Goal: Task Accomplishment & Management: Manage account settings

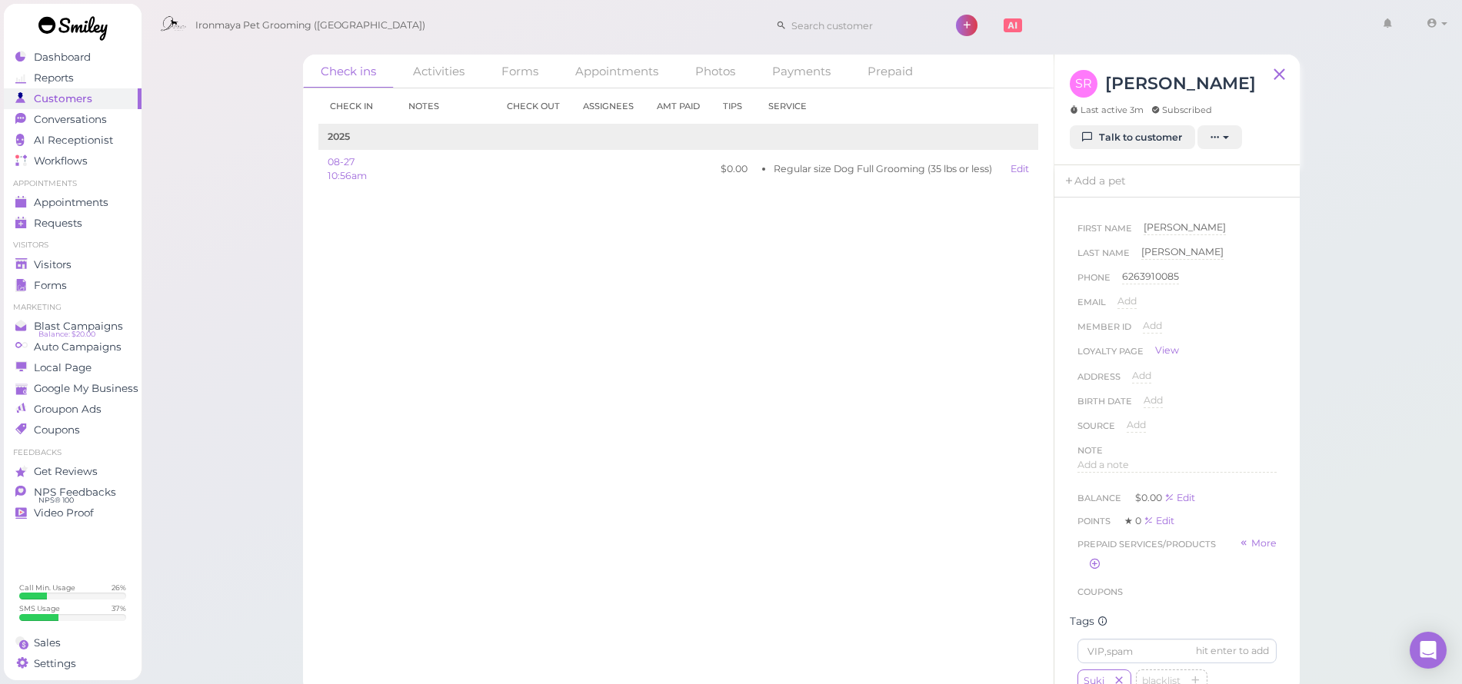
click at [110, 203] on div "Appointments" at bounding box center [70, 202] width 111 height 13
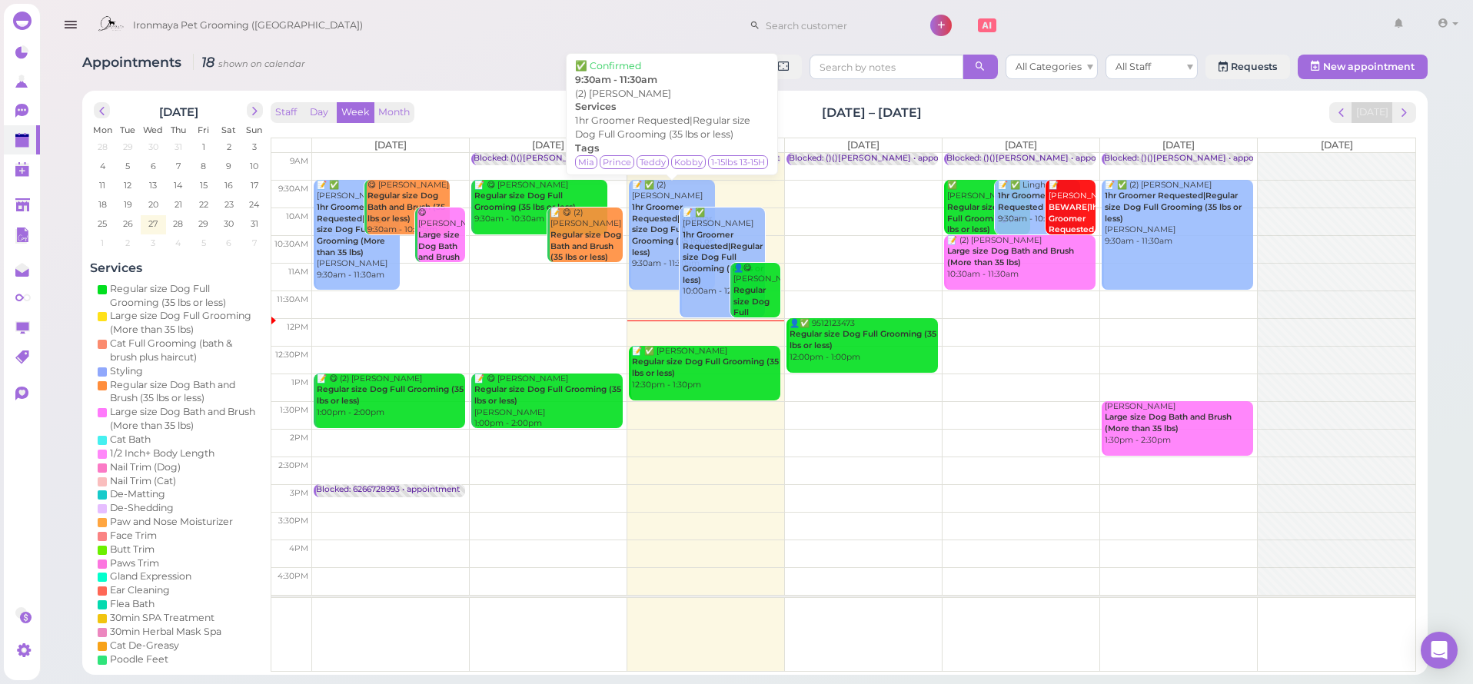
click at [652, 196] on div "📝 ✅ (2) [PERSON_NAME] 1hr Groomer Requested|Regular size Dog Full Grooming (35 …" at bounding box center [672, 225] width 83 height 91
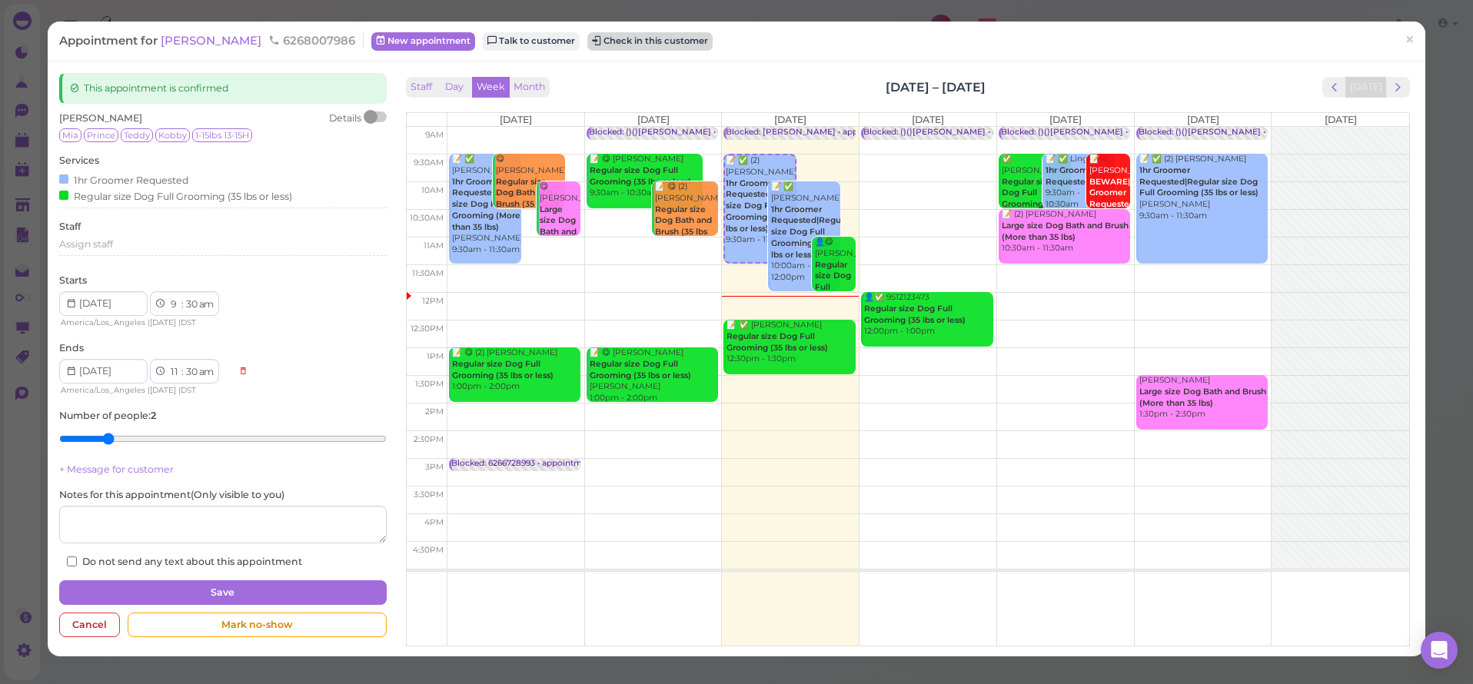
click at [588, 39] on button "Check in this customer" at bounding box center [650, 41] width 125 height 18
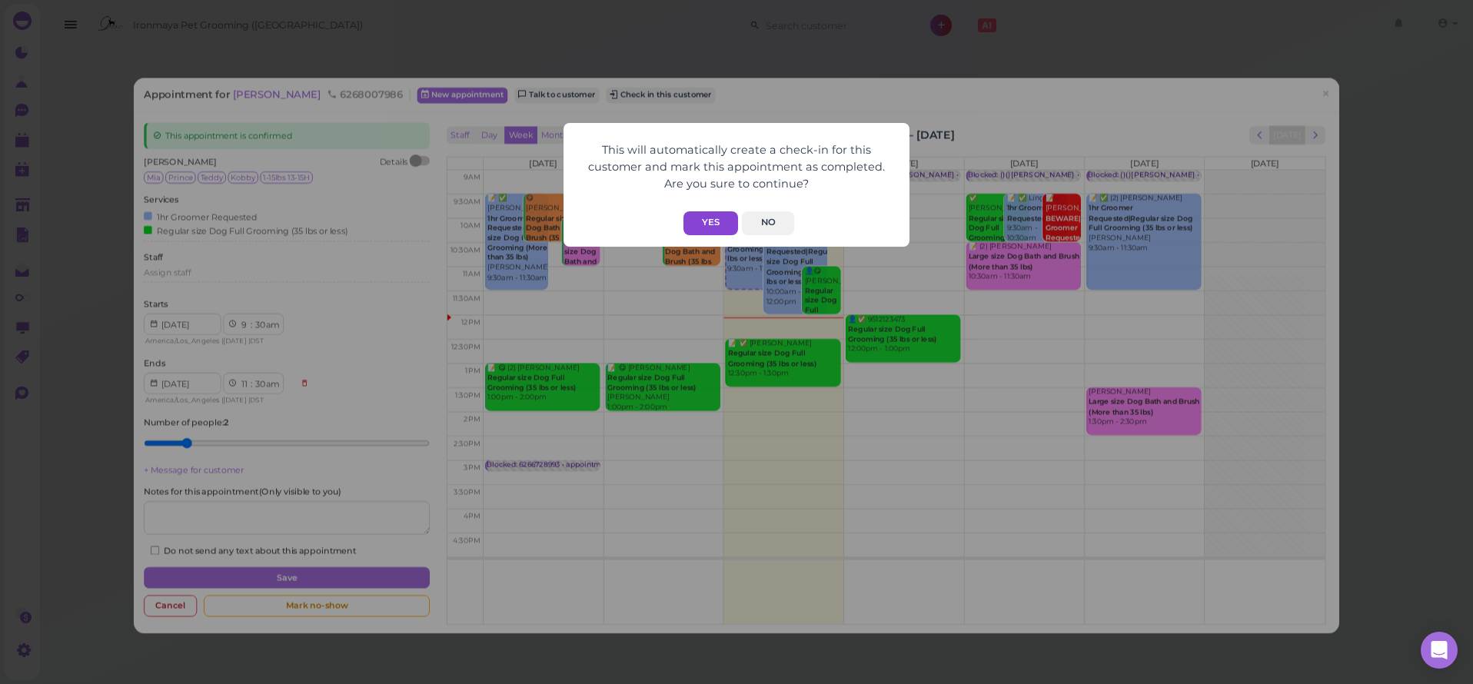
click at [737, 220] on button "Yes" at bounding box center [711, 223] width 55 height 24
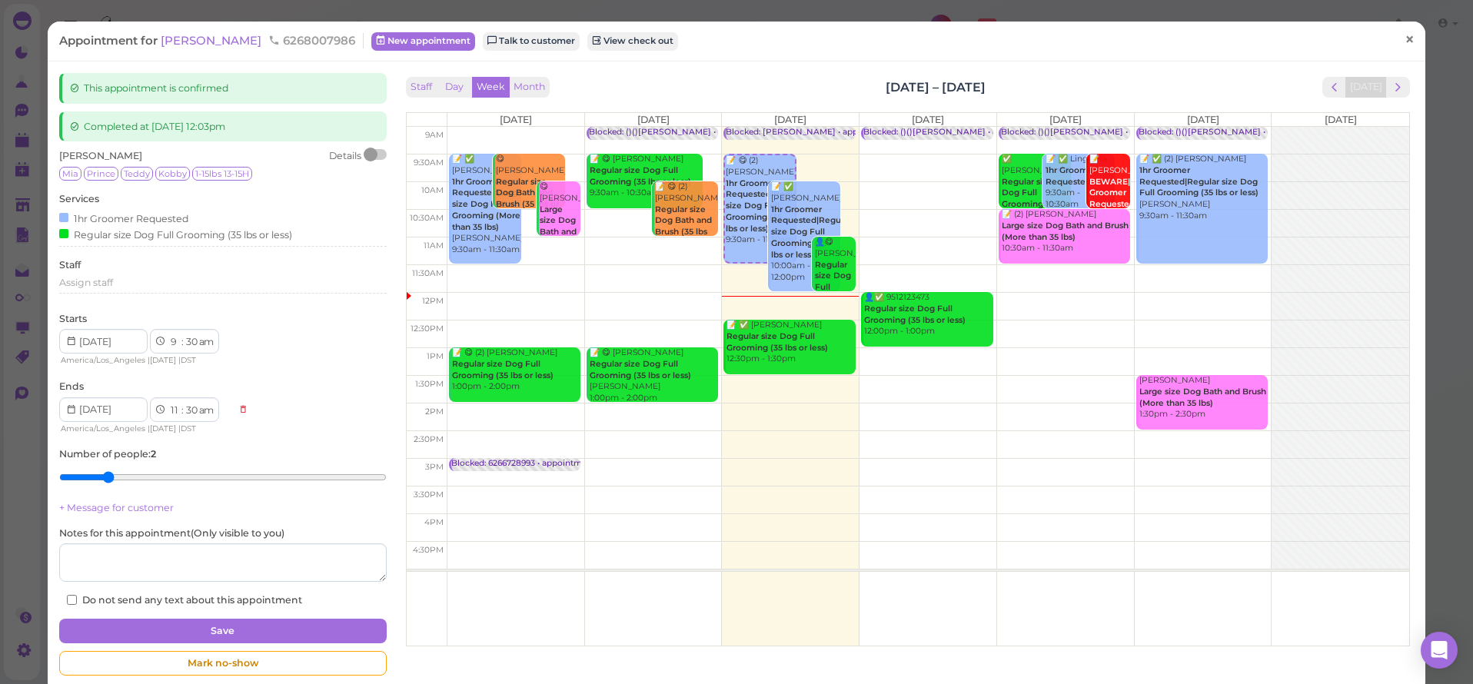
click at [1406, 42] on link "×" at bounding box center [1410, 40] width 28 height 36
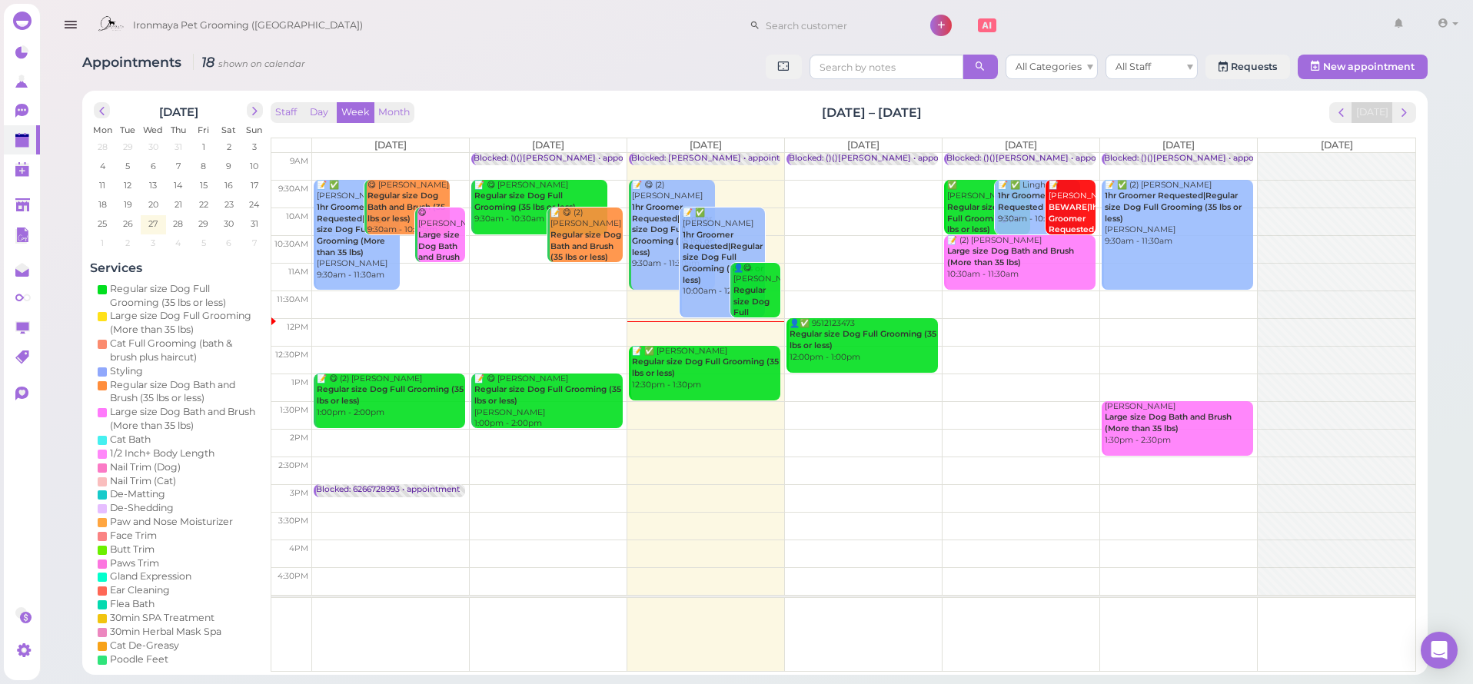
click at [740, 212] on div "📝 ✅ [PERSON_NAME] 1hr Groomer Requested|Regular size Dog Full Grooming (35 lbs …" at bounding box center [723, 253] width 83 height 91
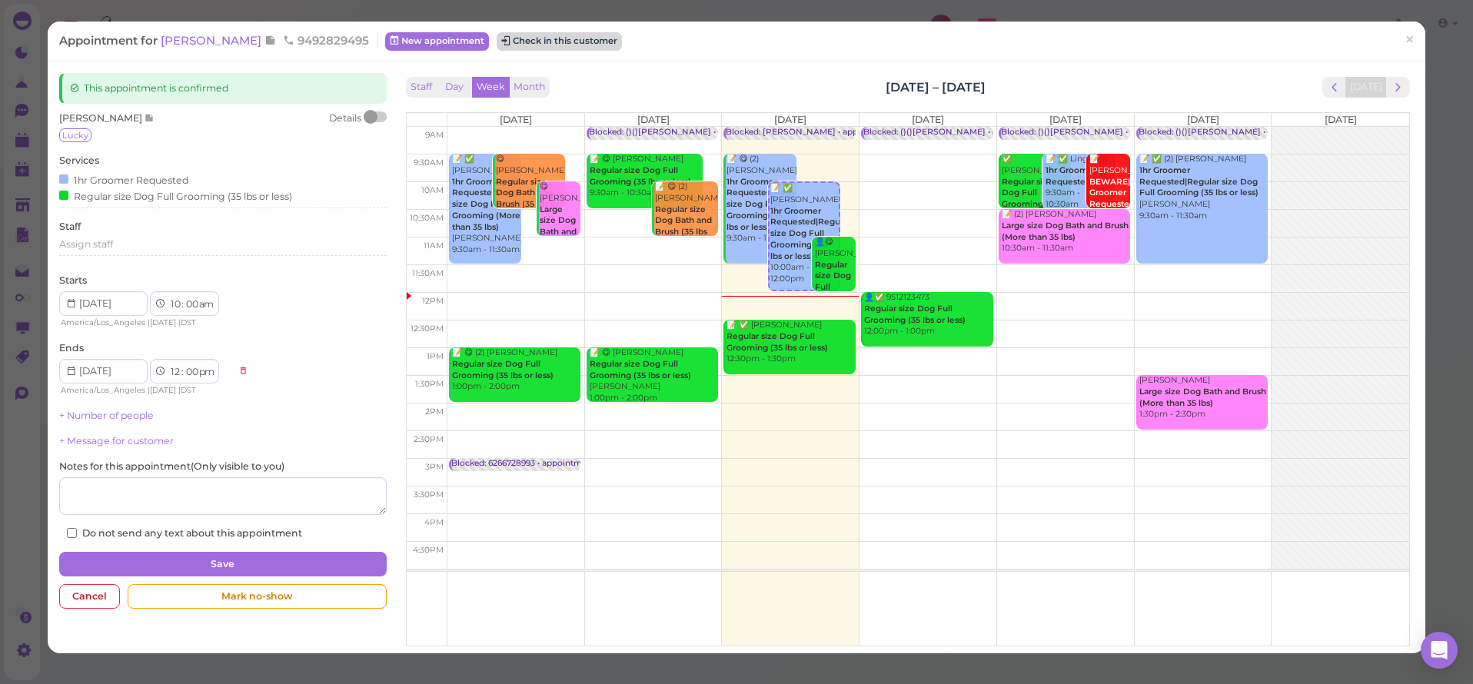
click at [544, 45] on button "Check in this customer" at bounding box center [559, 41] width 125 height 18
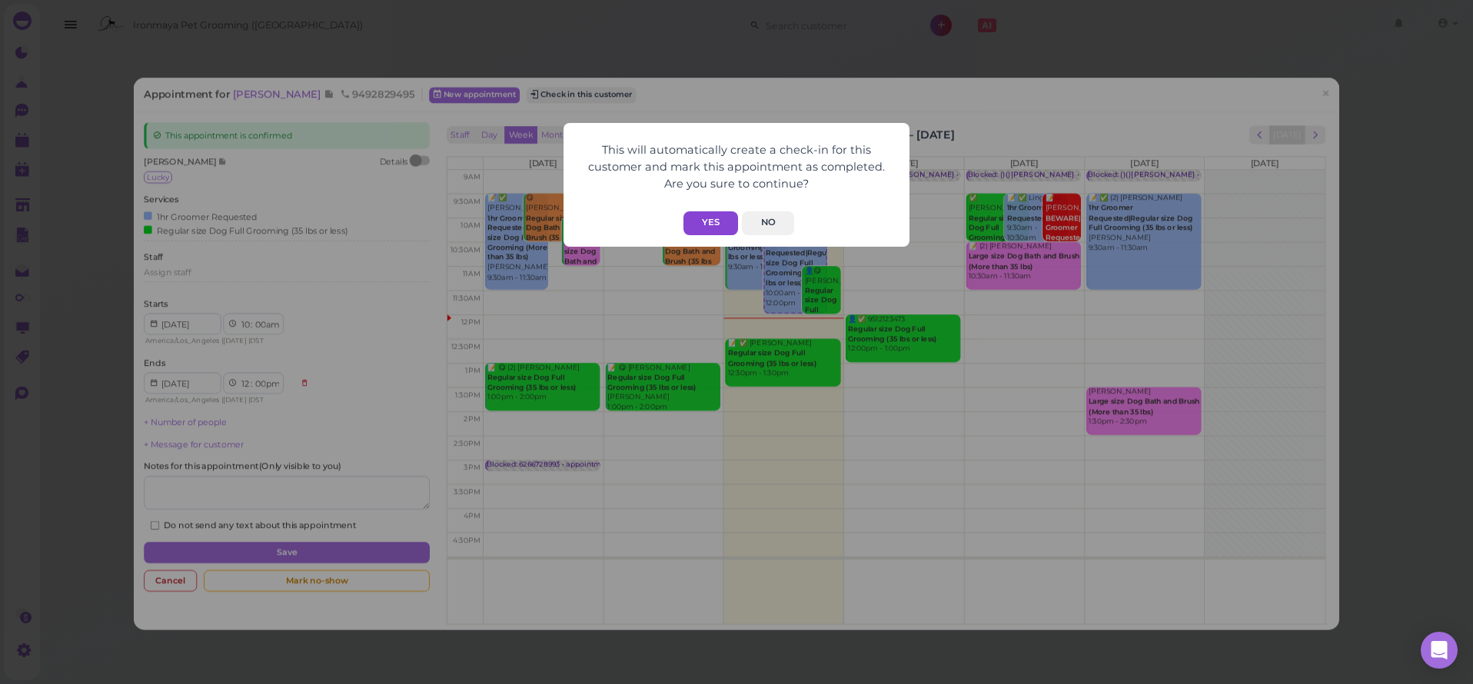
click at [714, 218] on button "Yes" at bounding box center [711, 223] width 55 height 24
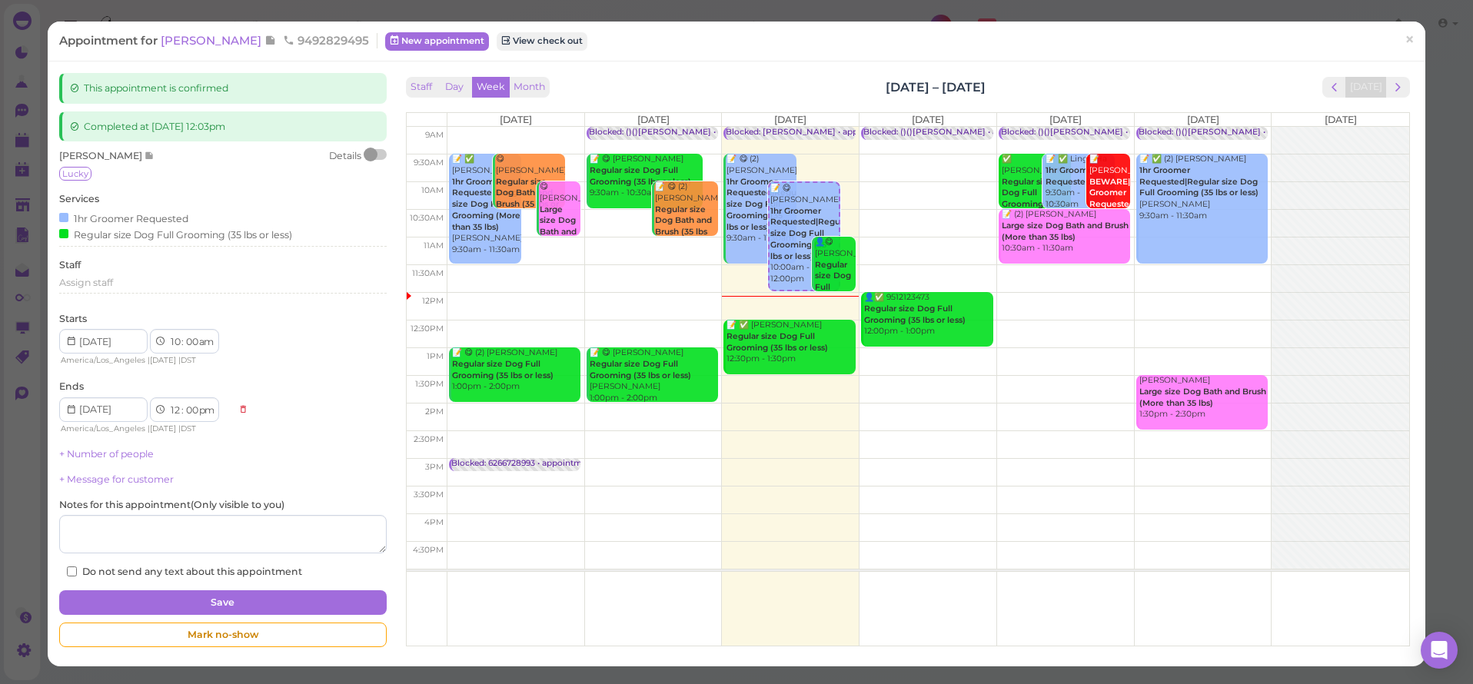
click at [744, 171] on div "📝 😋 (2) [PERSON_NAME] 1hr Groomer Requested|Regular size Dog Full Grooming (35 …" at bounding box center [761, 199] width 70 height 91
click at [1406, 43] on link "×" at bounding box center [1410, 40] width 28 height 36
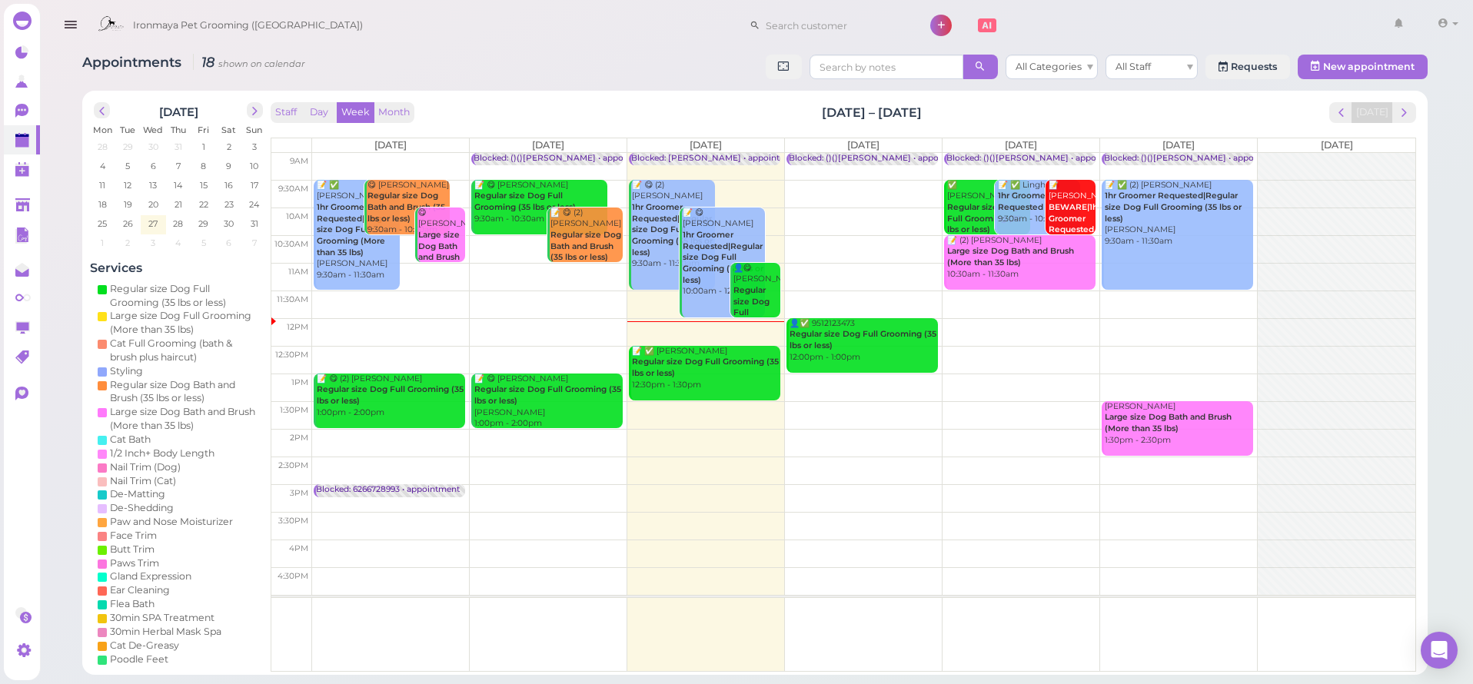
click at [661, 186] on div "📝 😋 (2) [PERSON_NAME] 1hr Groomer Requested|Regular size Dog Full Grooming (35 …" at bounding box center [672, 225] width 83 height 91
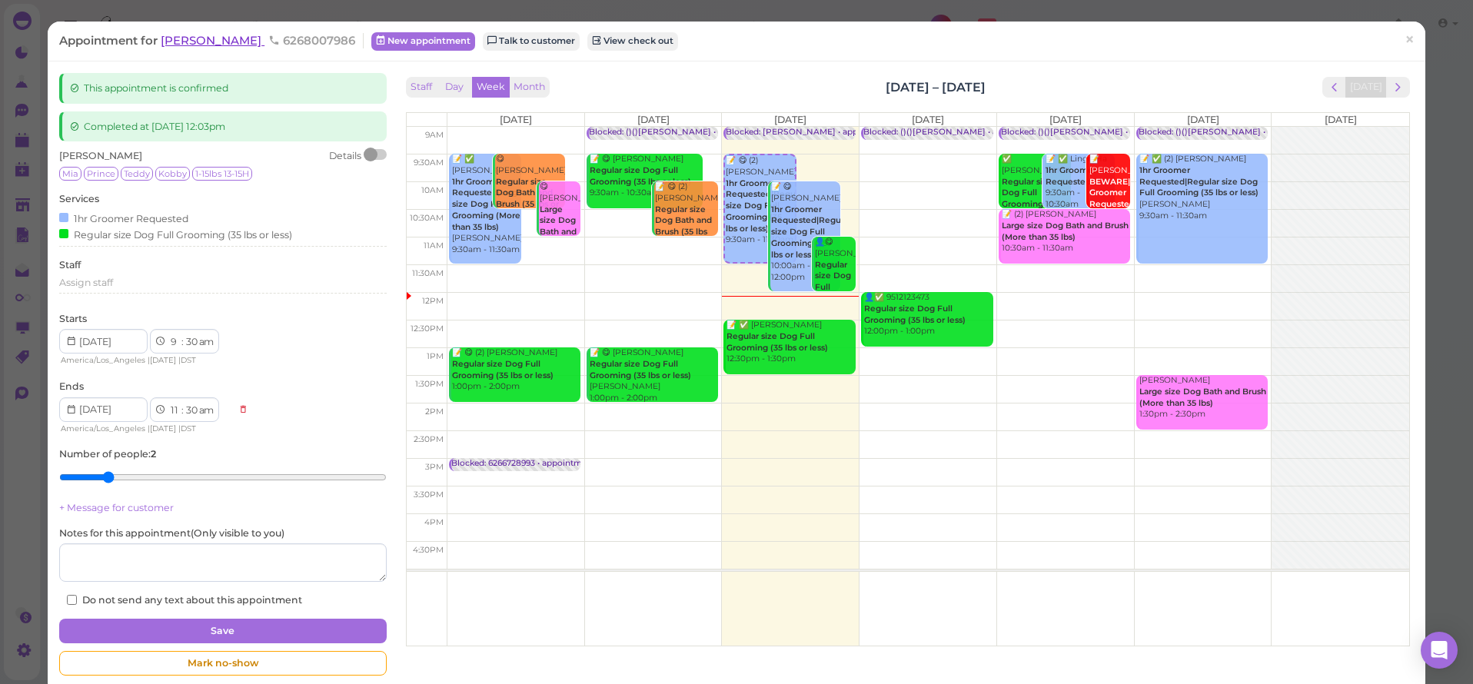
click at [201, 34] on span "[PERSON_NAME]" at bounding box center [213, 40] width 104 height 15
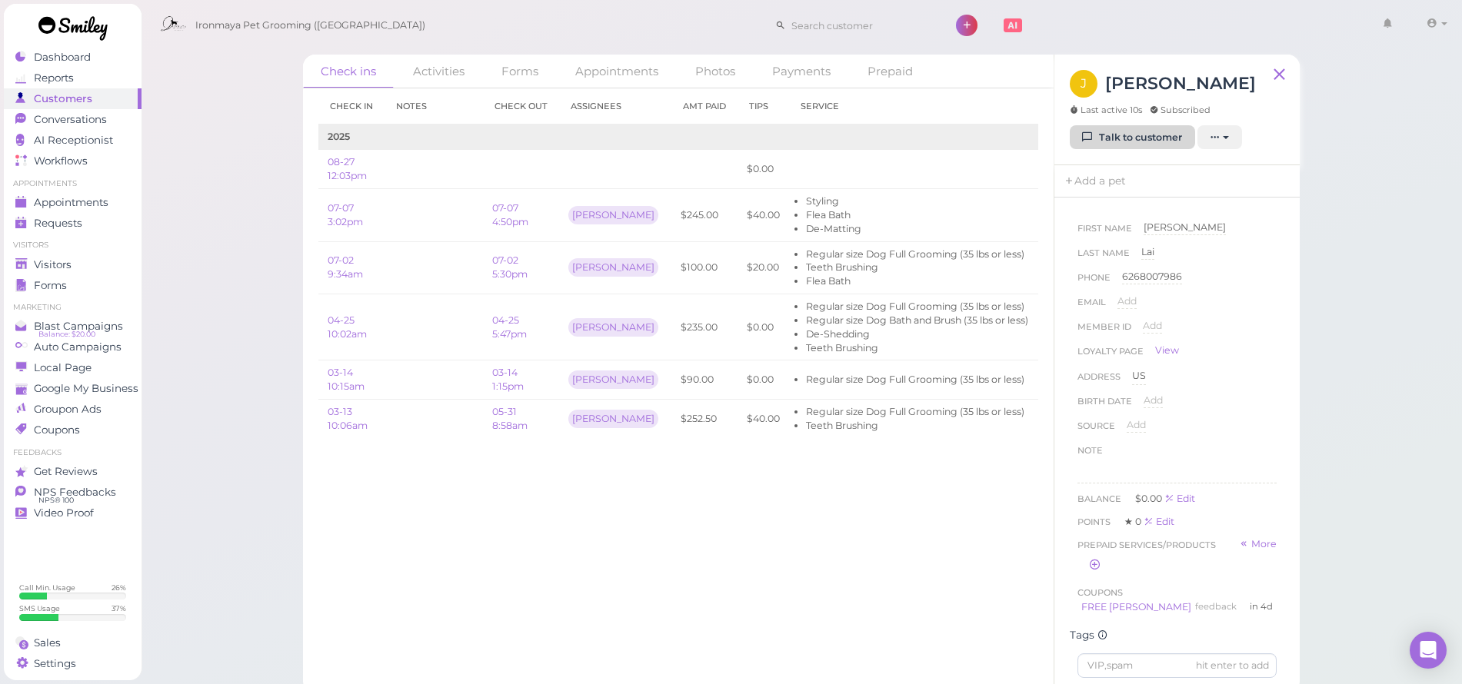
click at [1152, 141] on link "Talk to customer" at bounding box center [1132, 137] width 125 height 25
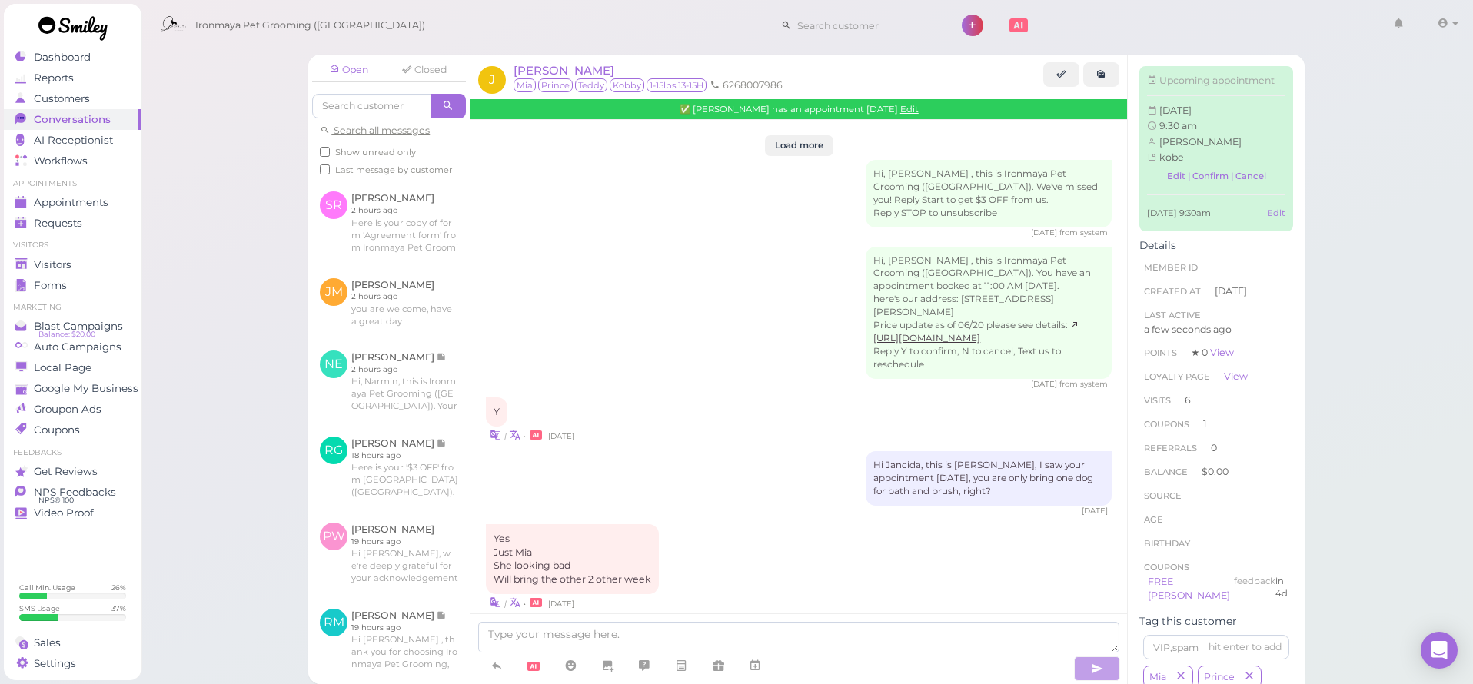
scroll to position [2293, 0]
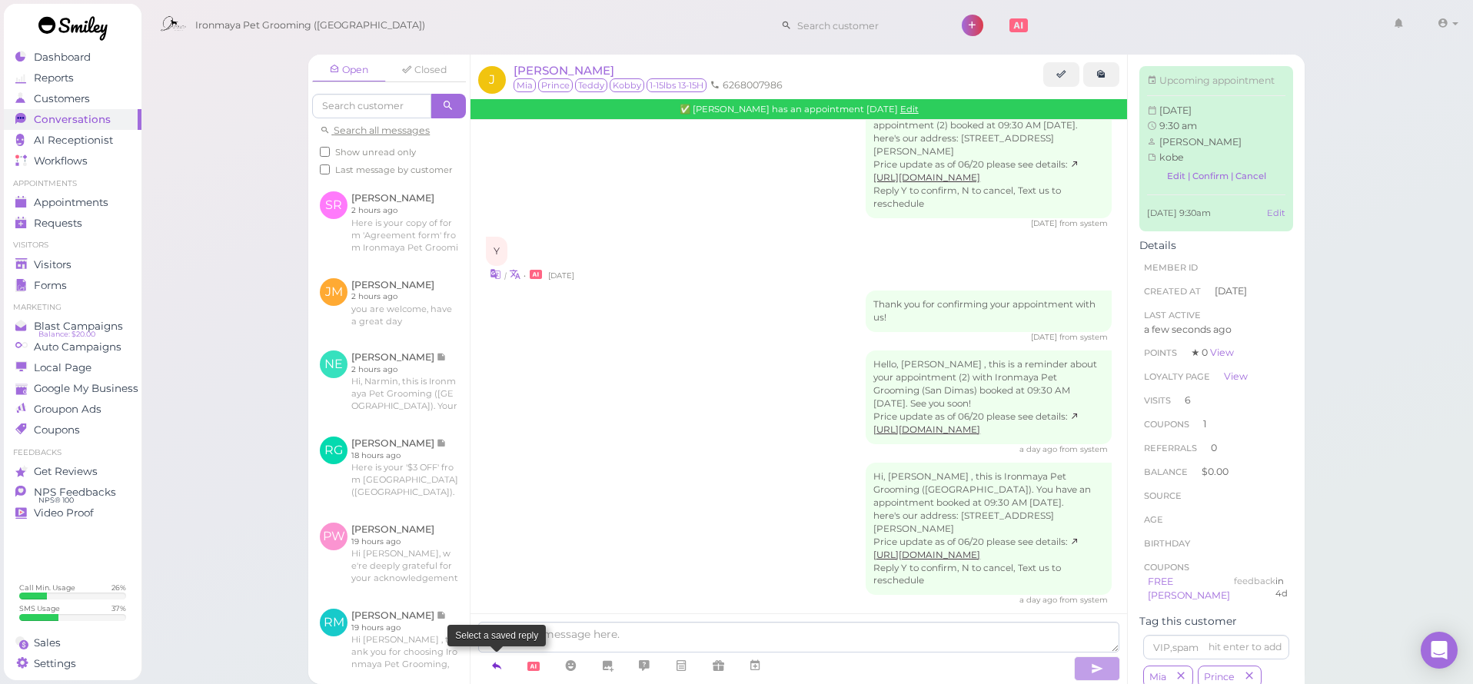
click at [490, 664] on link at bounding box center [496, 666] width 37 height 27
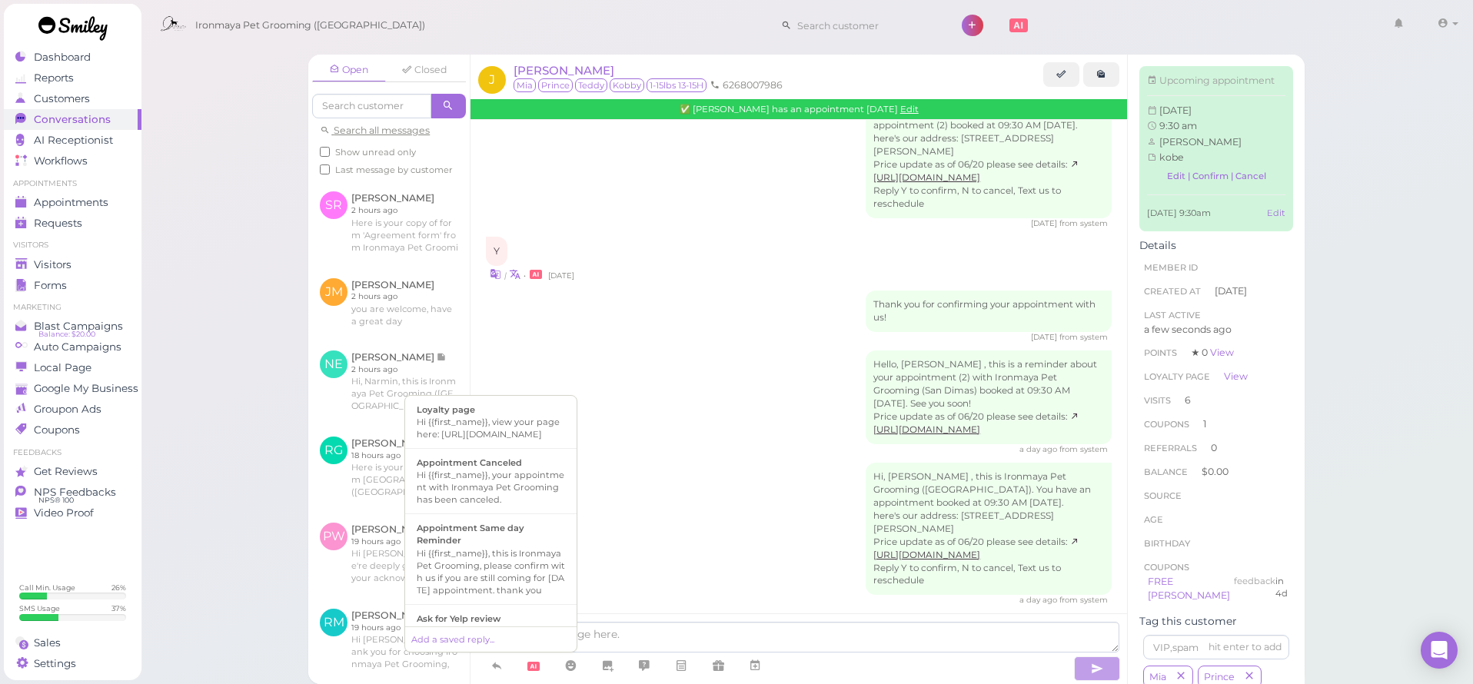
scroll to position [305, 0]
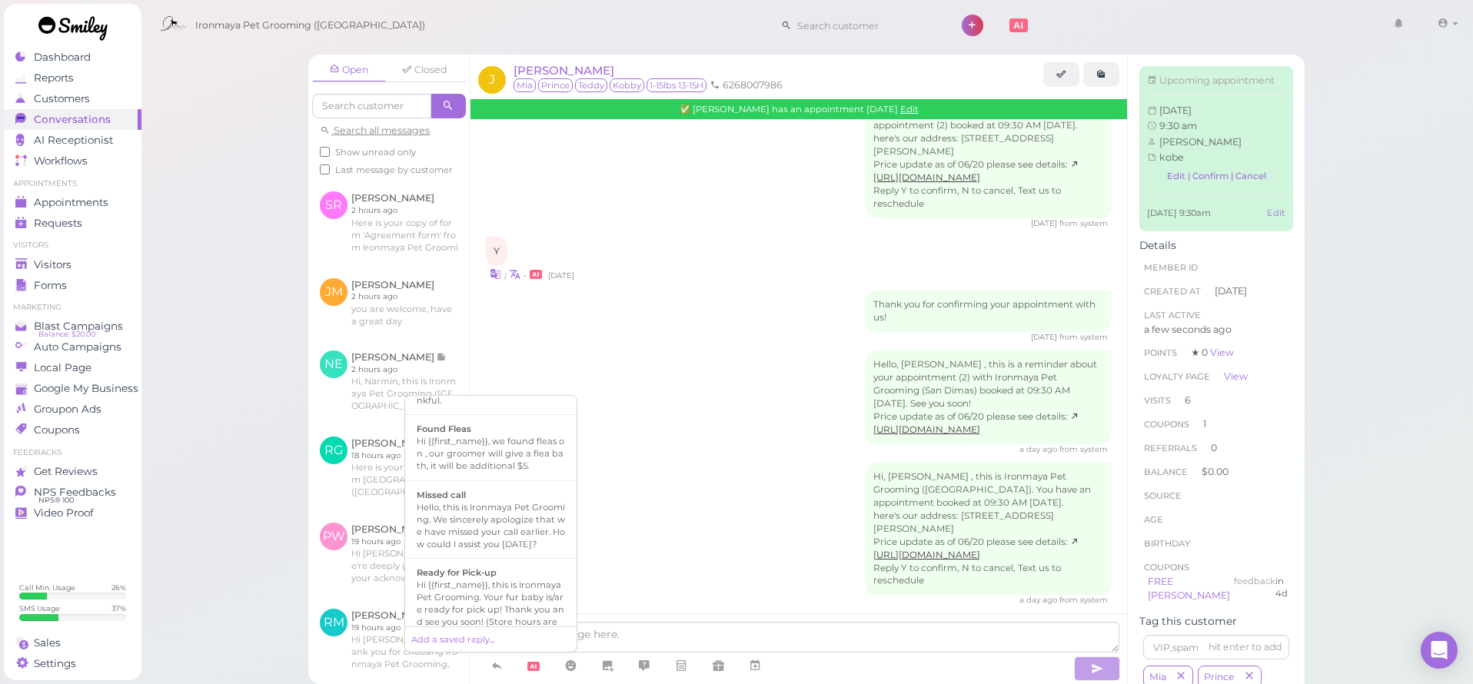
drag, startPoint x: 501, startPoint y: 609, endPoint x: 544, endPoint y: 614, distance: 44.1
click at [501, 579] on div "Ready for Pick-up" at bounding box center [491, 573] width 148 height 12
type textarea "Hi {{first_name}}, this is Ironmaya Pet Grooming. Your fur baby is/are ready fo…"
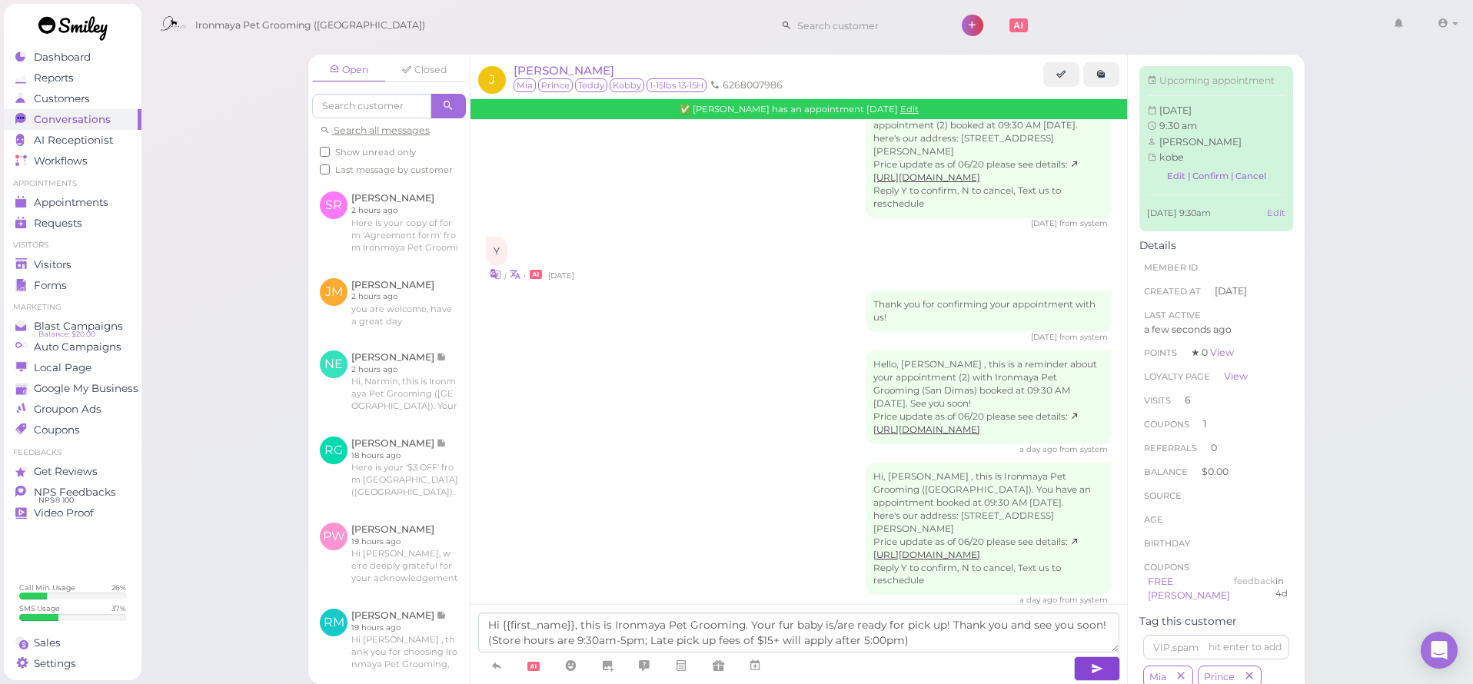
click at [1107, 667] on button "button" at bounding box center [1097, 669] width 46 height 25
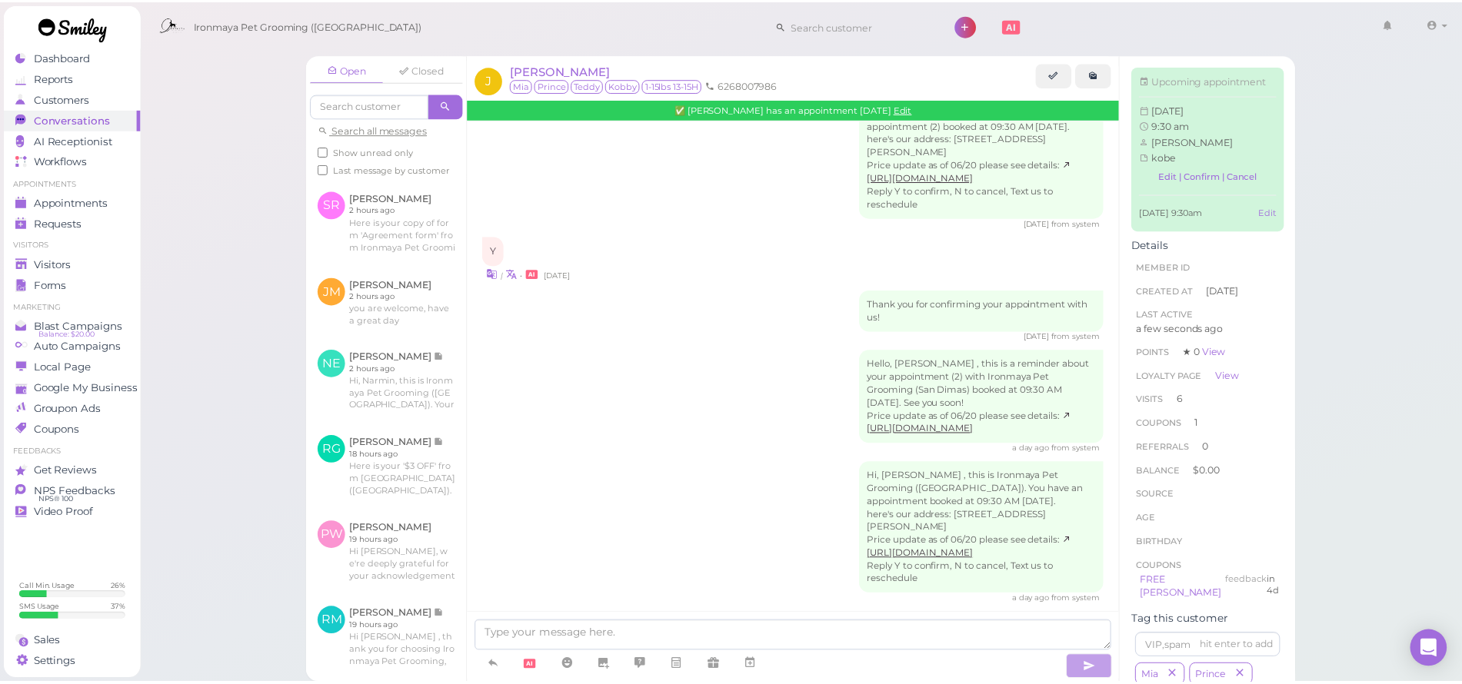
scroll to position [2365, 0]
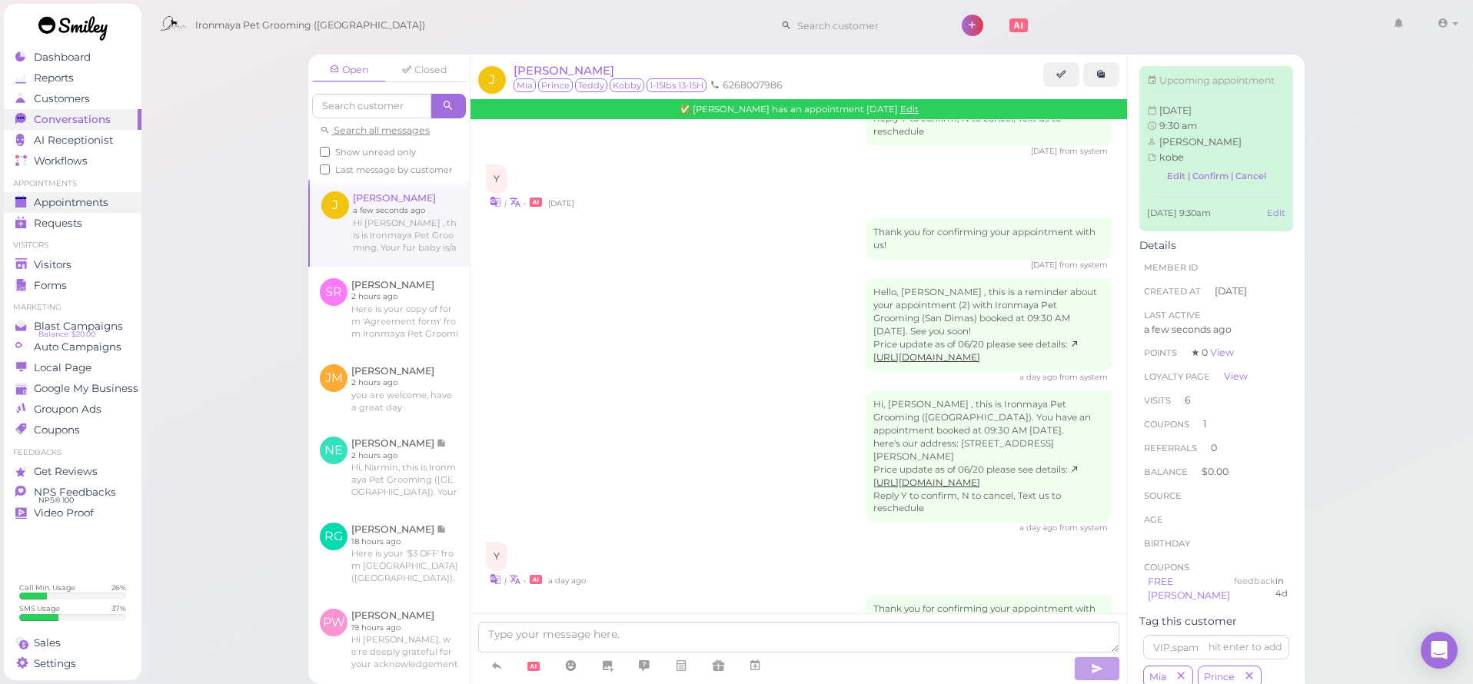
click at [56, 200] on span "Appointments" at bounding box center [71, 202] width 75 height 13
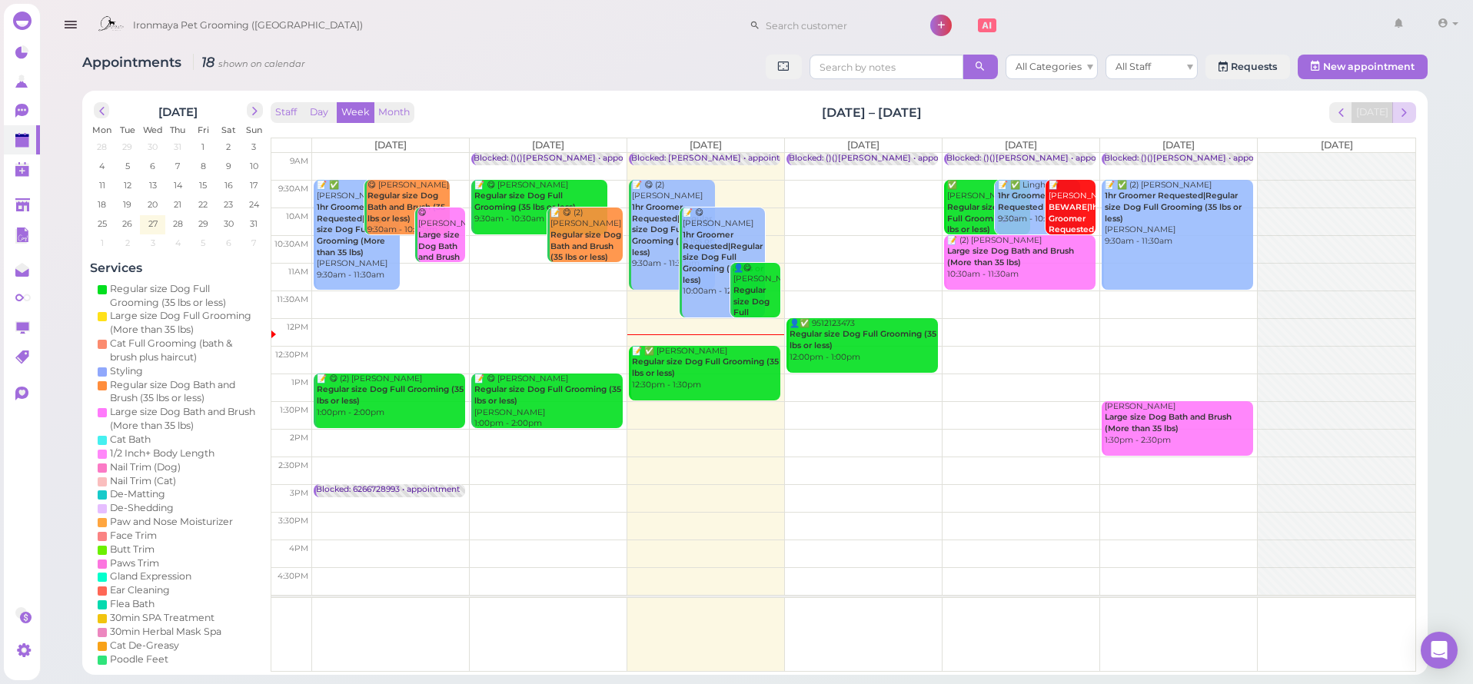
click at [1395, 118] on button "next" at bounding box center [1405, 112] width 24 height 21
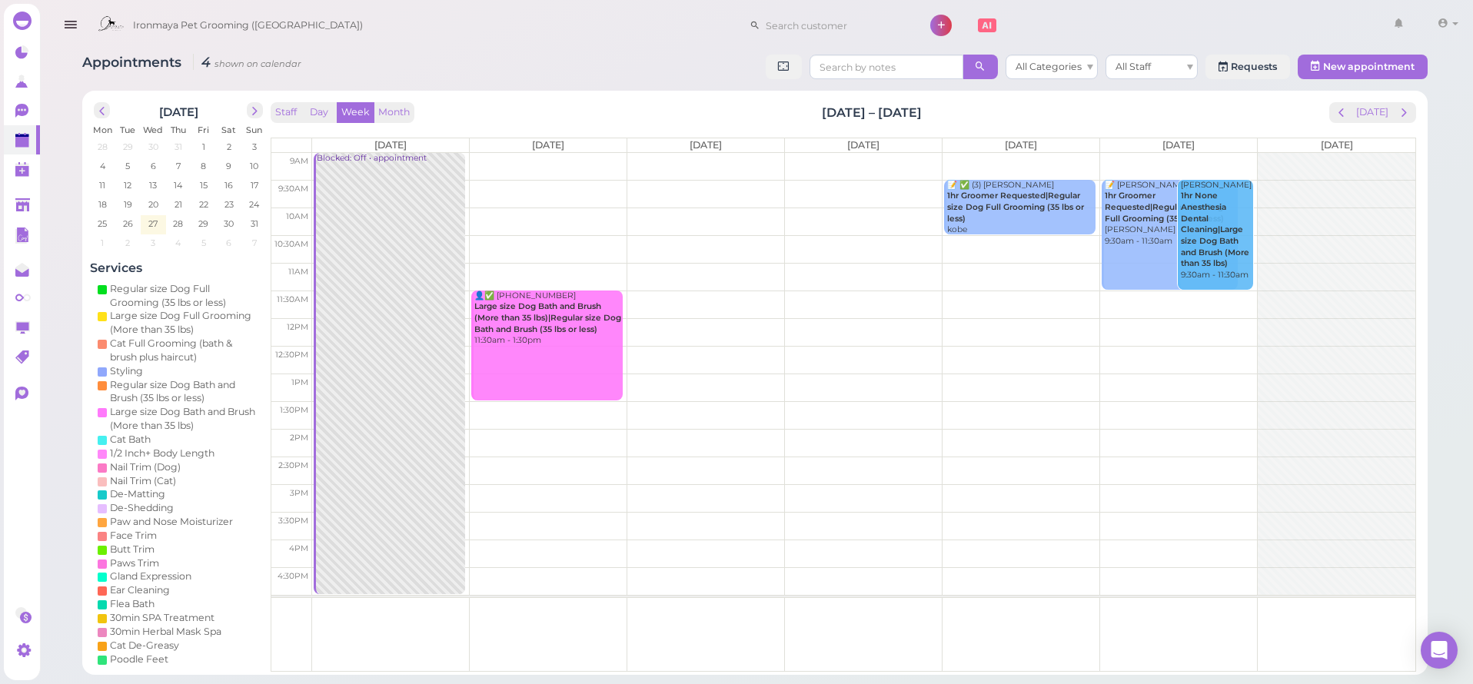
click at [1048, 200] on b "1hr Groomer Requested|Regular size Dog Full Grooming (35 lbs or less)" at bounding box center [1015, 207] width 137 height 32
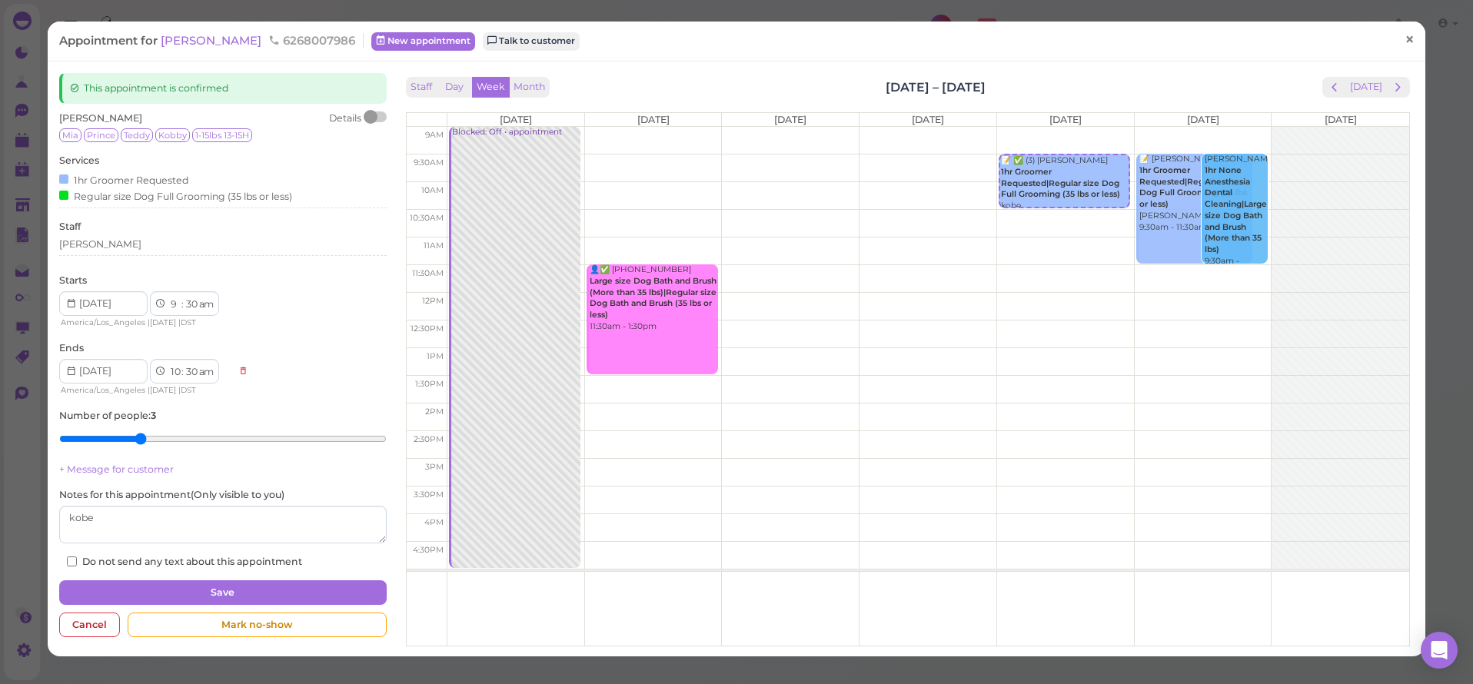
click at [1405, 38] on span "×" at bounding box center [1410, 40] width 10 height 22
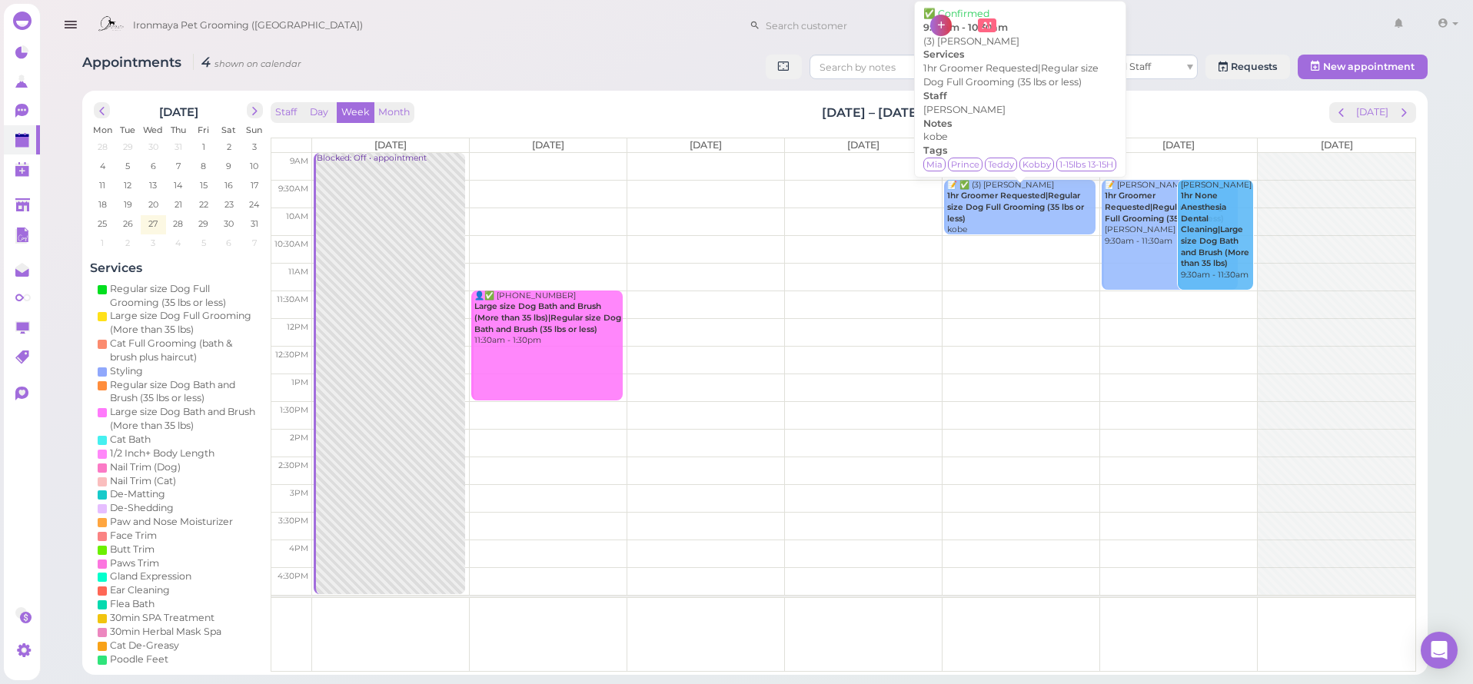
click at [991, 199] on b "1hr Groomer Requested|Regular size Dog Full Grooming (35 lbs or less)" at bounding box center [1015, 207] width 137 height 32
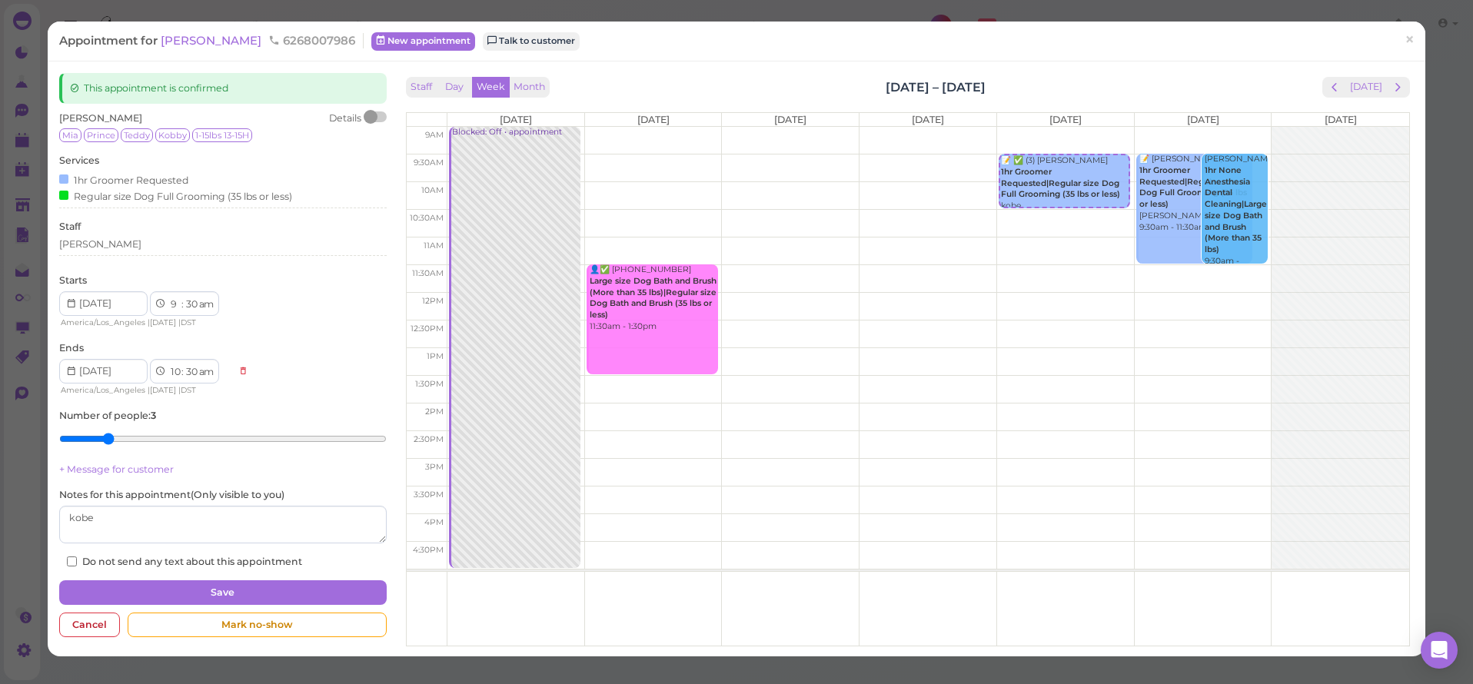
type input "2"
click at [115, 431] on input "range" at bounding box center [222, 439] width 327 height 25
click at [213, 581] on button "Save" at bounding box center [222, 593] width 327 height 25
select select "11"
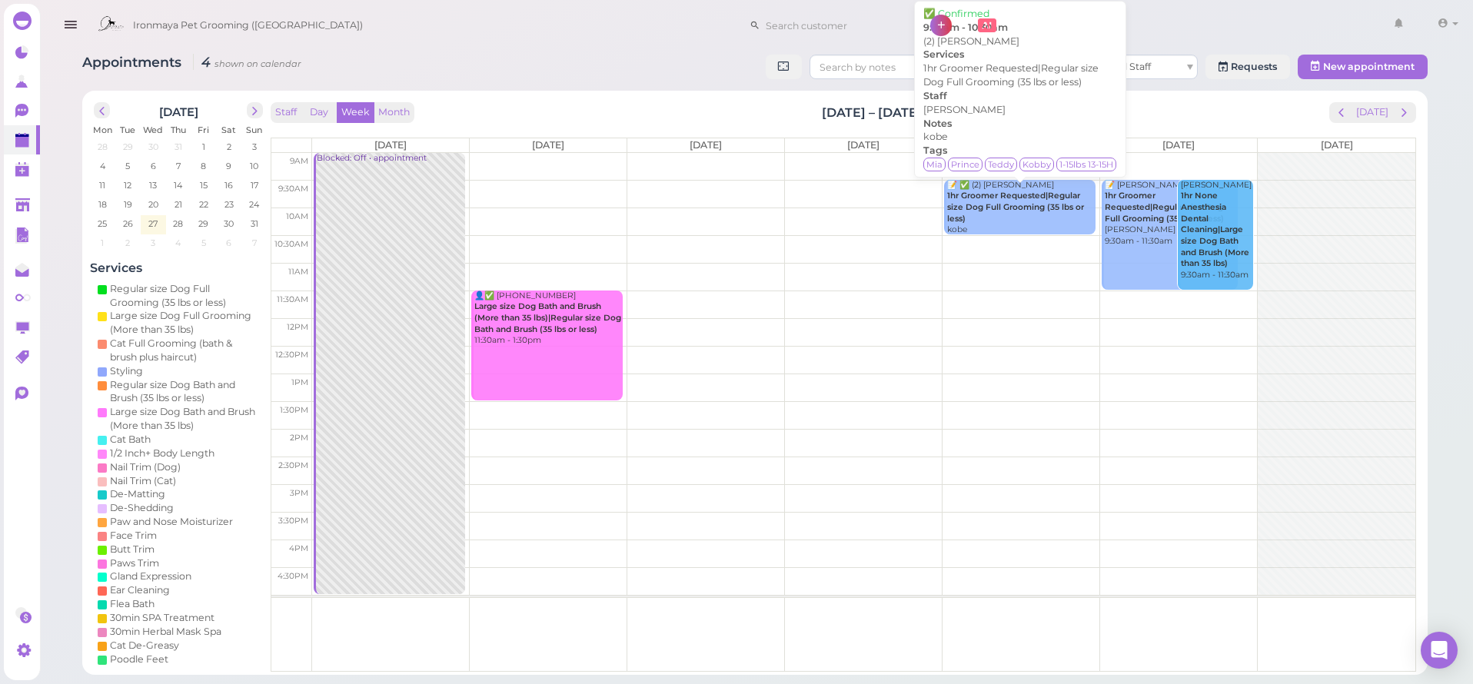
click at [1042, 211] on div "📝 ✅ (2) [PERSON_NAME] 1hr Groomer Requested|Regular size Dog Full Grooming (35 …" at bounding box center [1021, 219] width 149 height 79
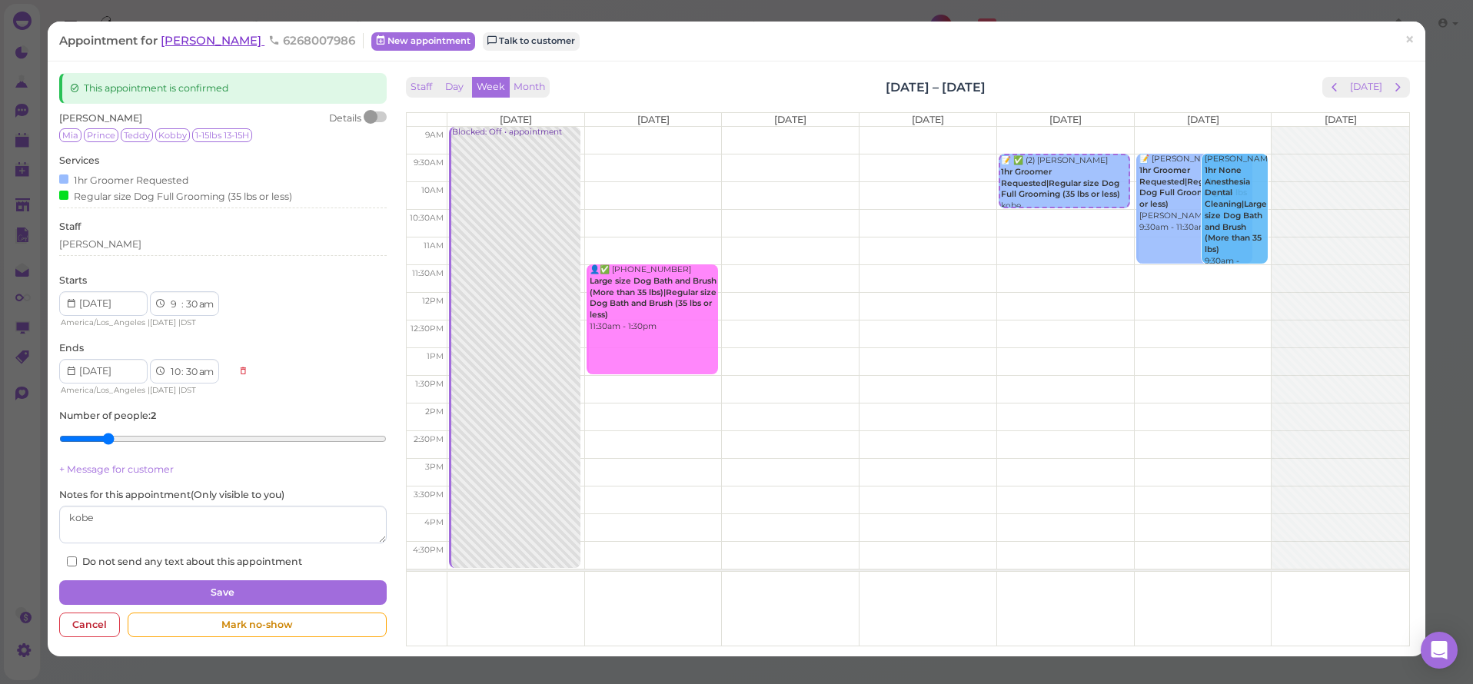
click at [191, 42] on span "[PERSON_NAME]" at bounding box center [213, 40] width 104 height 15
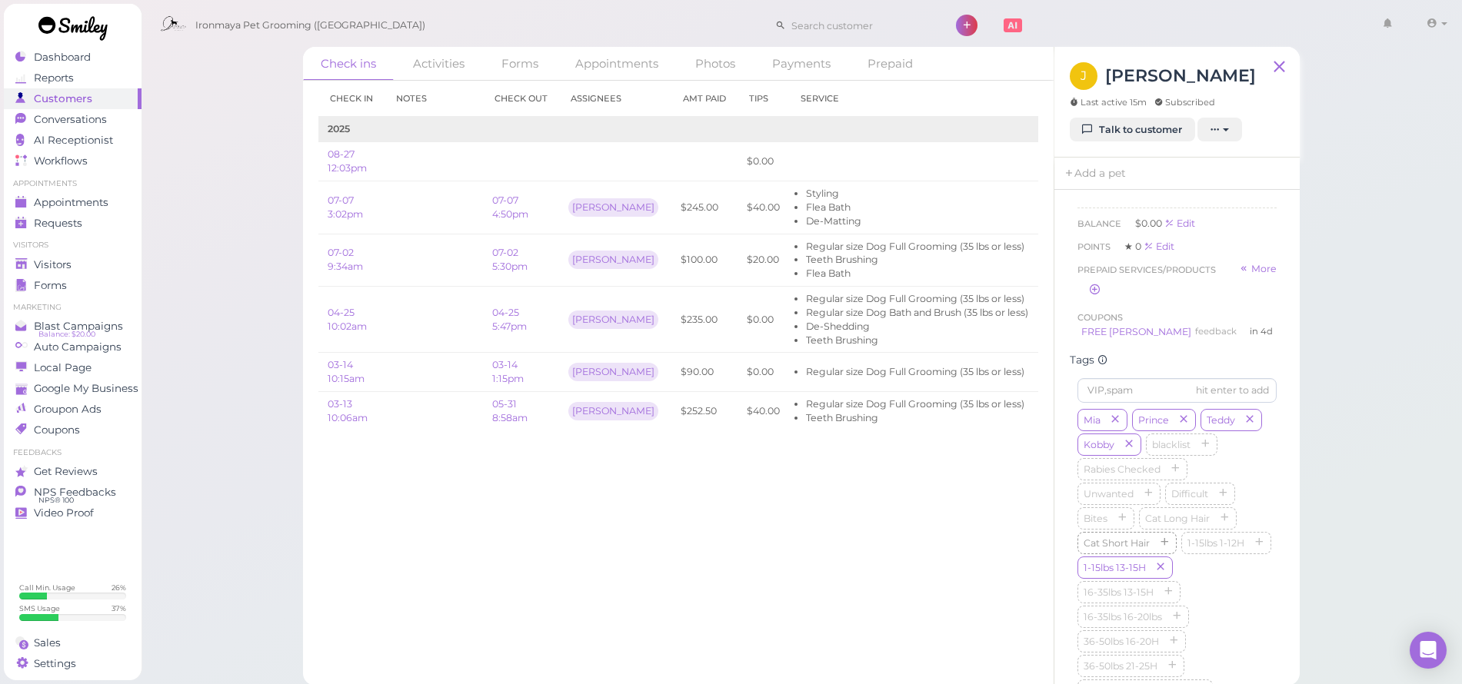
scroll to position [271, 0]
click at [1114, 423] on icon "button" at bounding box center [1114, 417] width 9 height 11
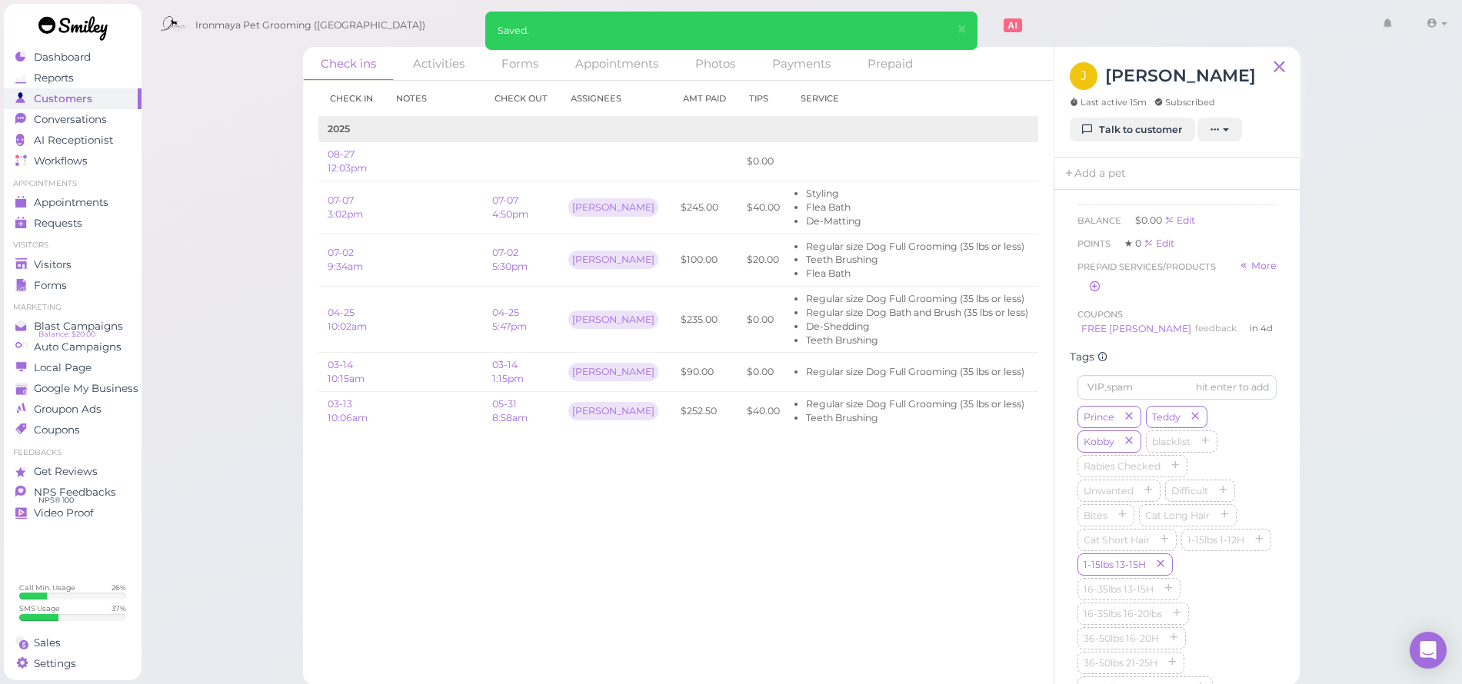
click at [1018, 510] on div "Check in Notes Check out Assignees Amt Paid Tips Service 2025 08-27 12:03pm $0.…" at bounding box center [678, 379] width 751 height 596
click at [106, 194] on link "Appointments" at bounding box center [73, 202] width 138 height 21
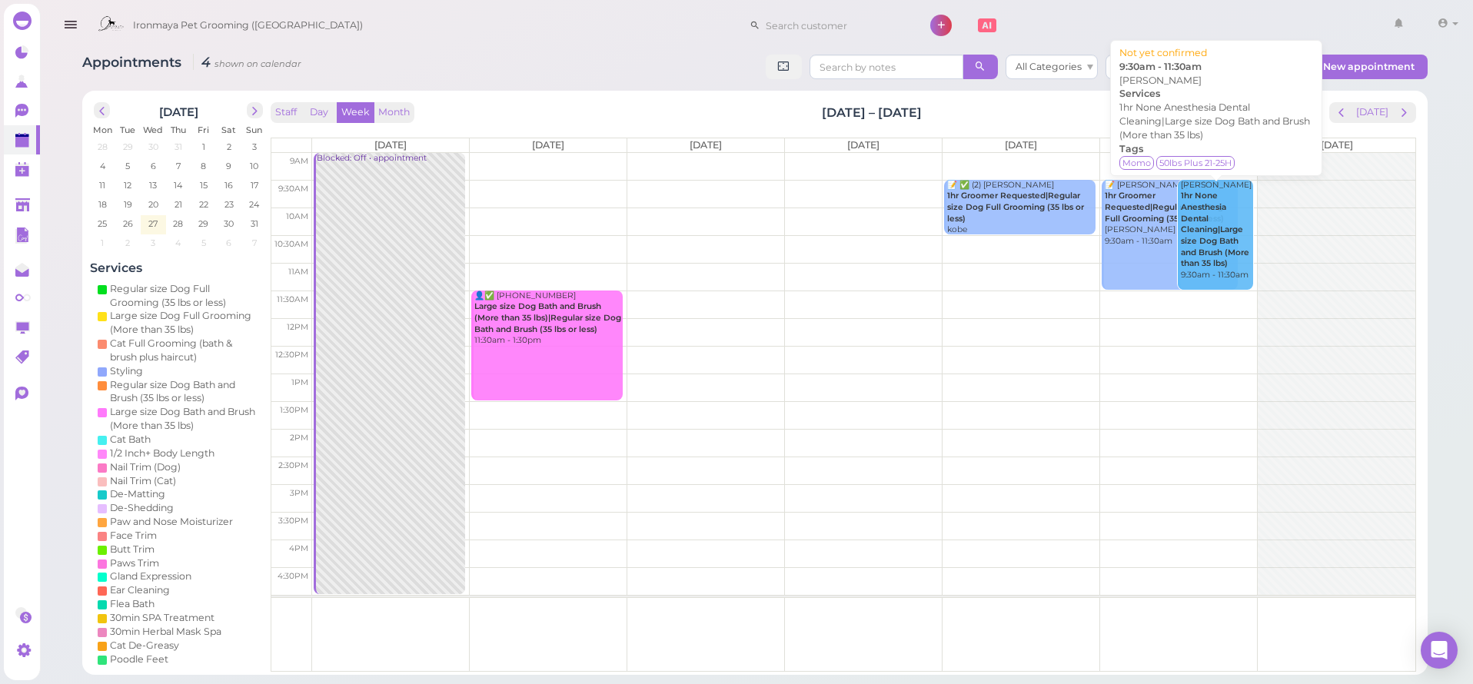
click at [1210, 222] on b "1hr None Anesthesia Dental Cleaning|Large size Dog Bath and Brush (More than 35…" at bounding box center [1215, 230] width 68 height 78
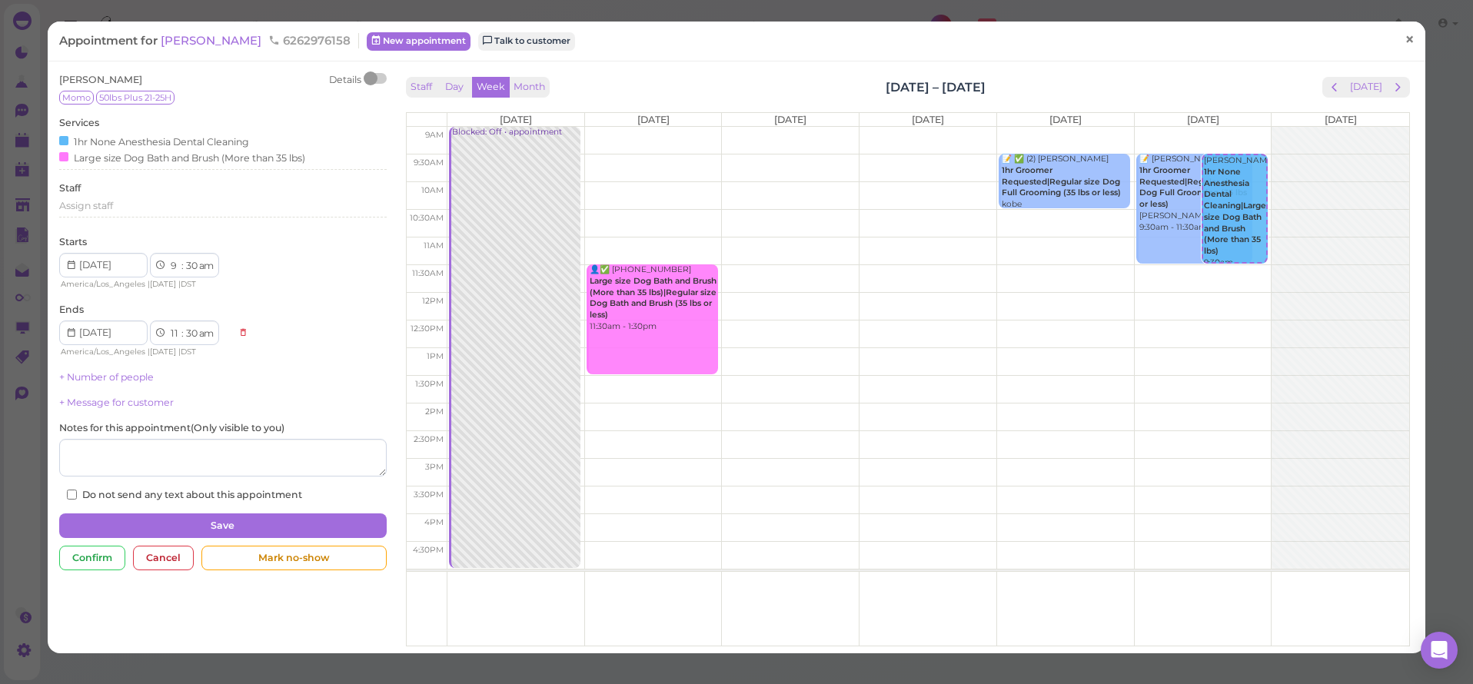
click at [1405, 35] on span "×" at bounding box center [1410, 40] width 10 height 22
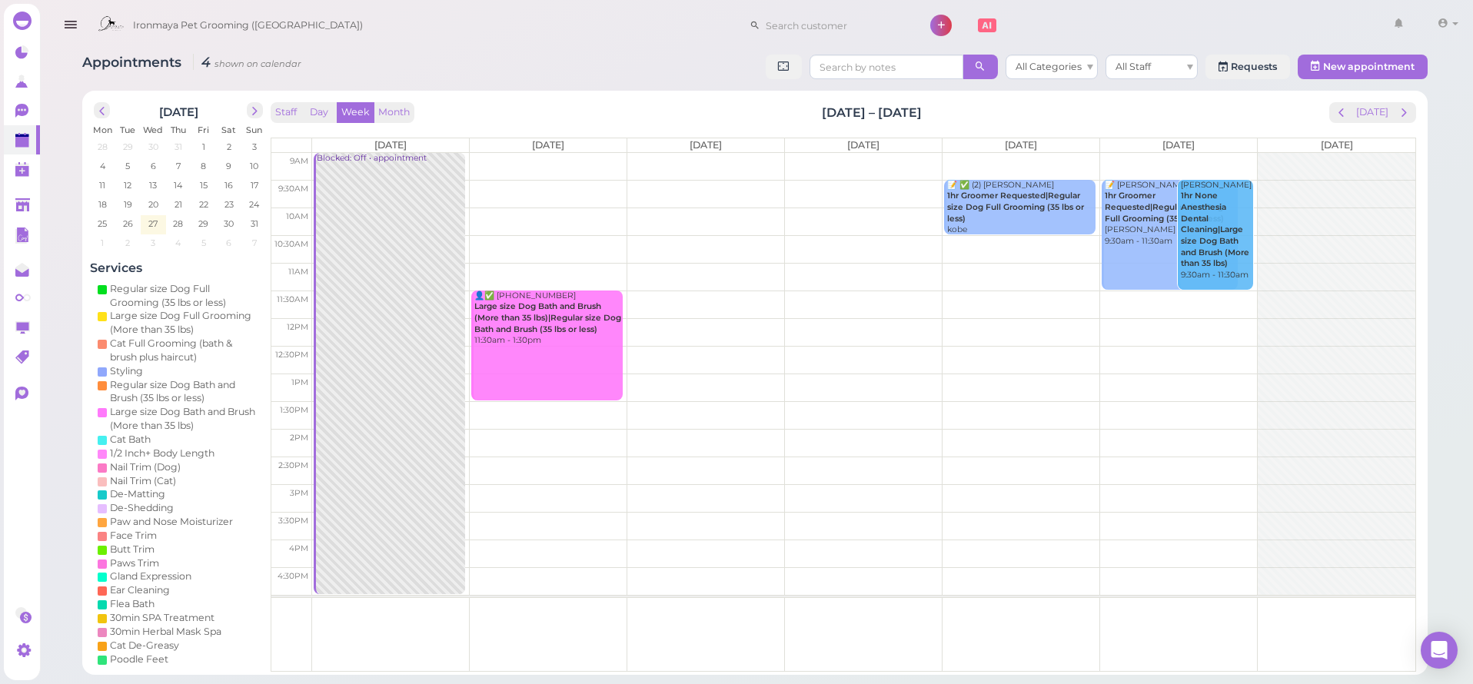
click at [58, 19] on button "button" at bounding box center [70, 25] width 39 height 43
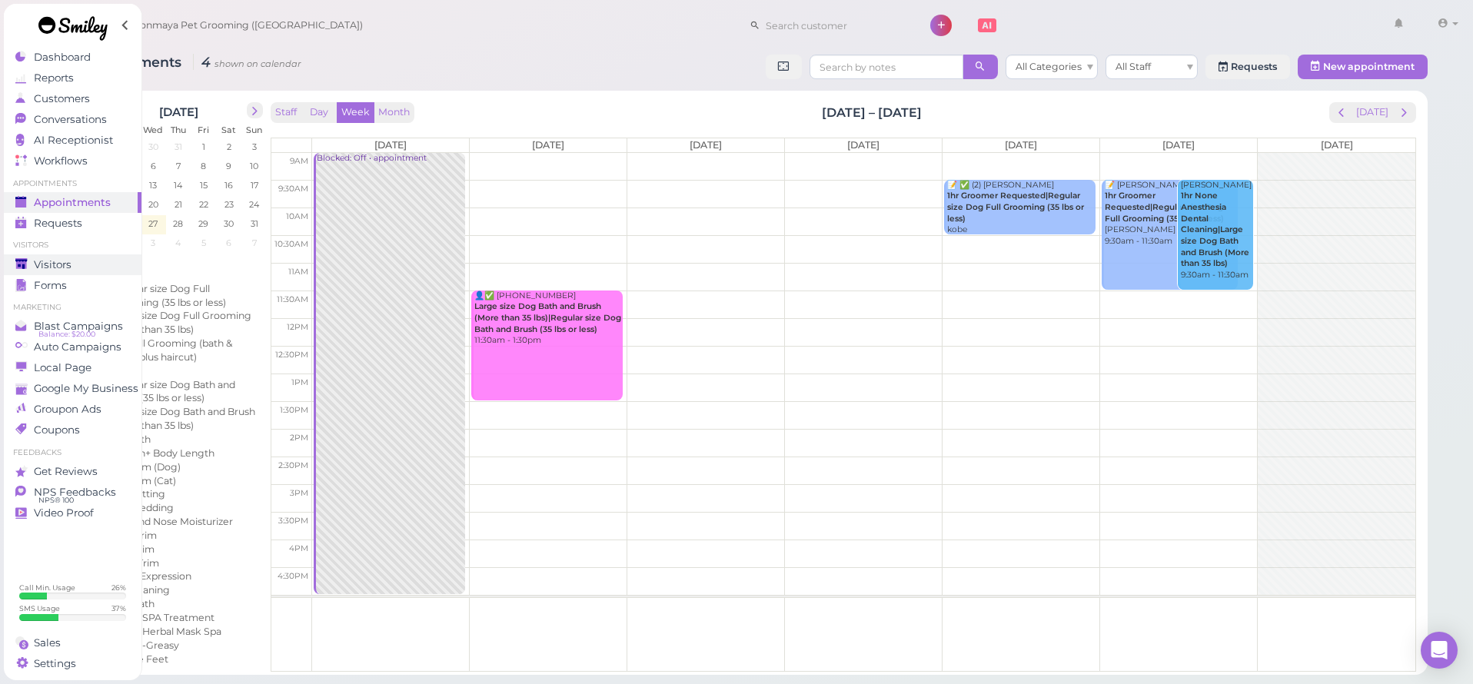
click at [64, 262] on span "Visitors" at bounding box center [53, 264] width 38 height 13
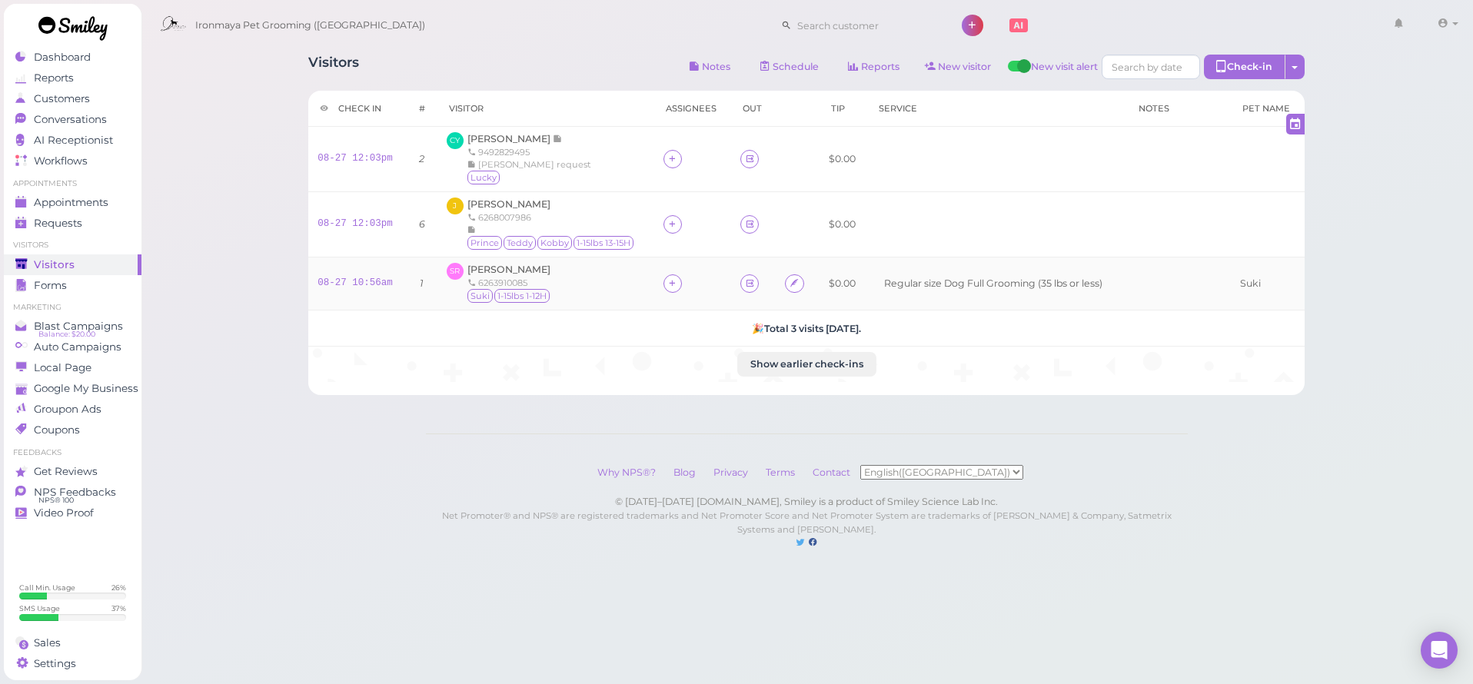
click at [679, 288] on div at bounding box center [673, 284] width 18 height 18
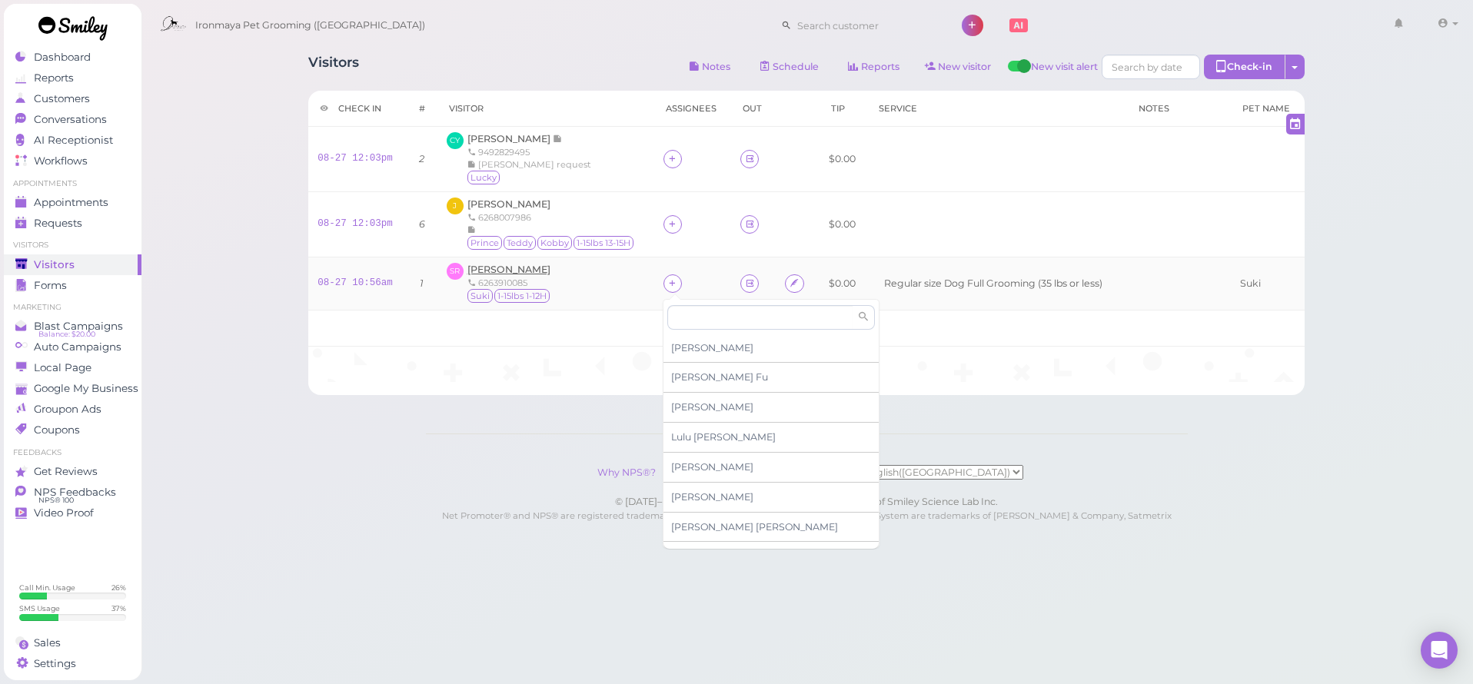
click at [527, 264] on span "[PERSON_NAME]" at bounding box center [509, 270] width 83 height 12
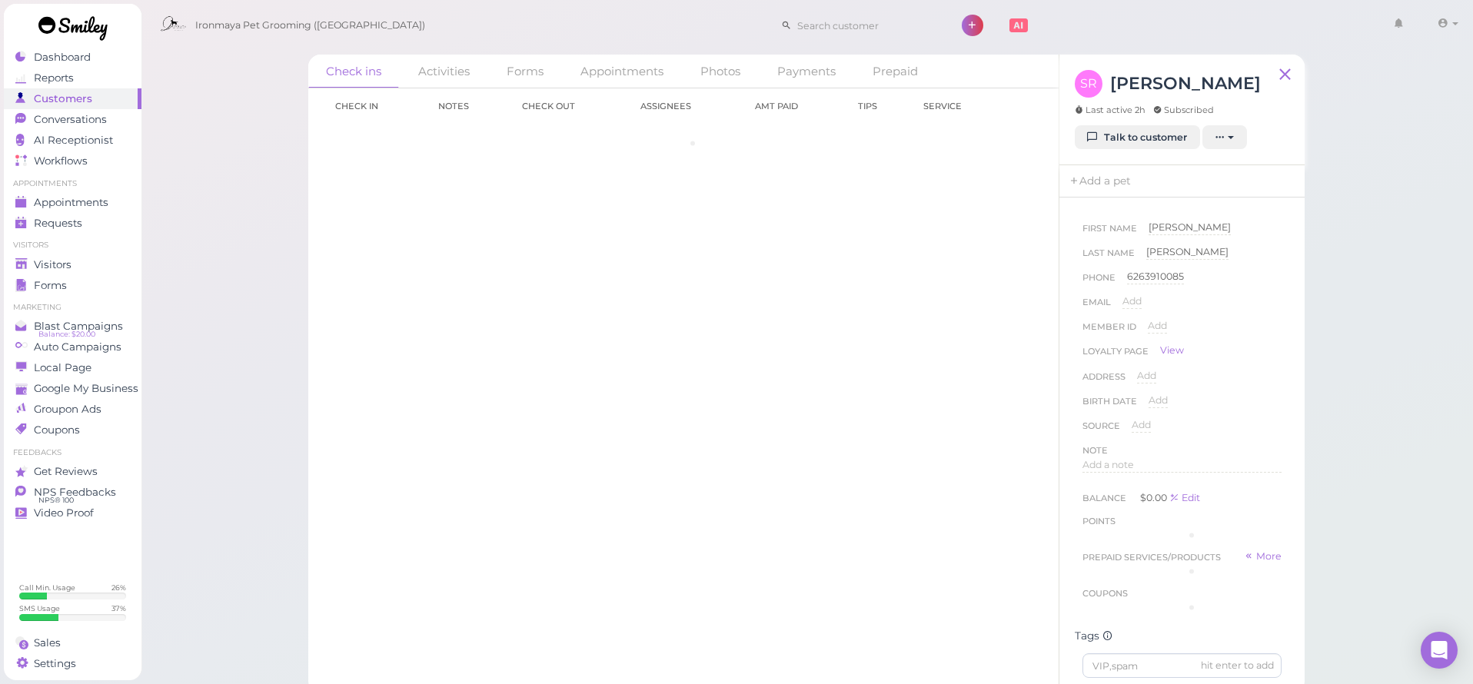
click at [526, 264] on div "Check in Notes Check out Assignees Amt Paid Tips Service" at bounding box center [683, 386] width 751 height 596
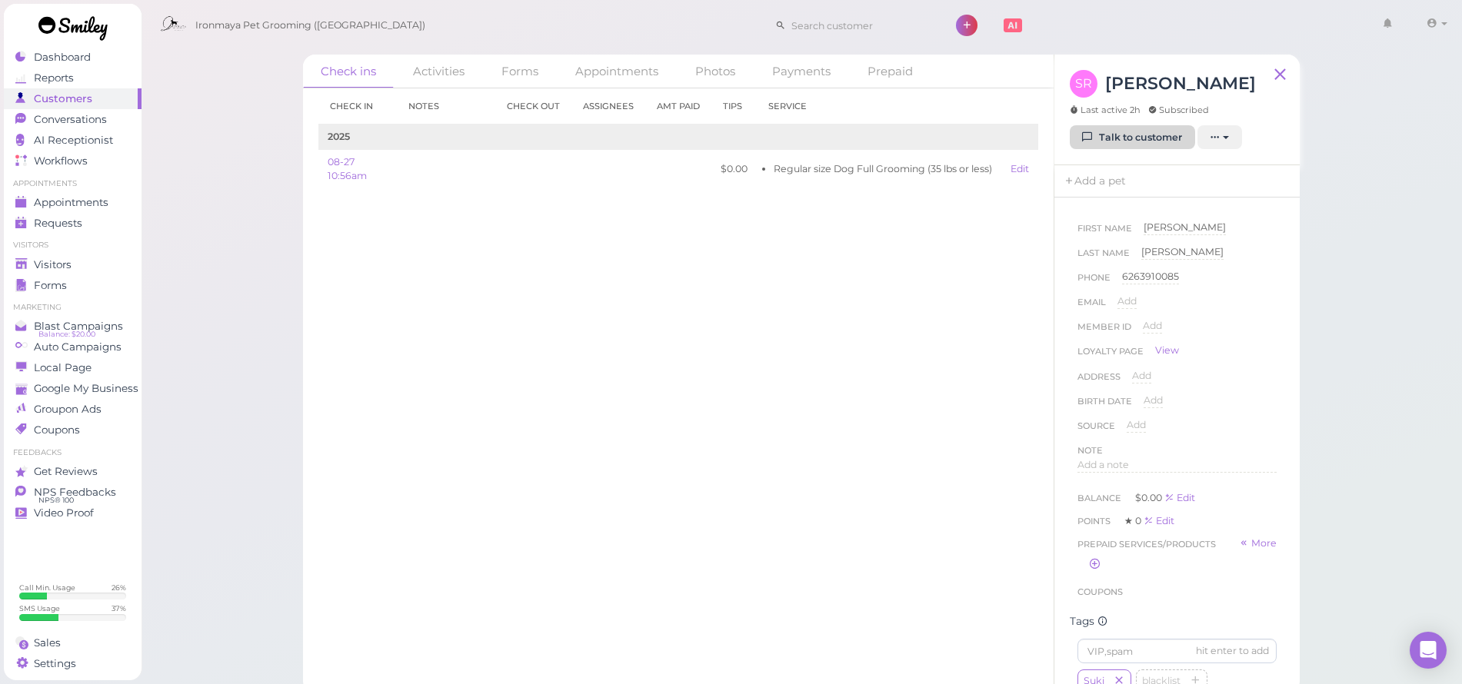
click at [1103, 131] on link "Talk to customer" at bounding box center [1132, 137] width 125 height 25
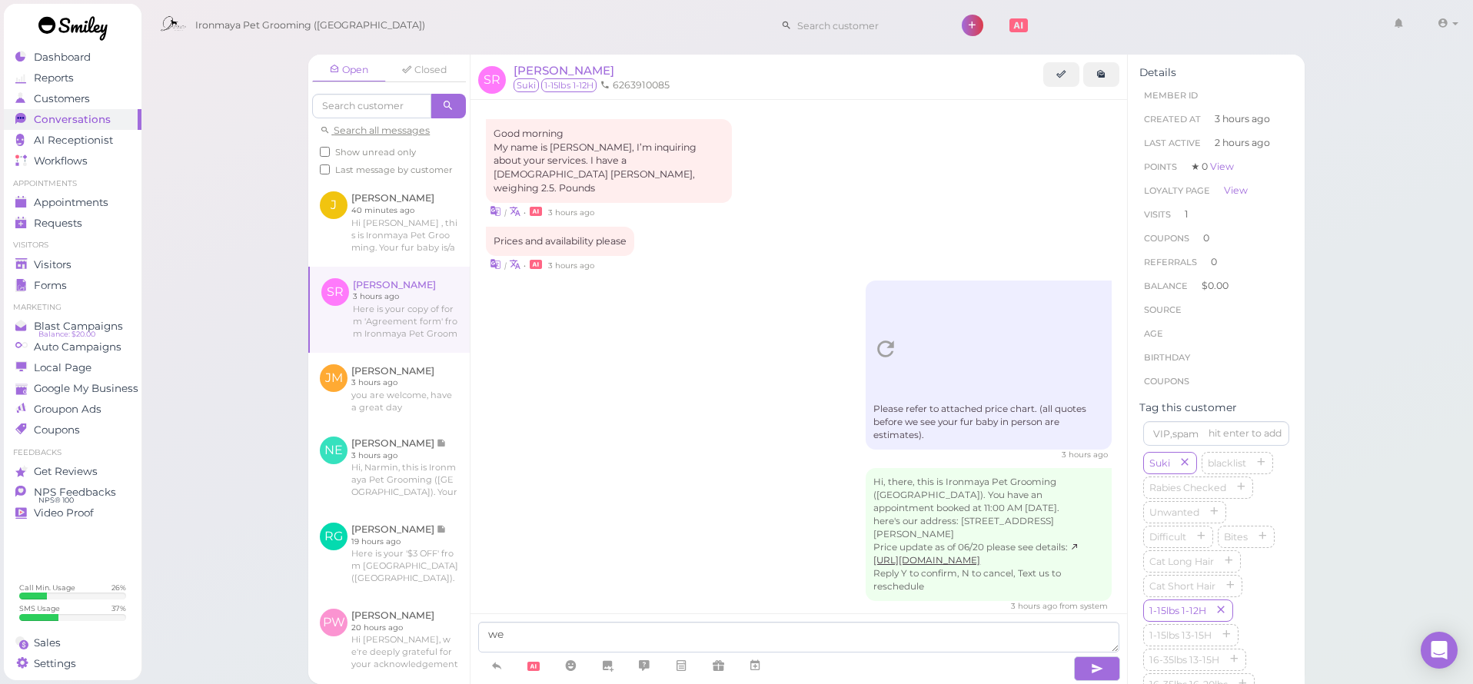
scroll to position [168, 0]
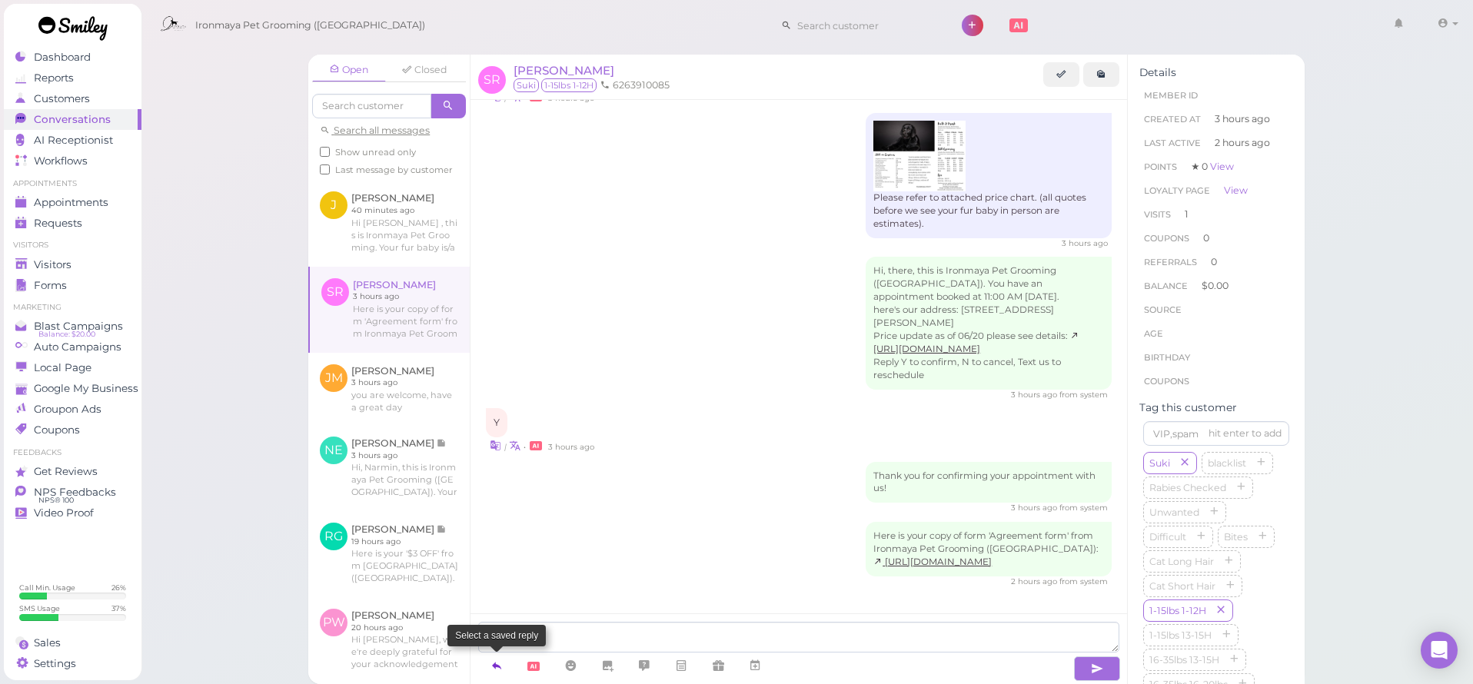
click at [496, 664] on icon at bounding box center [497, 665] width 12 height 15
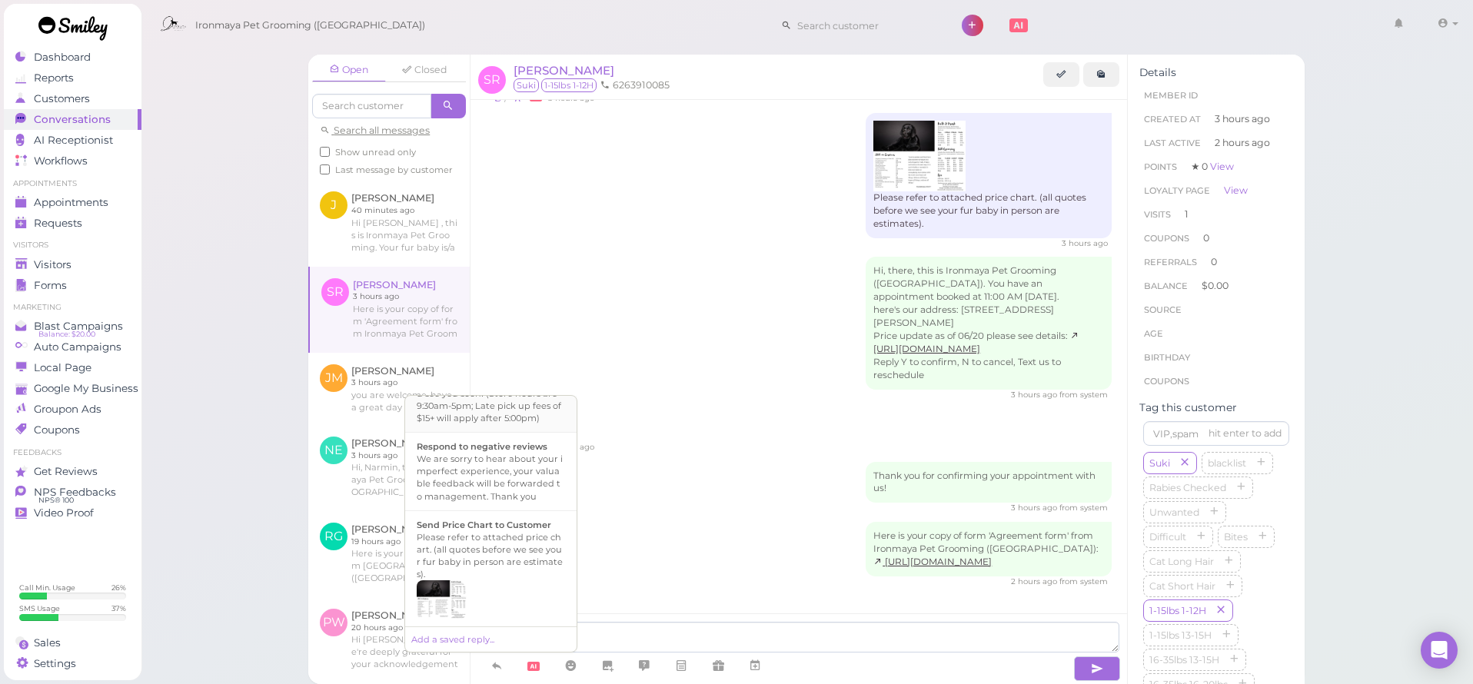
scroll to position [437, 0]
click at [507, 521] on div "Hi {{first_name}}, this is Ironmaya Pet Grooming. Your fur baby is/are ready fo…" at bounding box center [491, 484] width 148 height 74
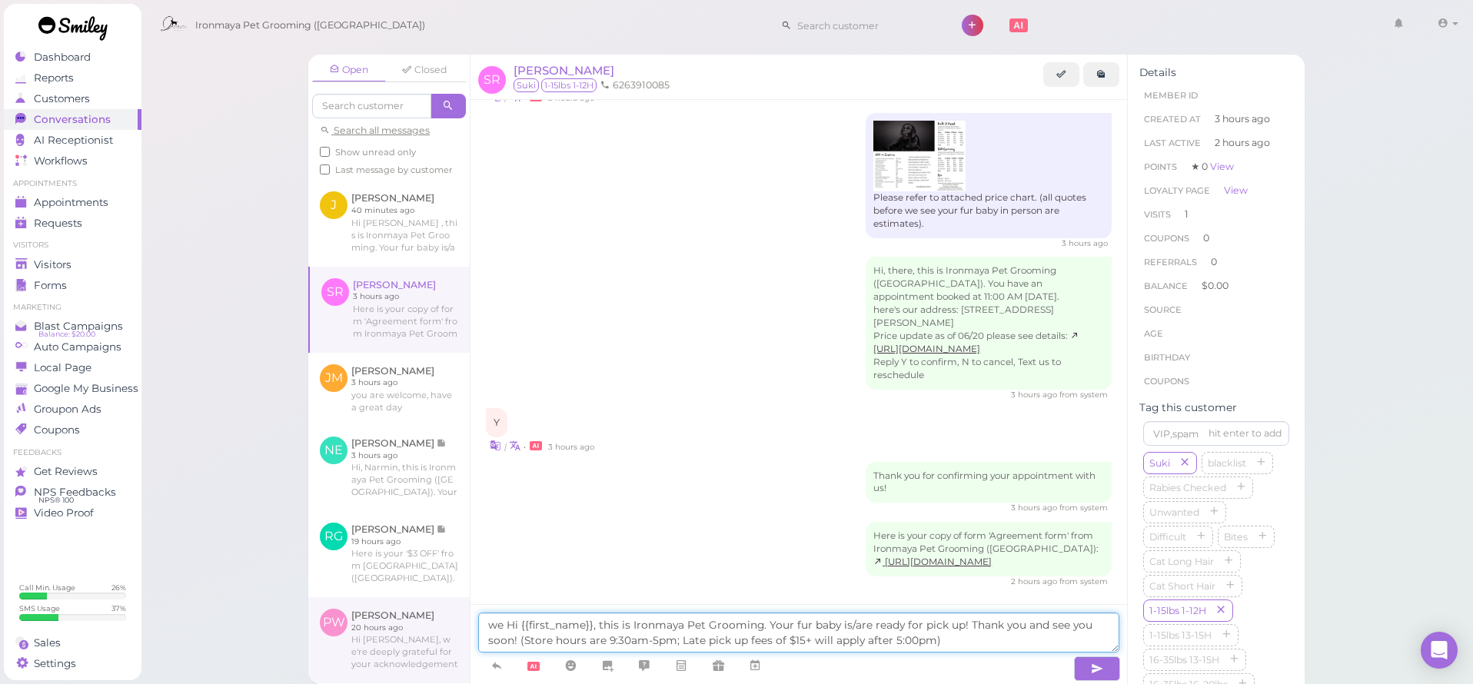
drag, startPoint x: 506, startPoint y: 624, endPoint x: 414, endPoint y: 625, distance: 92.3
click at [414, 625] on div "Open Closed Search all messages Show unread only Last message by customer J [PE…" at bounding box center [806, 370] width 997 height 630
type textarea "Hi {{first_name}}, this is Ironmaya Pet Grooming. Your fur baby is/are ready fo…"
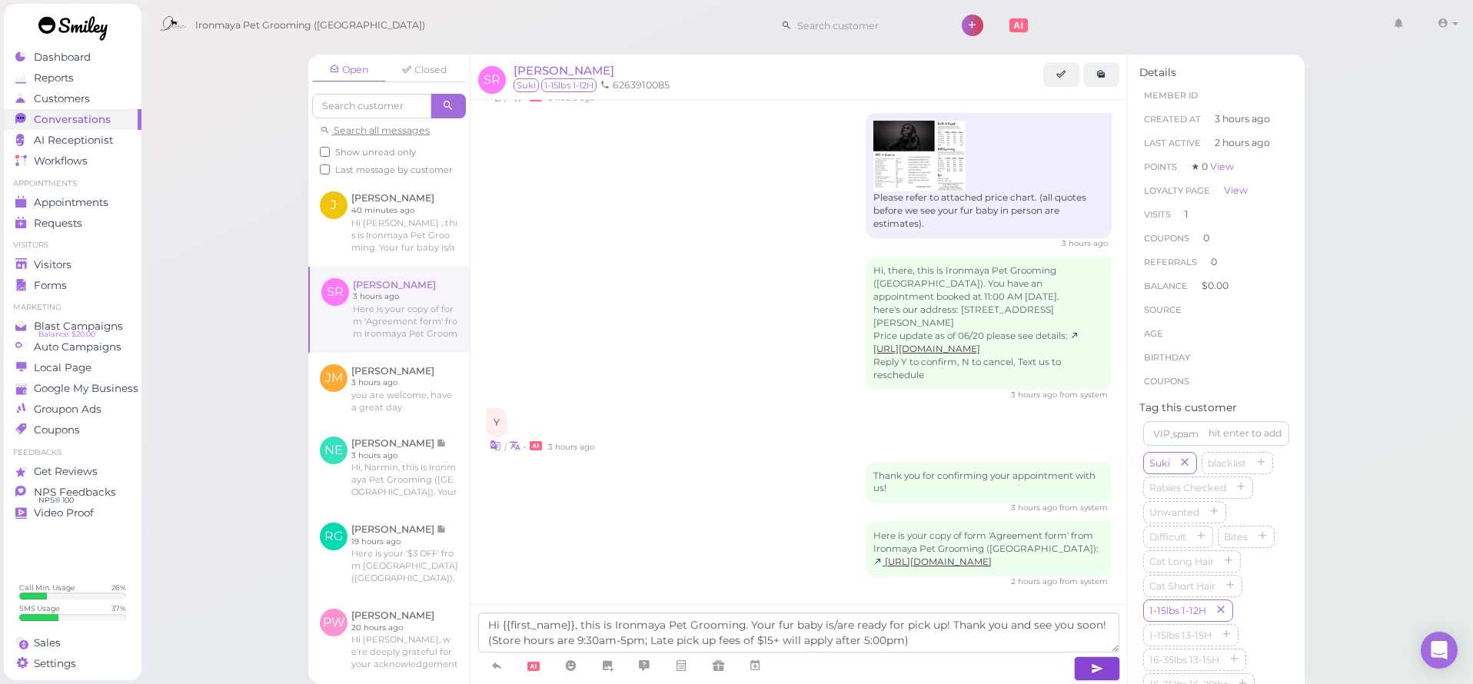
click at [1088, 668] on button "button" at bounding box center [1097, 669] width 46 height 25
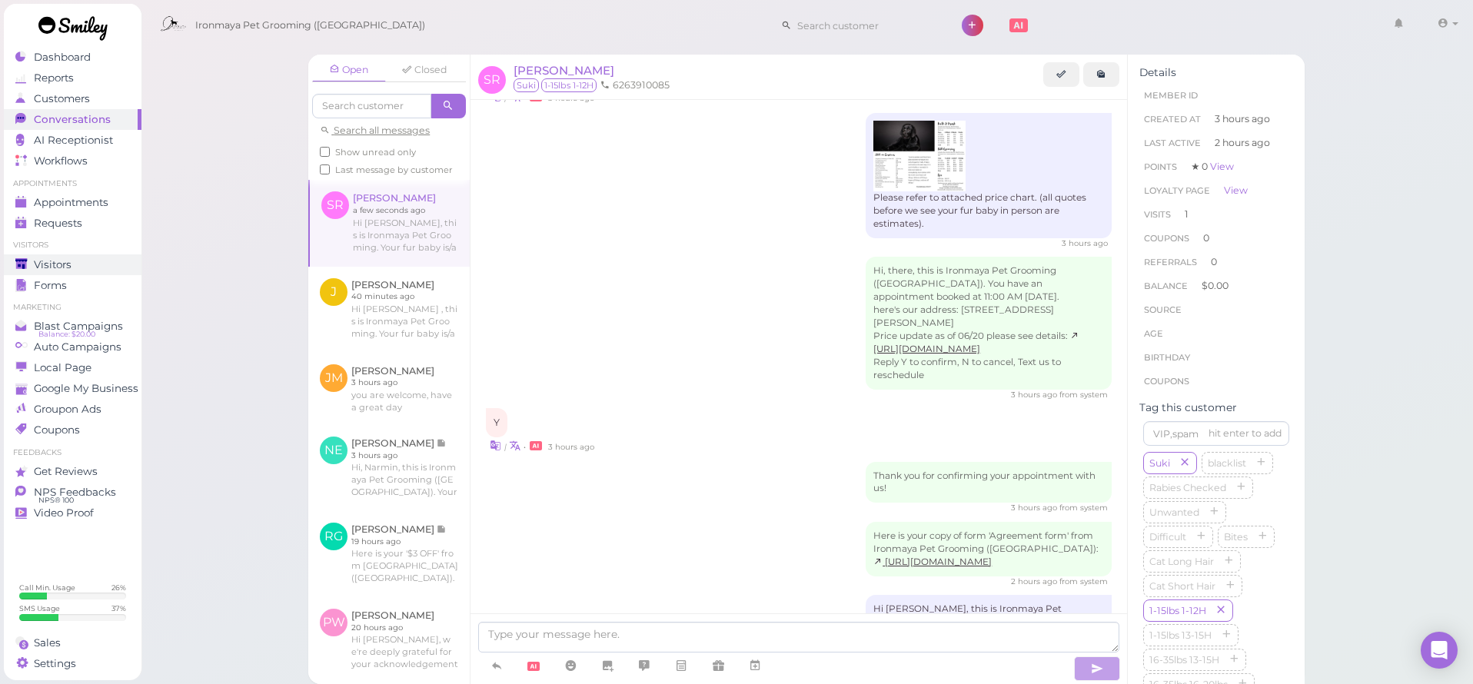
scroll to position [240, 0]
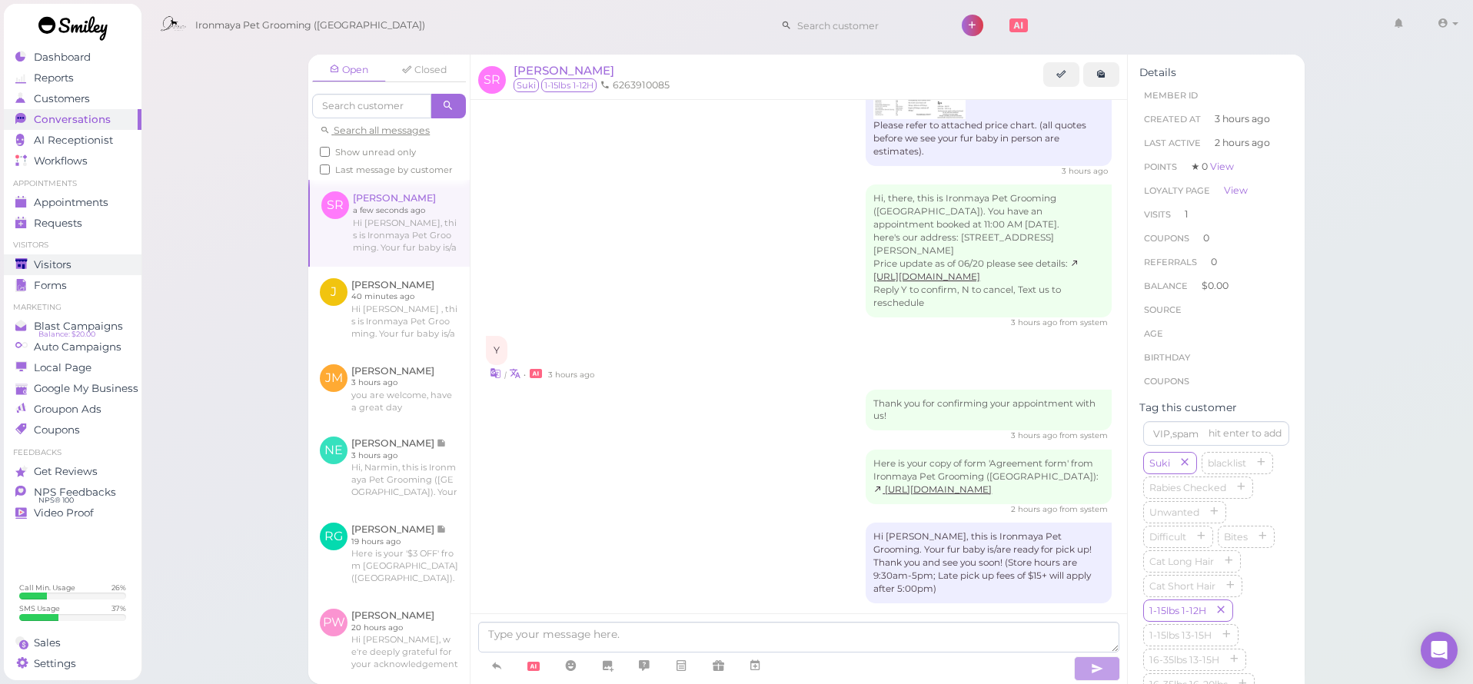
click at [73, 265] on div "Visitors" at bounding box center [70, 264] width 111 height 13
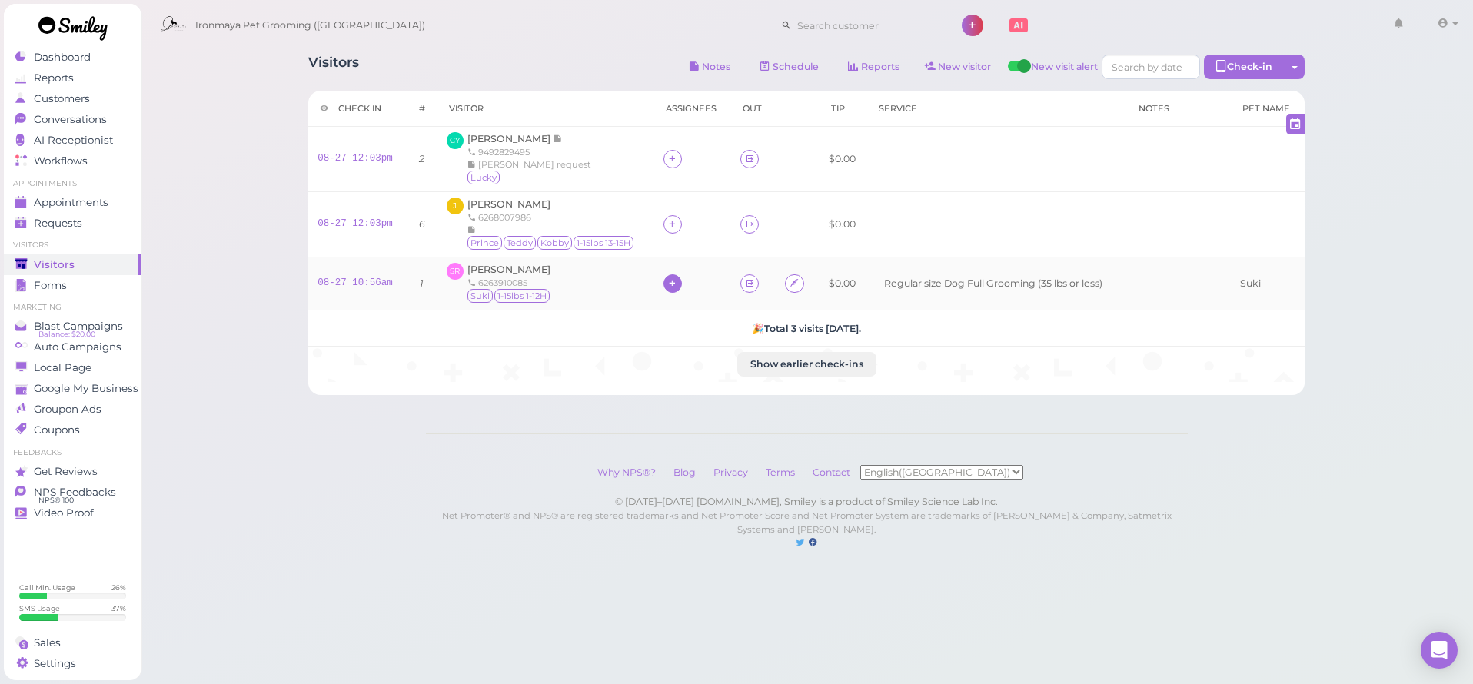
click at [667, 285] on icon at bounding box center [672, 284] width 10 height 12
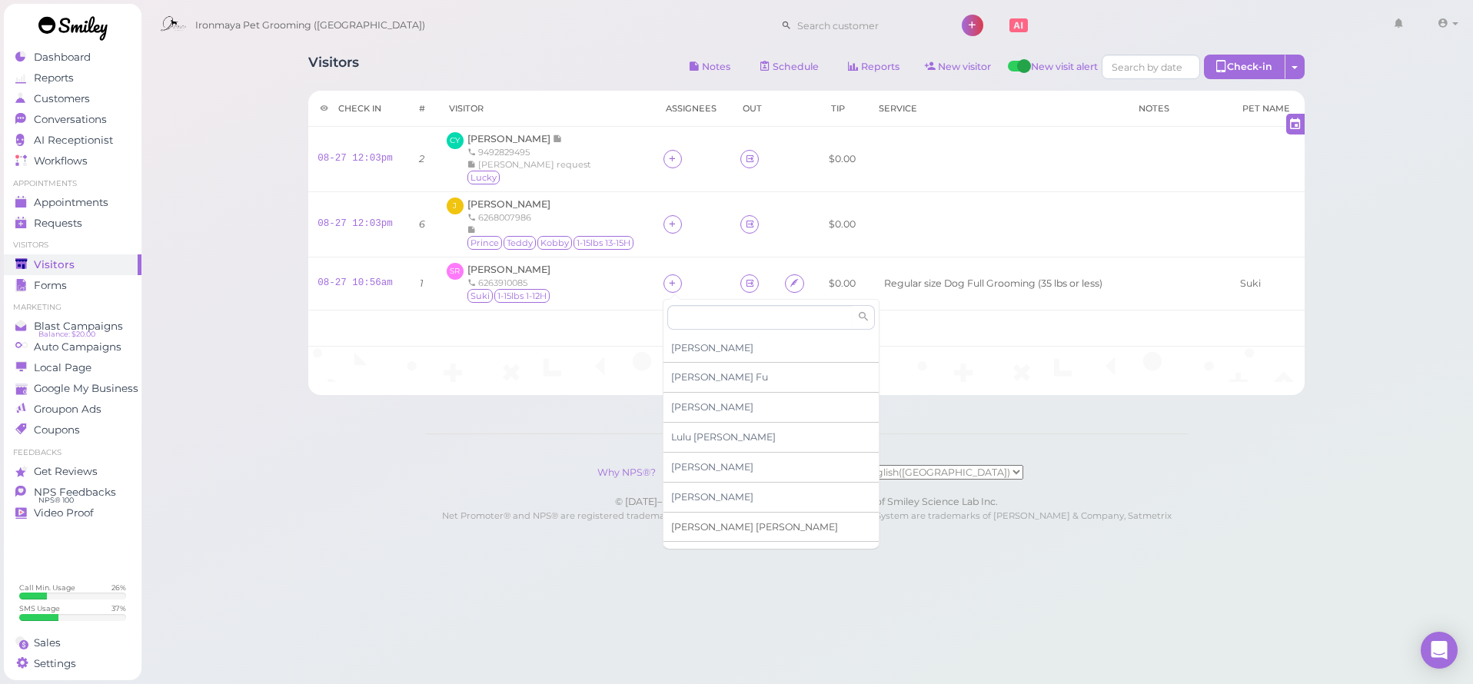
click at [698, 523] on span "[PERSON_NAME]" at bounding box center [754, 527] width 167 height 12
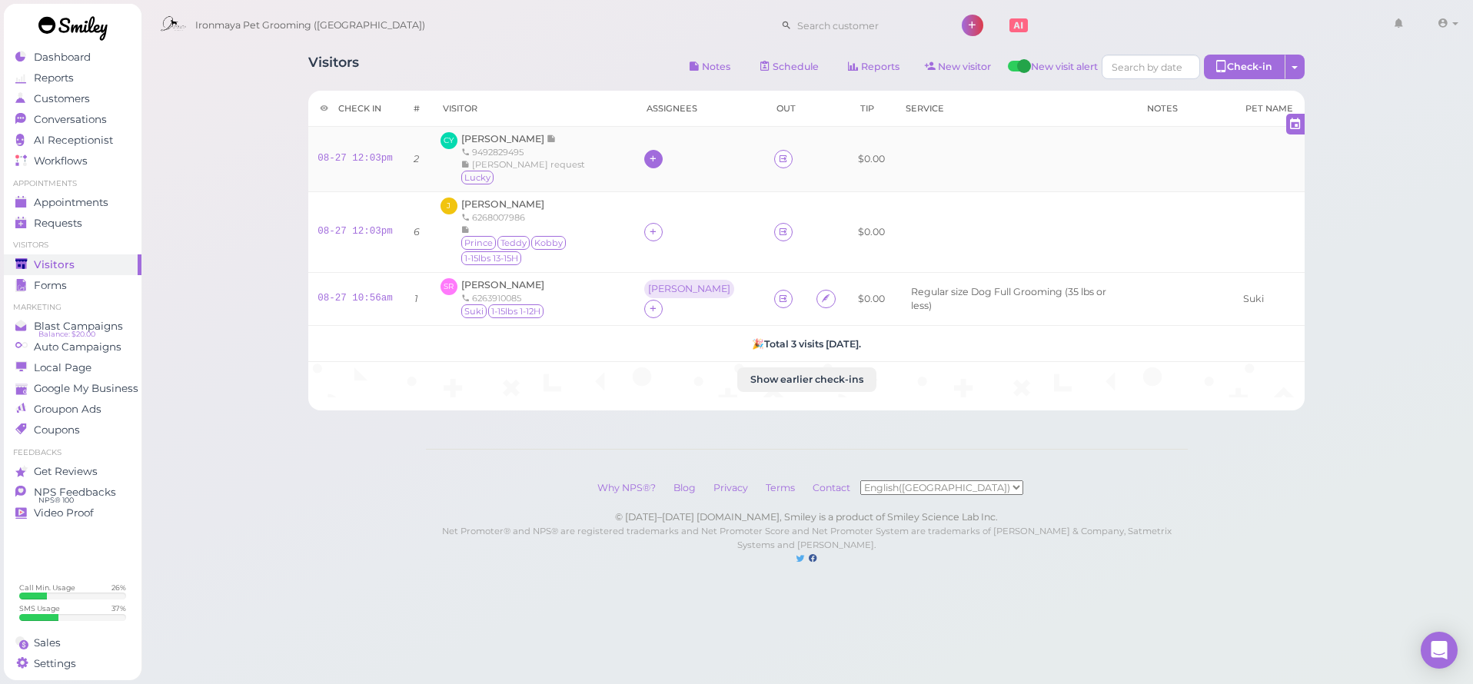
click at [658, 161] on icon at bounding box center [653, 159] width 10 height 12
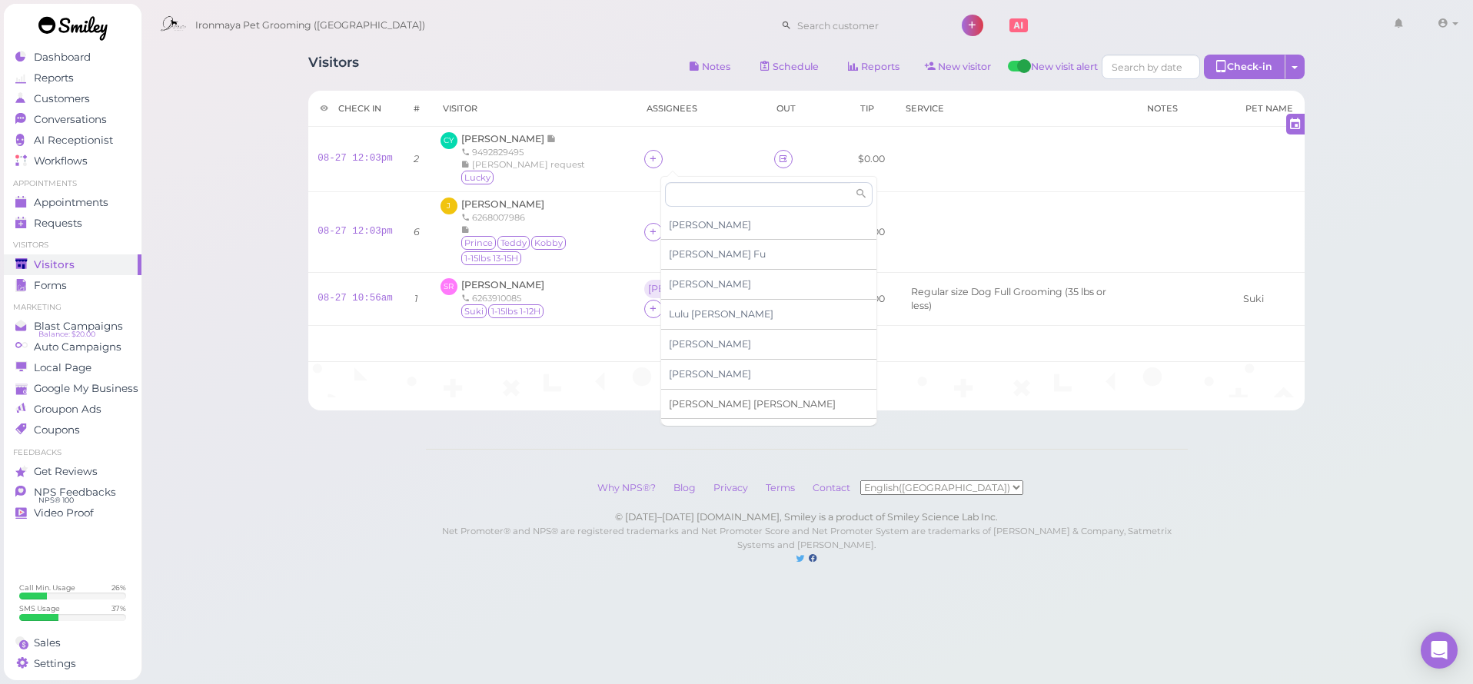
click at [711, 402] on span "[PERSON_NAME]" at bounding box center [752, 404] width 167 height 12
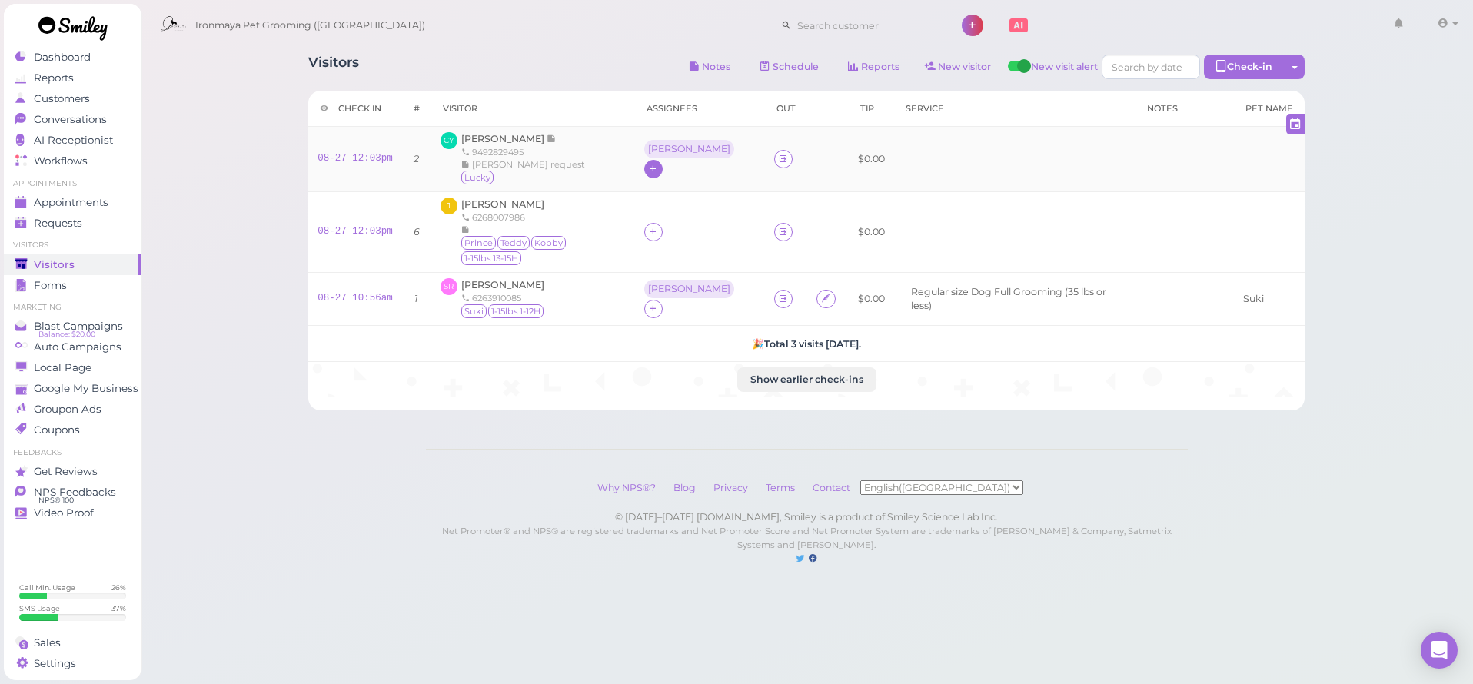
click at [658, 163] on icon at bounding box center [653, 169] width 10 height 12
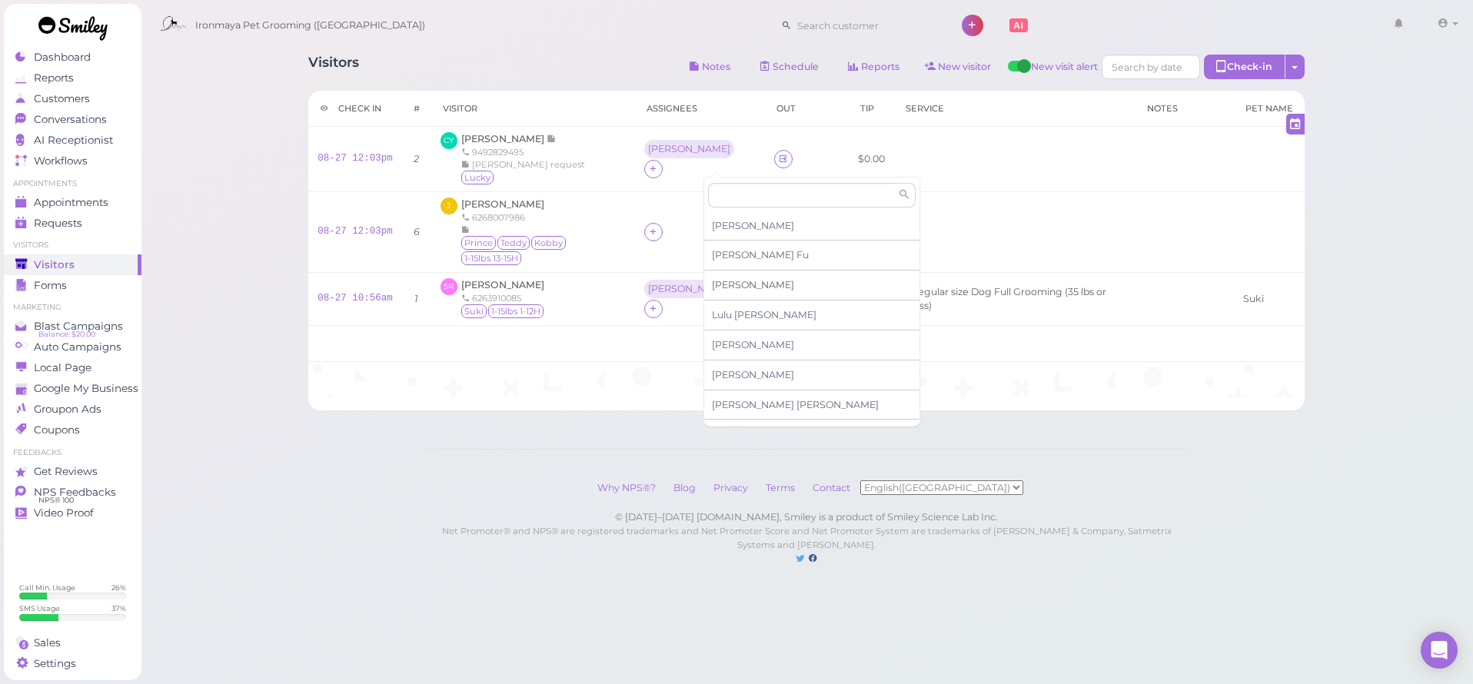
click at [734, 285] on span "[PERSON_NAME]" at bounding box center [753, 285] width 82 height 12
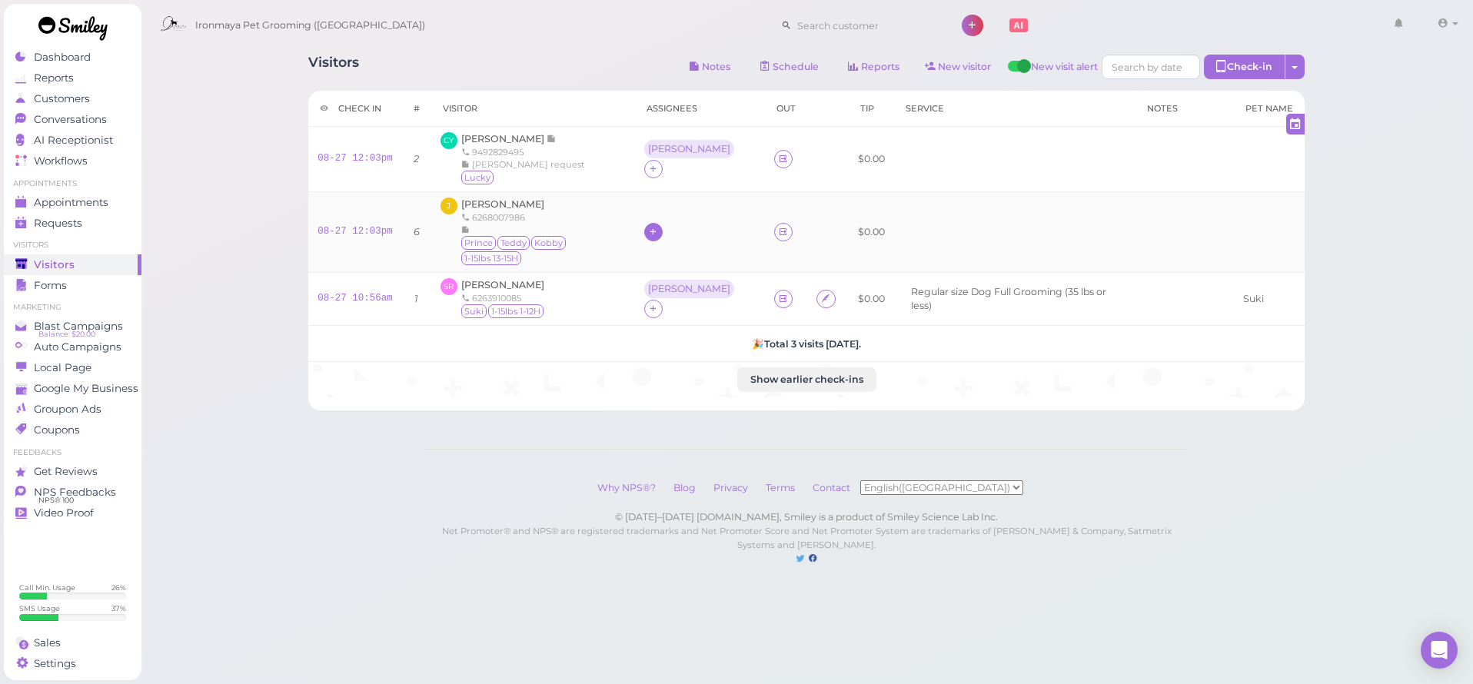
click at [658, 227] on icon at bounding box center [653, 232] width 10 height 12
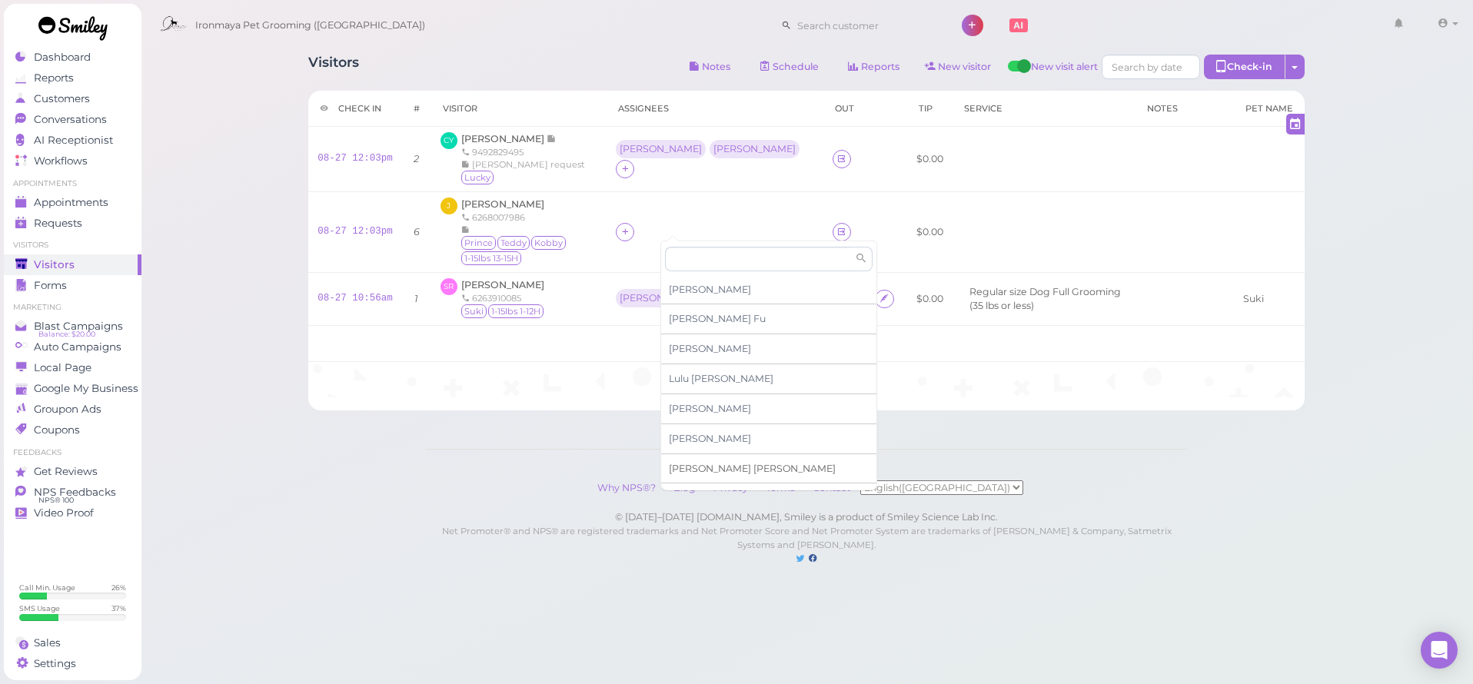
click at [704, 465] on span "[PERSON_NAME]" at bounding box center [752, 469] width 167 height 12
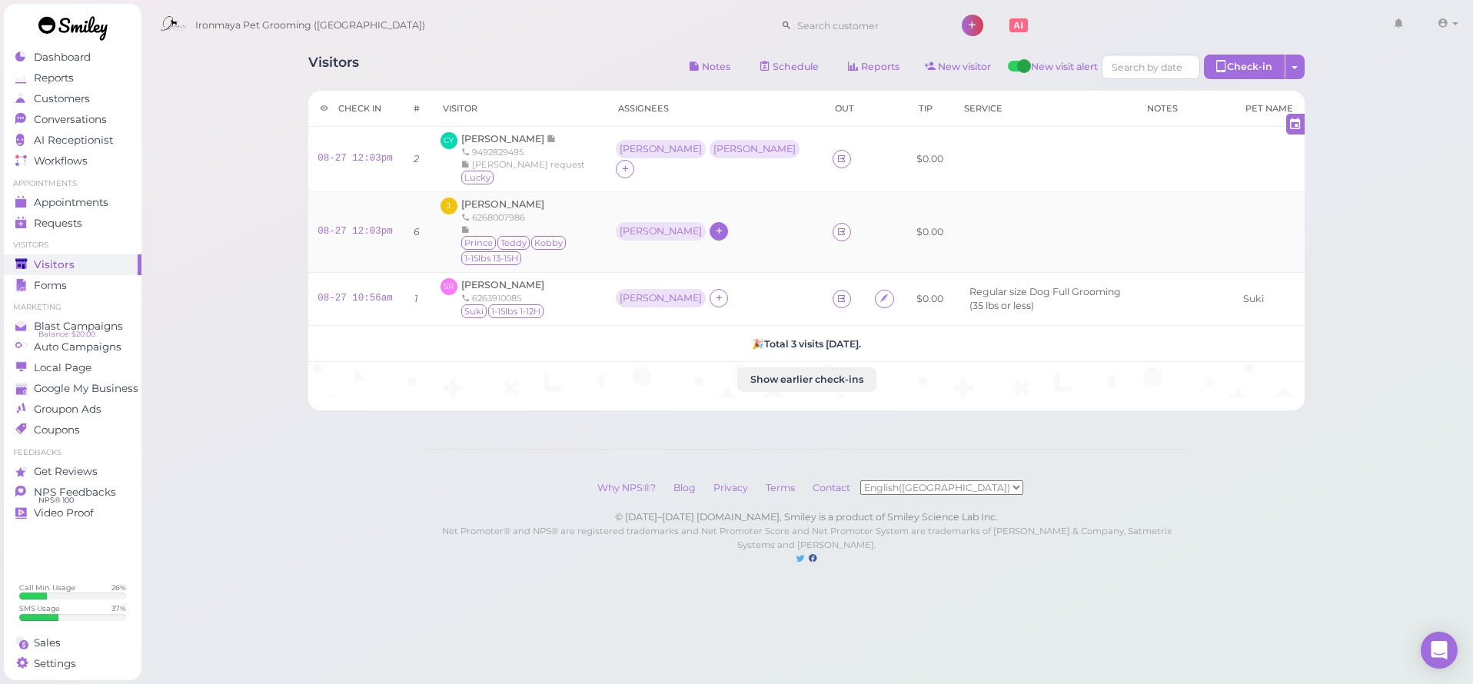
click at [710, 222] on div at bounding box center [719, 231] width 18 height 18
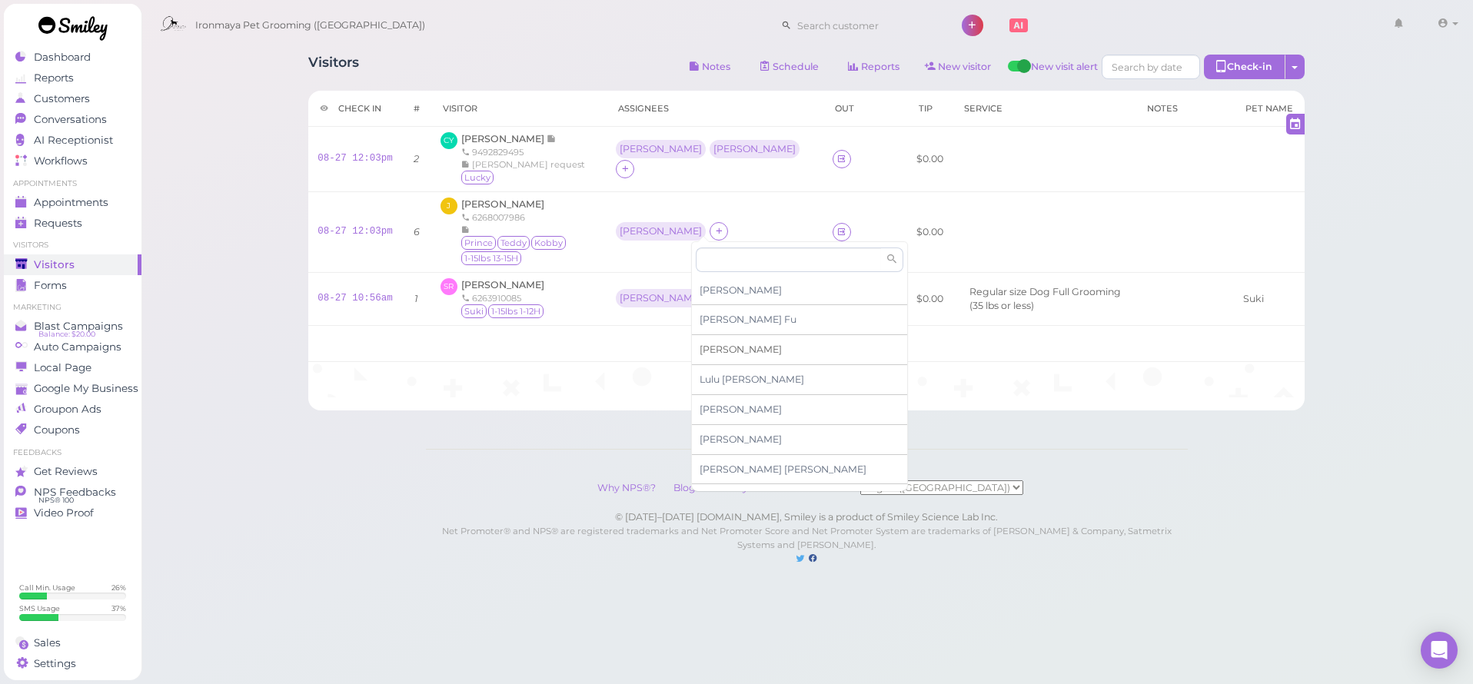
click at [717, 344] on span "[PERSON_NAME]" at bounding box center [741, 350] width 82 height 12
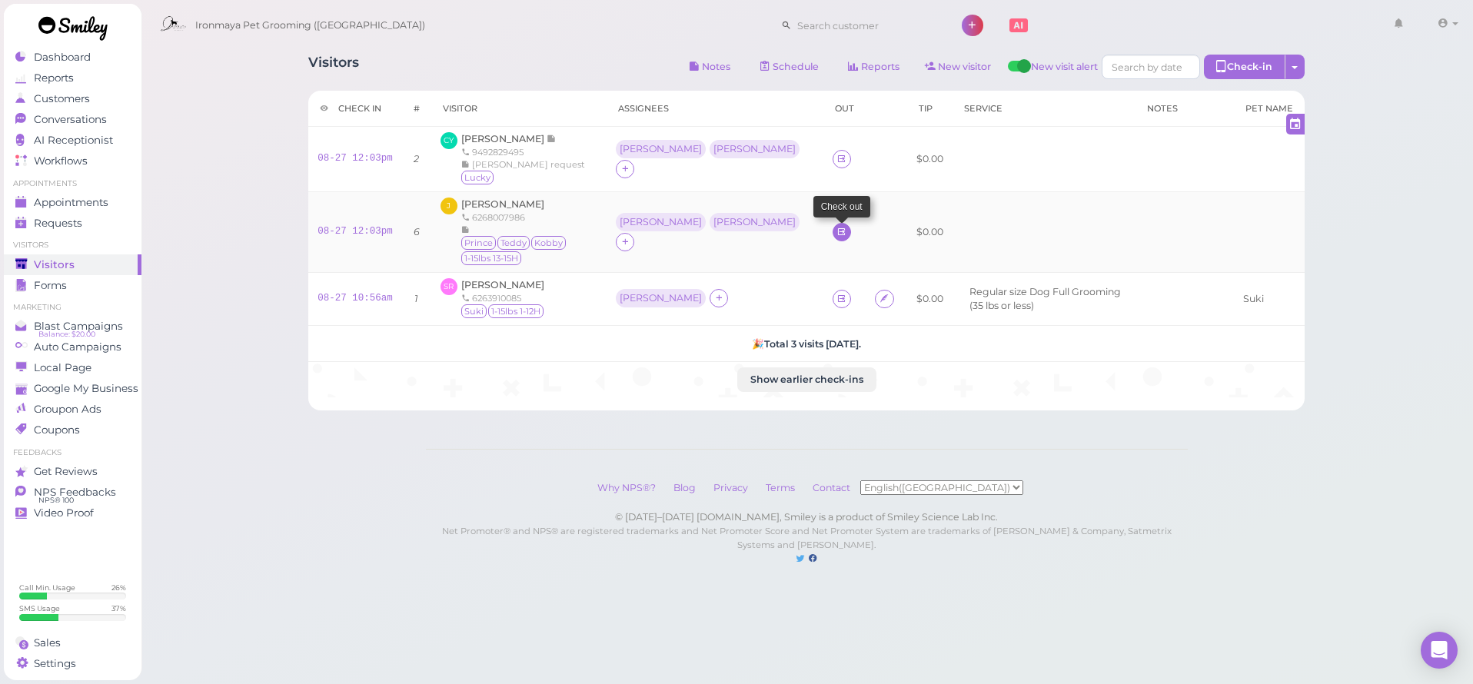
click at [837, 226] on icon at bounding box center [842, 232] width 10 height 12
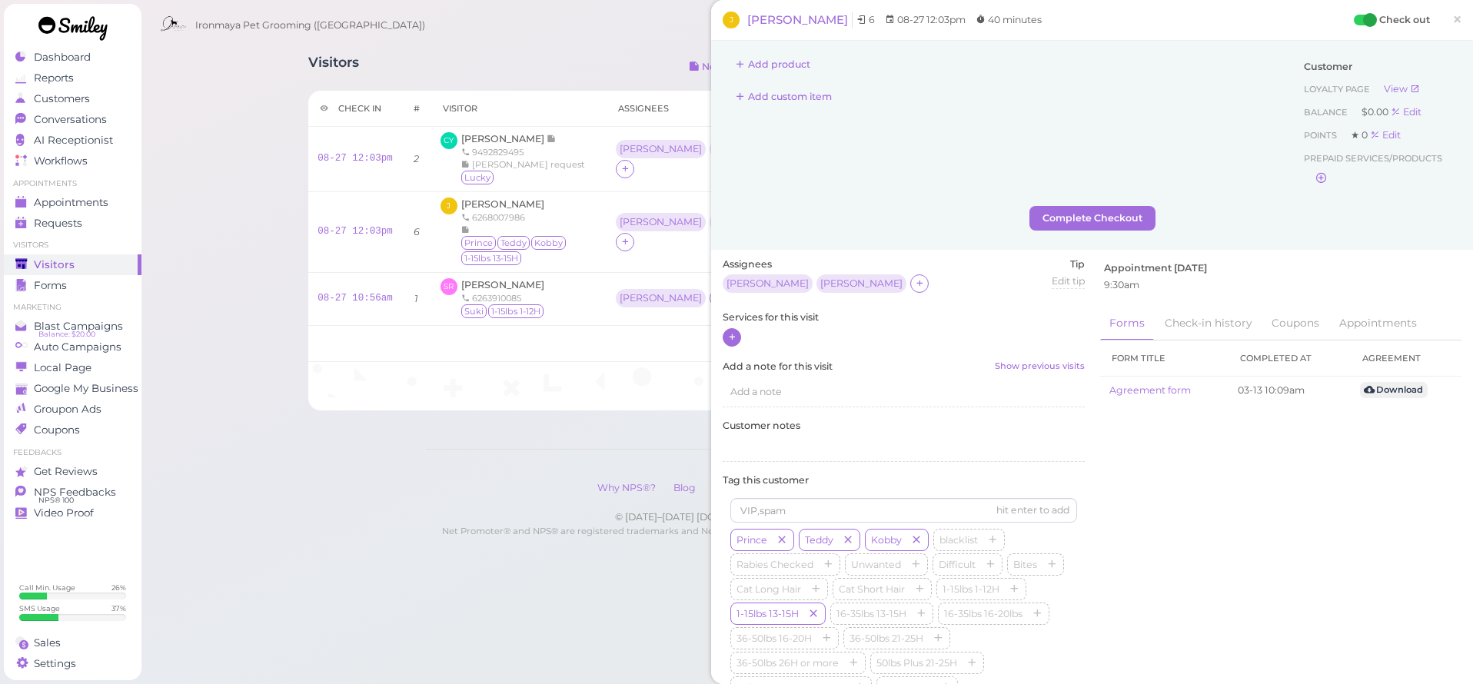
click at [728, 336] on icon at bounding box center [732, 337] width 10 height 12
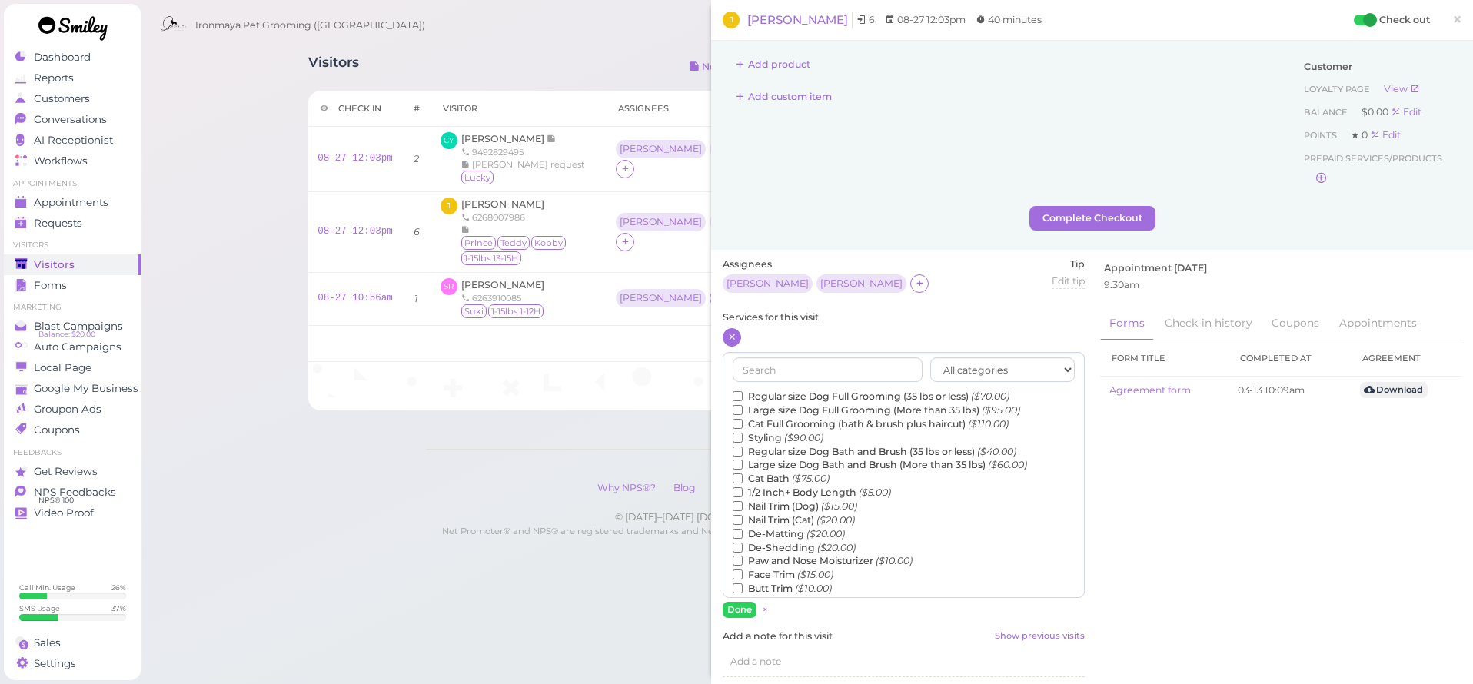
click at [790, 392] on label "Regular size Dog Full Grooming (35 lbs or less) ($70.00)" at bounding box center [871, 397] width 277 height 14
click at [743, 392] on input "Regular size Dog Full Grooming (35 lbs or less) ($70.00)" at bounding box center [738, 396] width 10 height 10
click at [781, 431] on label "Styling ($90.00)" at bounding box center [778, 438] width 91 height 14
click at [743, 433] on input "Styling ($90.00)" at bounding box center [738, 438] width 10 height 10
click at [778, 391] on label "Regular size Dog Full Grooming (35 lbs or less) ($70.00)" at bounding box center [871, 397] width 277 height 14
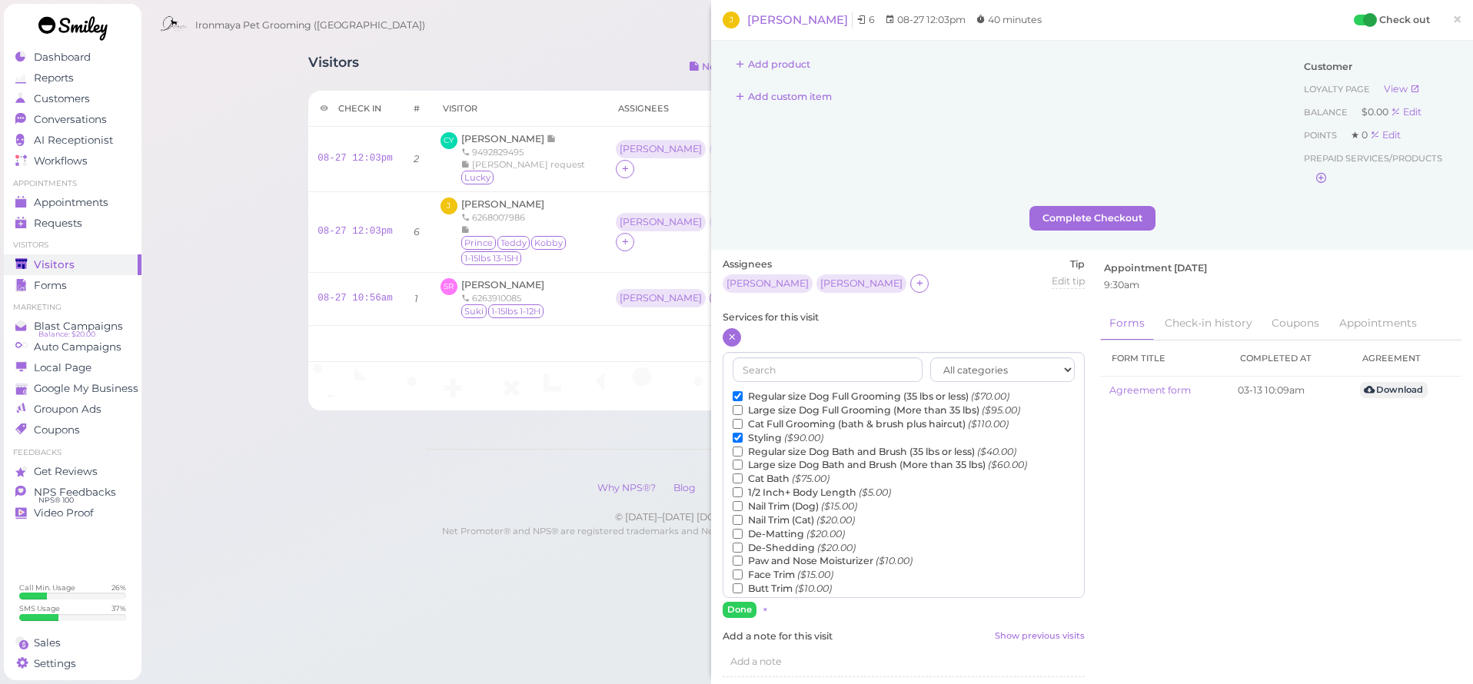
click at [743, 391] on input "Regular size Dog Full Grooming (35 lbs or less) ($70.00)" at bounding box center [738, 396] width 10 height 10
click at [773, 528] on label "De-Matting ($20.00)" at bounding box center [789, 535] width 112 height 14
click at [743, 529] on input "De-Matting ($20.00)" at bounding box center [738, 534] width 10 height 10
click at [735, 529] on input "De-Matting ($20.00)" at bounding box center [738, 534] width 10 height 10
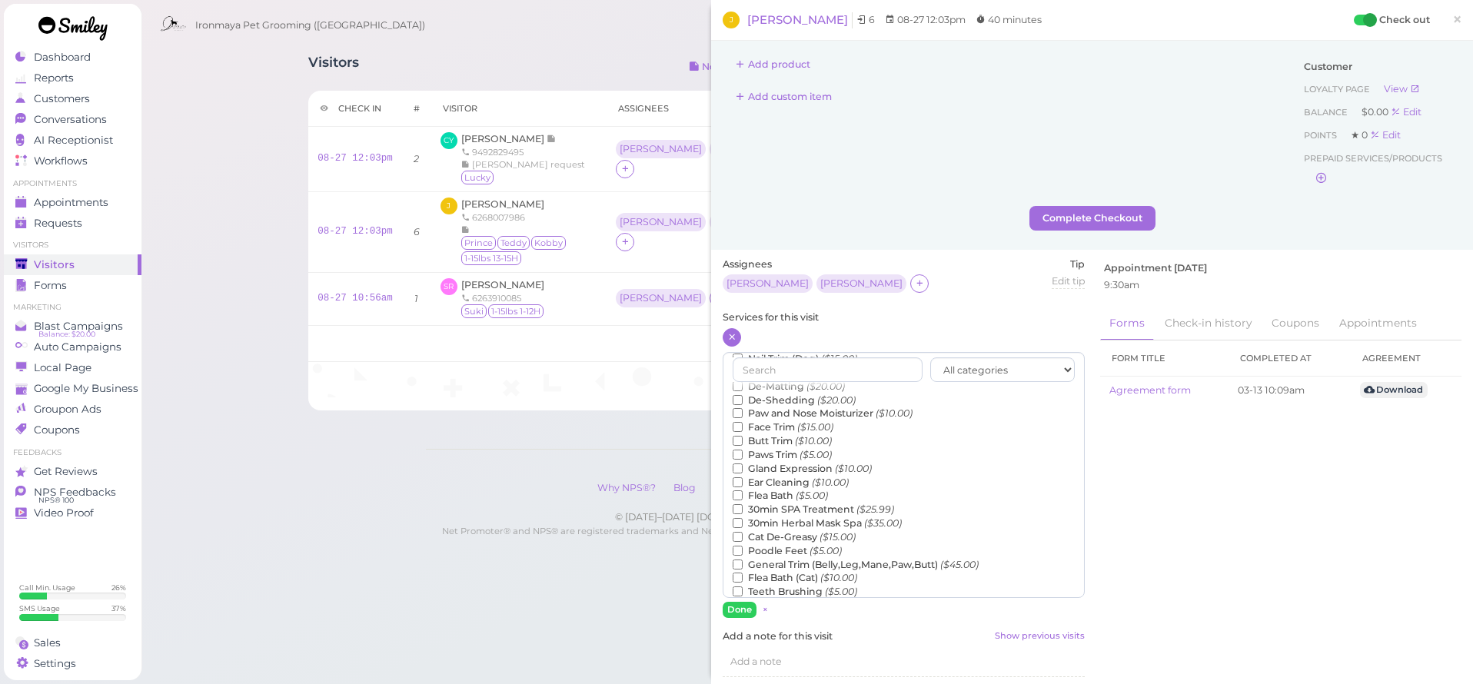
scroll to position [258, 0]
click at [781, 474] on label "Teeth Brushing ($5.00)" at bounding box center [795, 481] width 125 height 14
click at [743, 476] on input "Teeth Brushing ($5.00)" at bounding box center [738, 481] width 10 height 10
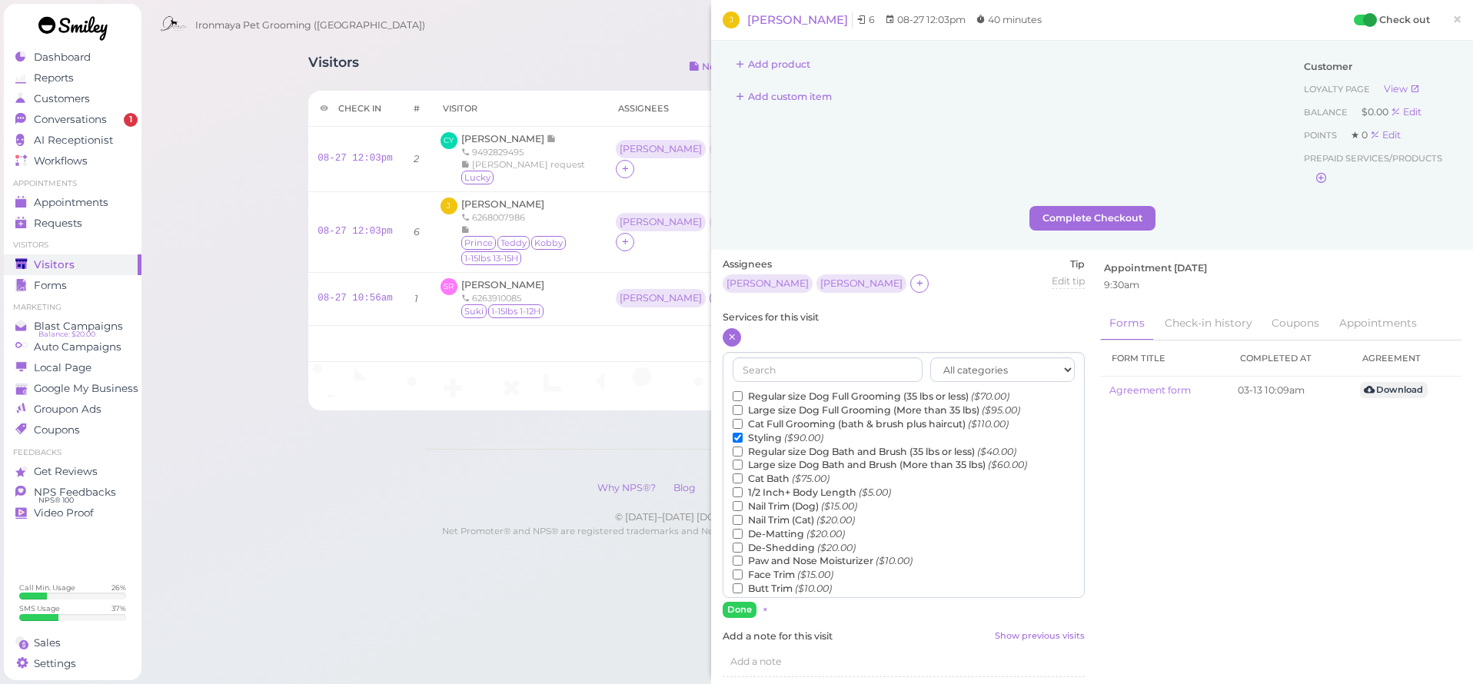
click at [769, 445] on label "Regular size Dog Bath and Brush (35 lbs or less) ($40.00)" at bounding box center [875, 452] width 284 height 14
click at [743, 447] on input "Regular size Dog Bath and Brush (35 lbs or less) ($40.00)" at bounding box center [738, 452] width 10 height 10
click at [741, 608] on button "Done" at bounding box center [740, 610] width 34 height 16
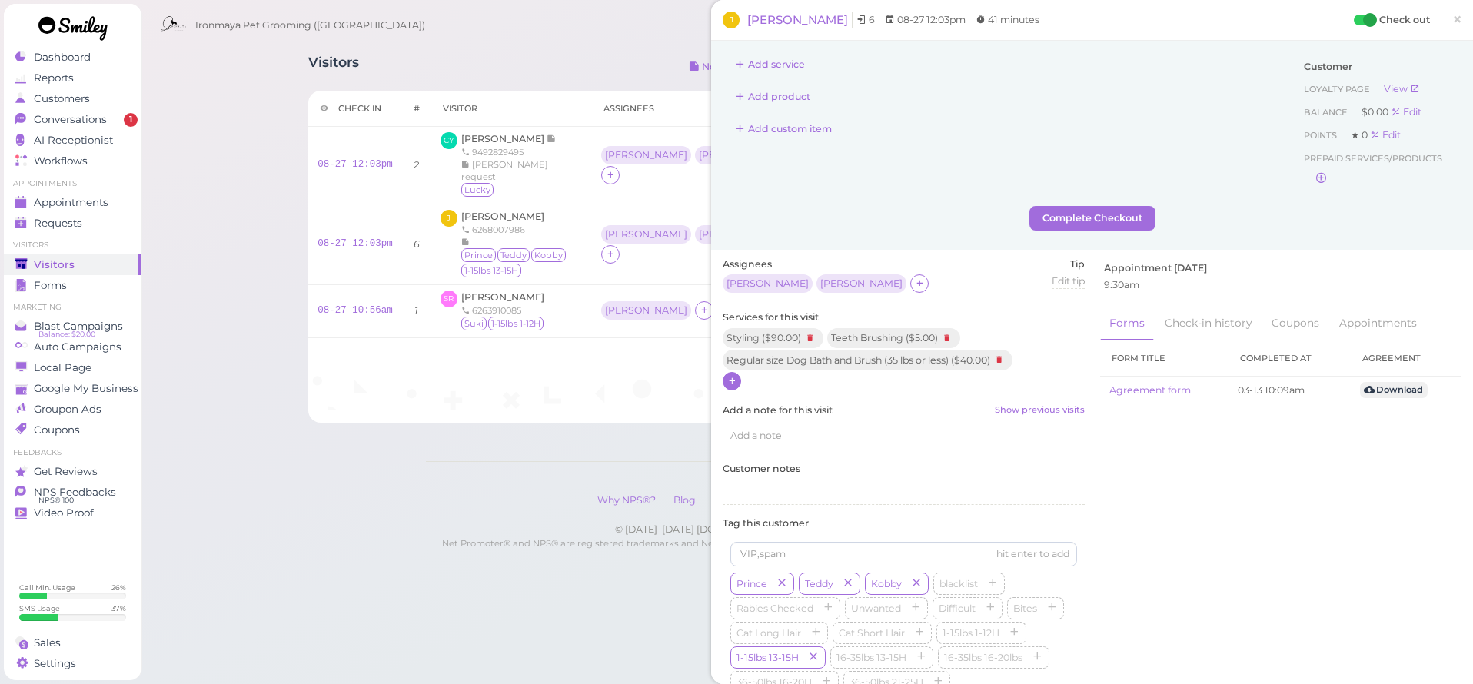
drag, startPoint x: 1447, startPoint y: 19, endPoint x: 917, endPoint y: 78, distance: 533.0
click at [925, 79] on div "J [PERSON_NAME] 6 08-27 12:03pm 41 minutes Check out × Add service Add product …" at bounding box center [1092, 438] width 762 height 877
click at [790, 69] on button "Add service" at bounding box center [770, 64] width 95 height 25
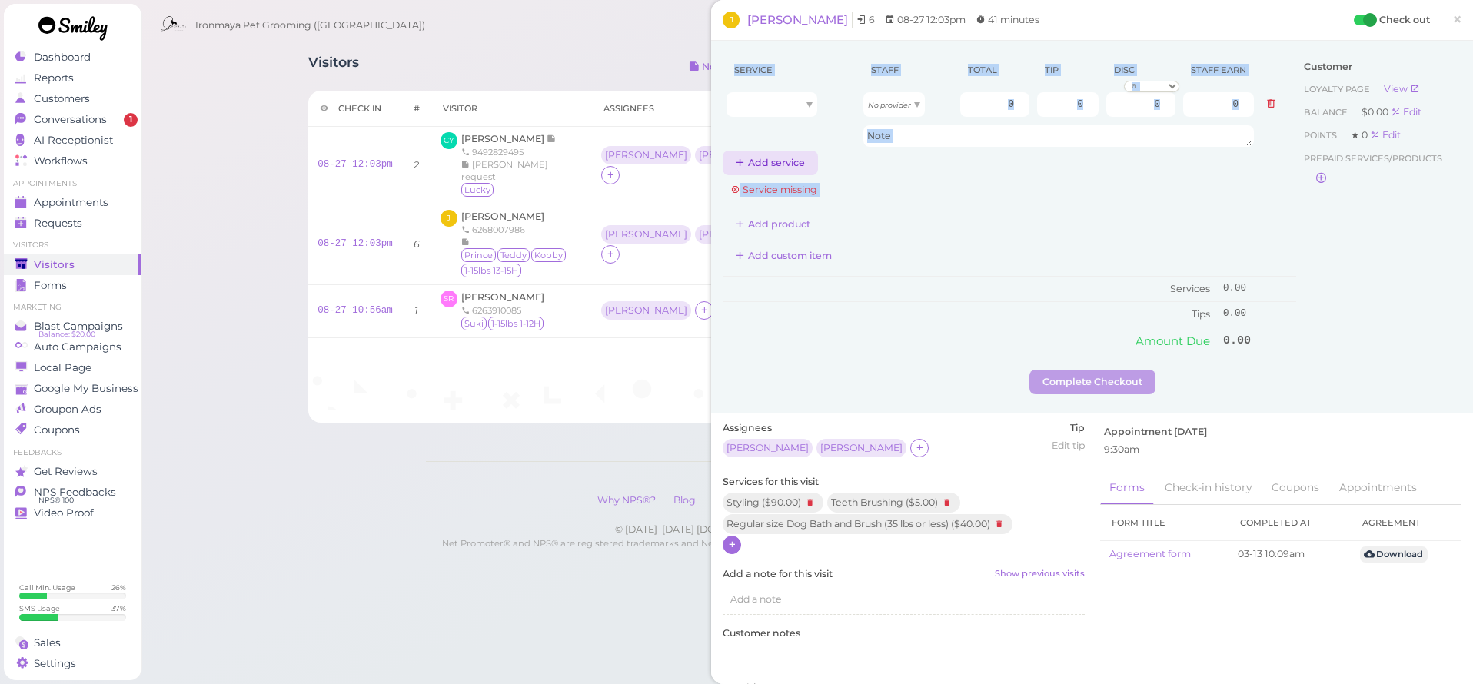
click at [773, 163] on button "Add service" at bounding box center [770, 163] width 95 height 25
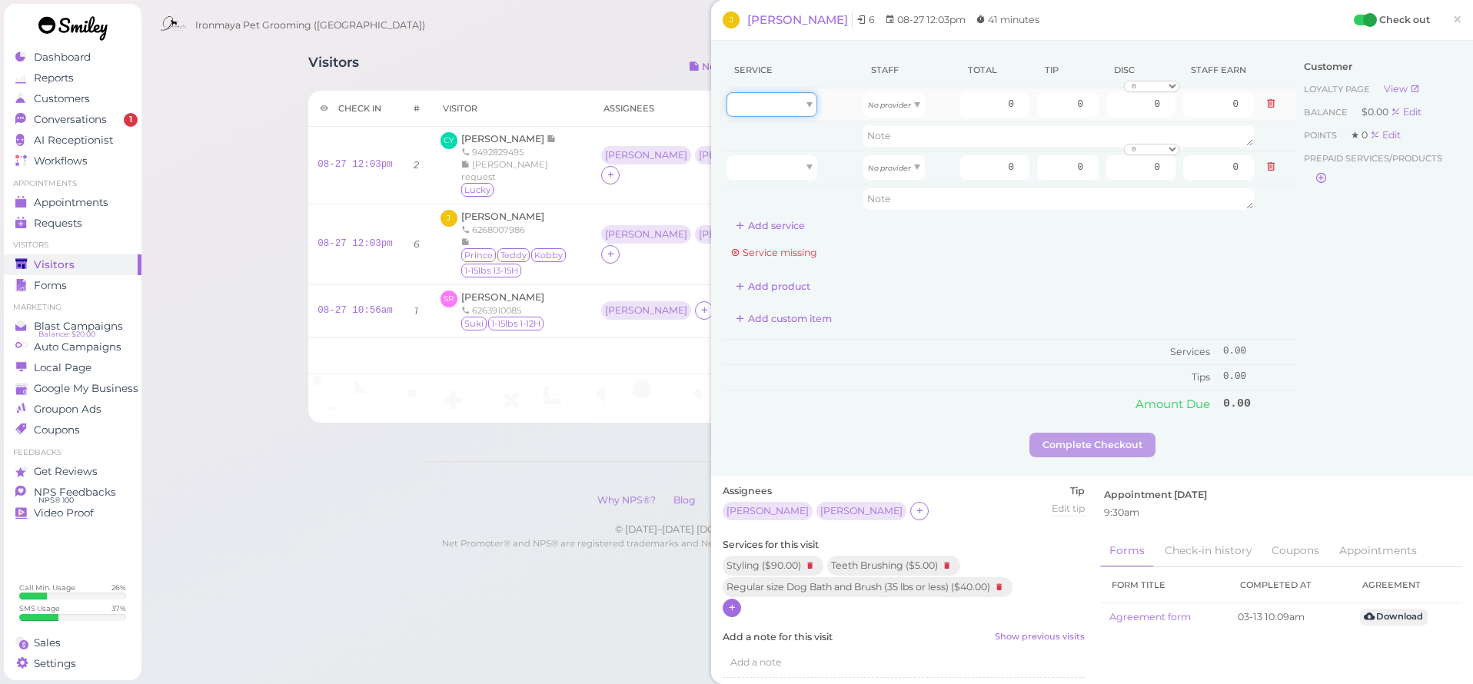
click at [791, 101] on div at bounding box center [772, 104] width 91 height 25
type input "40.00"
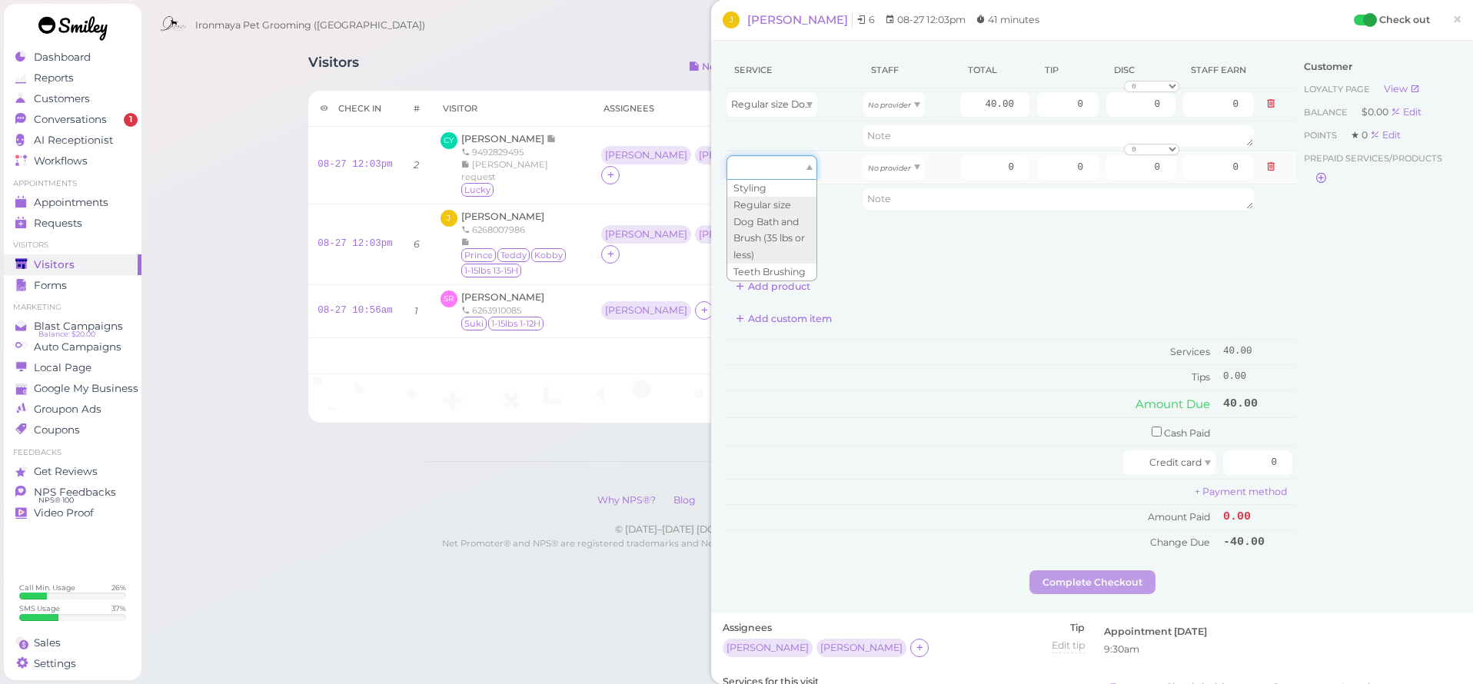
click at [784, 171] on div at bounding box center [772, 167] width 91 height 25
type input "40.00"
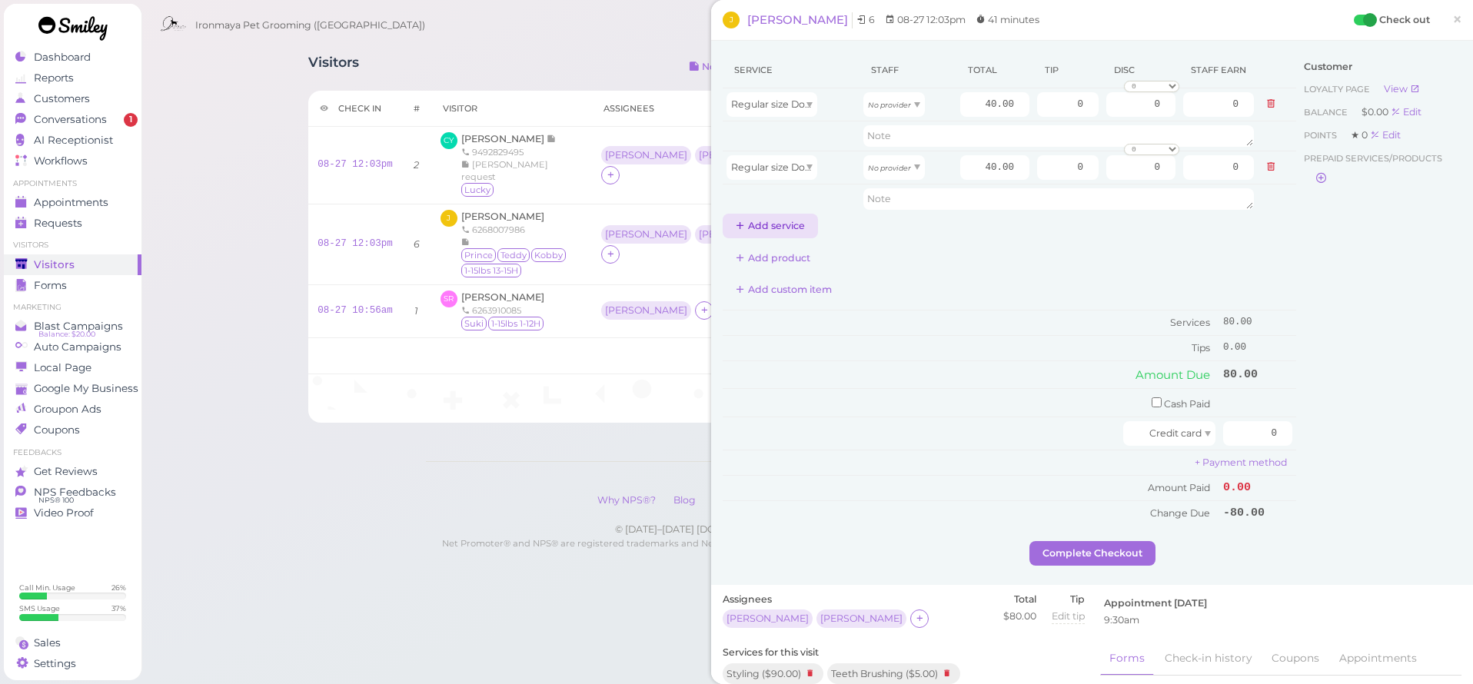
click at [783, 226] on button "Add service" at bounding box center [770, 226] width 95 height 25
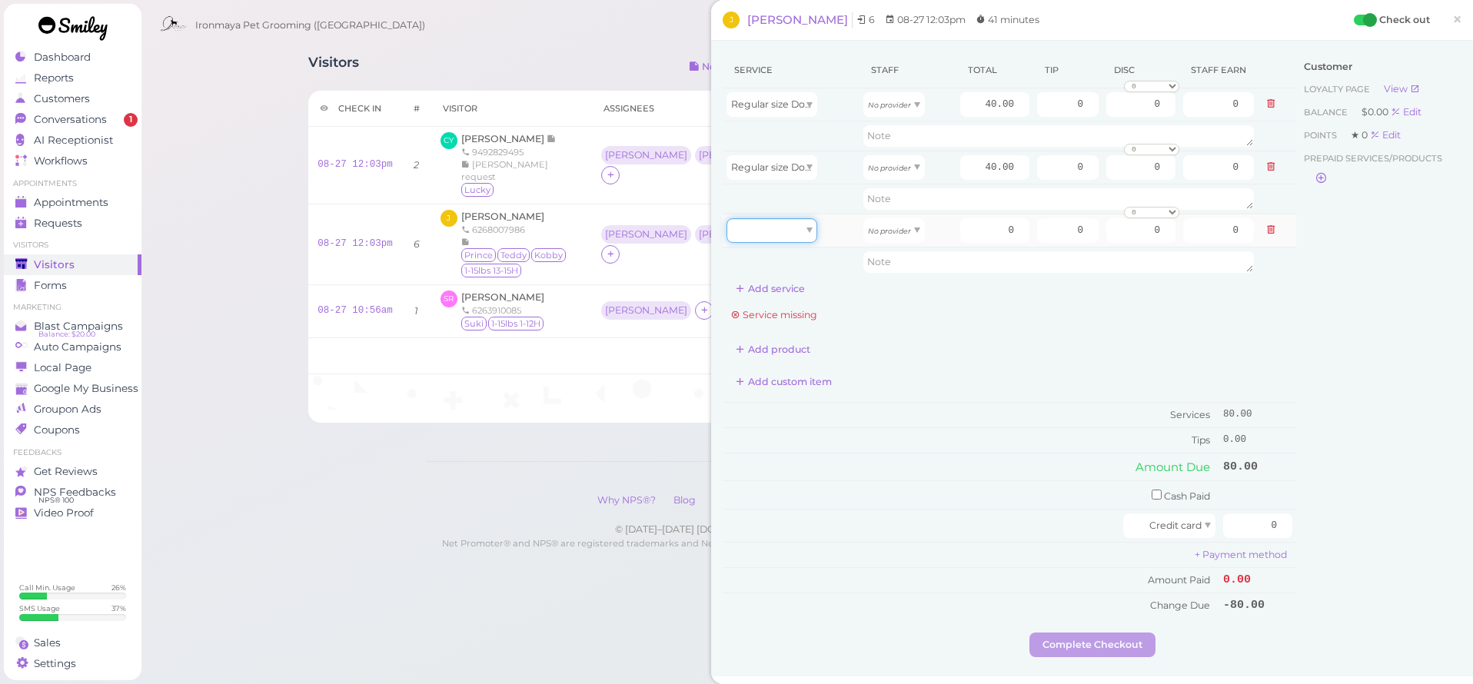
click at [791, 225] on div at bounding box center [772, 230] width 91 height 25
type input "5.00"
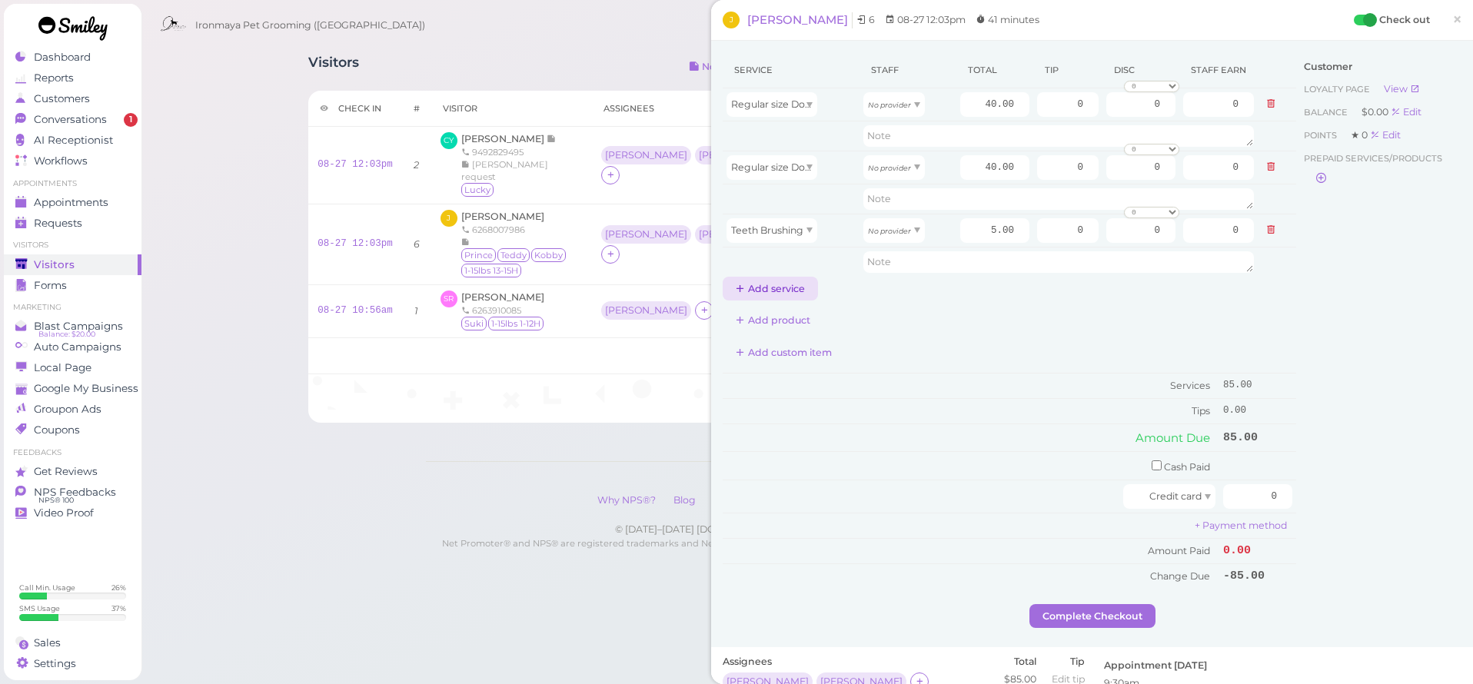
click at [806, 291] on button "Add service" at bounding box center [770, 289] width 95 height 25
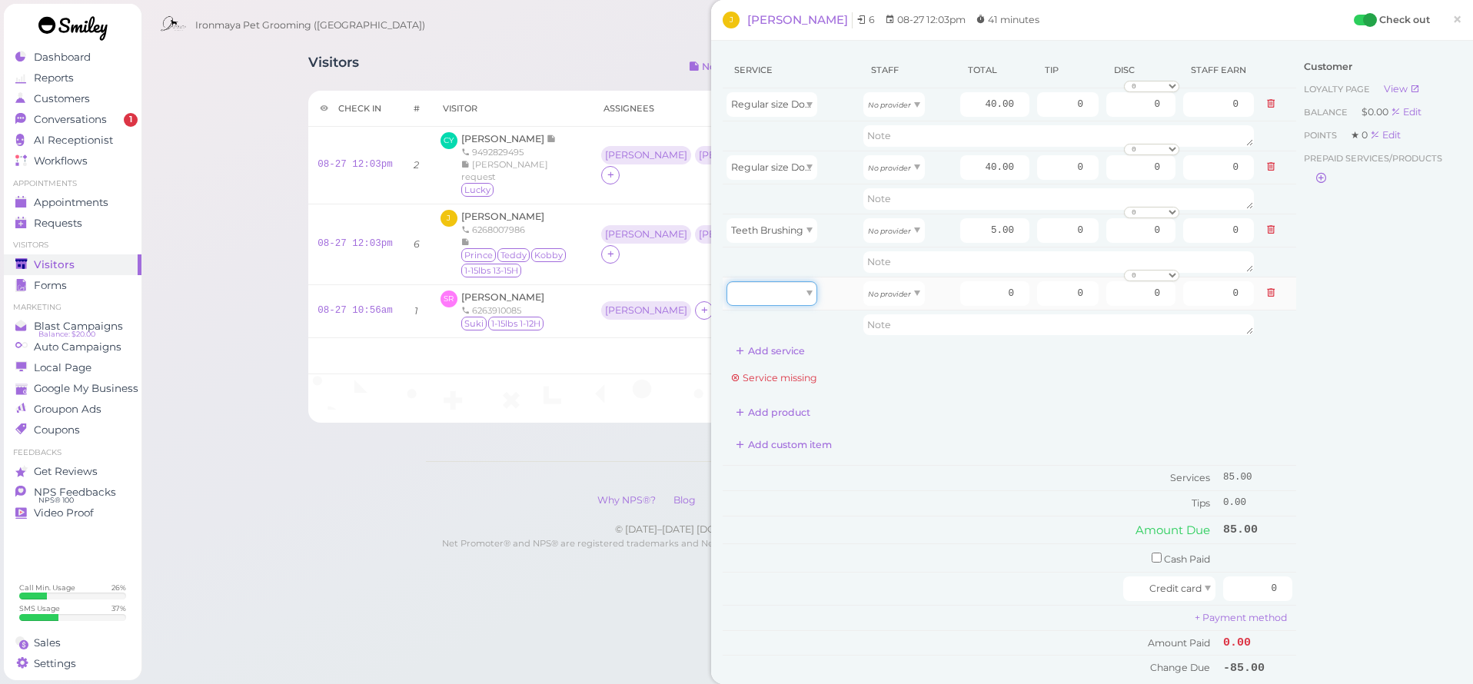
click at [775, 298] on div at bounding box center [772, 293] width 91 height 25
drag, startPoint x: 771, startPoint y: 391, endPoint x: 778, endPoint y: 386, distance: 8.8
type input "5.00"
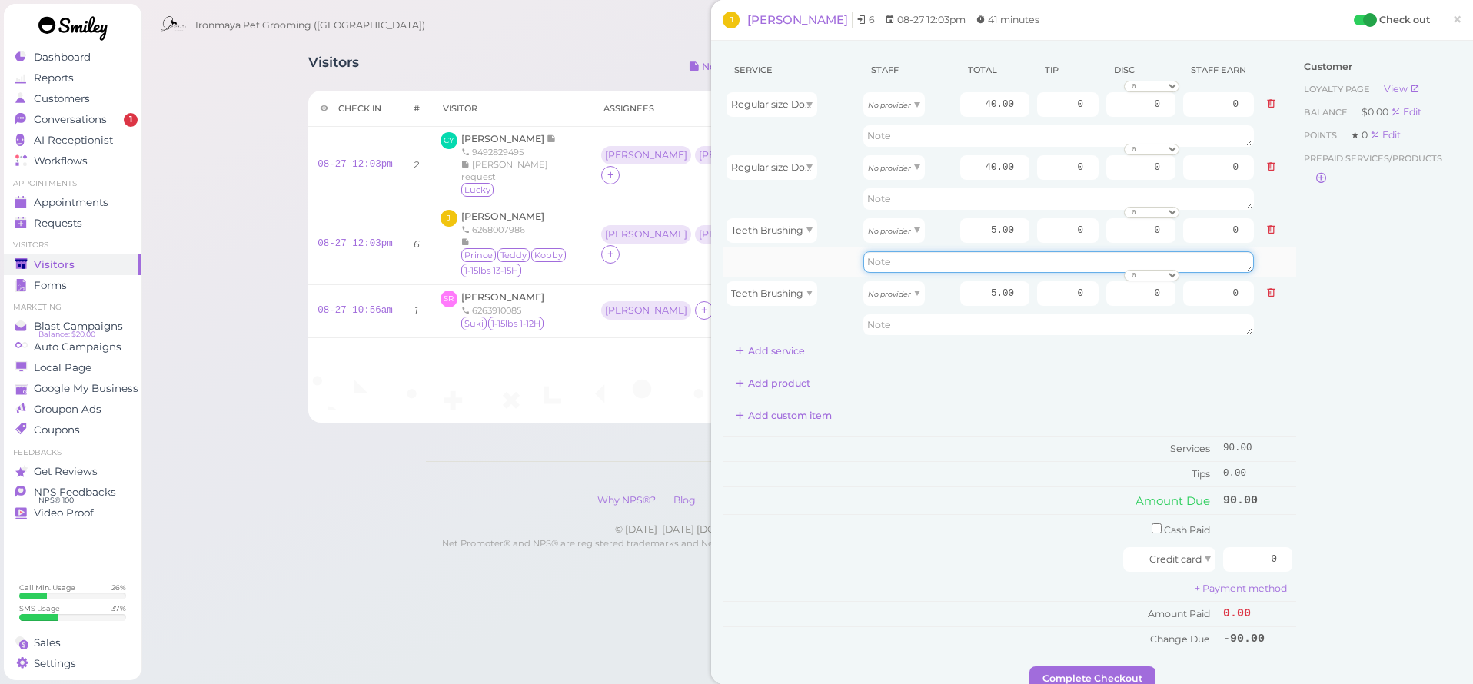
click at [901, 266] on textarea at bounding box center [1059, 262] width 391 height 22
drag, startPoint x: 974, startPoint y: 261, endPoint x: 862, endPoint y: 258, distance: 112.3
click at [864, 258] on textarea "included BB and FG" at bounding box center [1059, 262] width 391 height 22
click at [1080, 259] on textarea "included BB and FG" at bounding box center [1059, 262] width 391 height 22
drag, startPoint x: 1072, startPoint y: 263, endPoint x: 853, endPoint y: 263, distance: 219.2
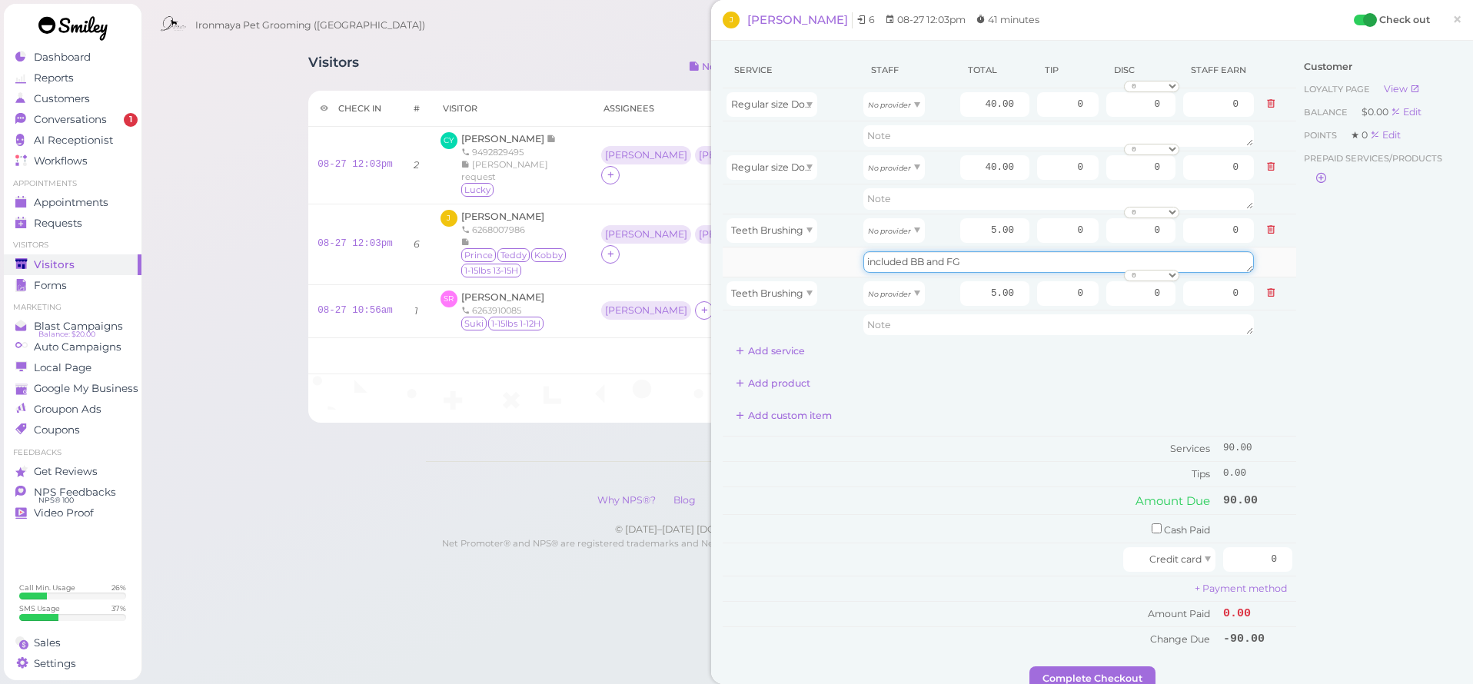
click at [860, 264] on td "included BB and FG" at bounding box center [1059, 262] width 398 height 30
type textarea "included BB and FG"
click at [882, 325] on textarea at bounding box center [1059, 326] width 391 height 22
paste textarea "included BB and FG"
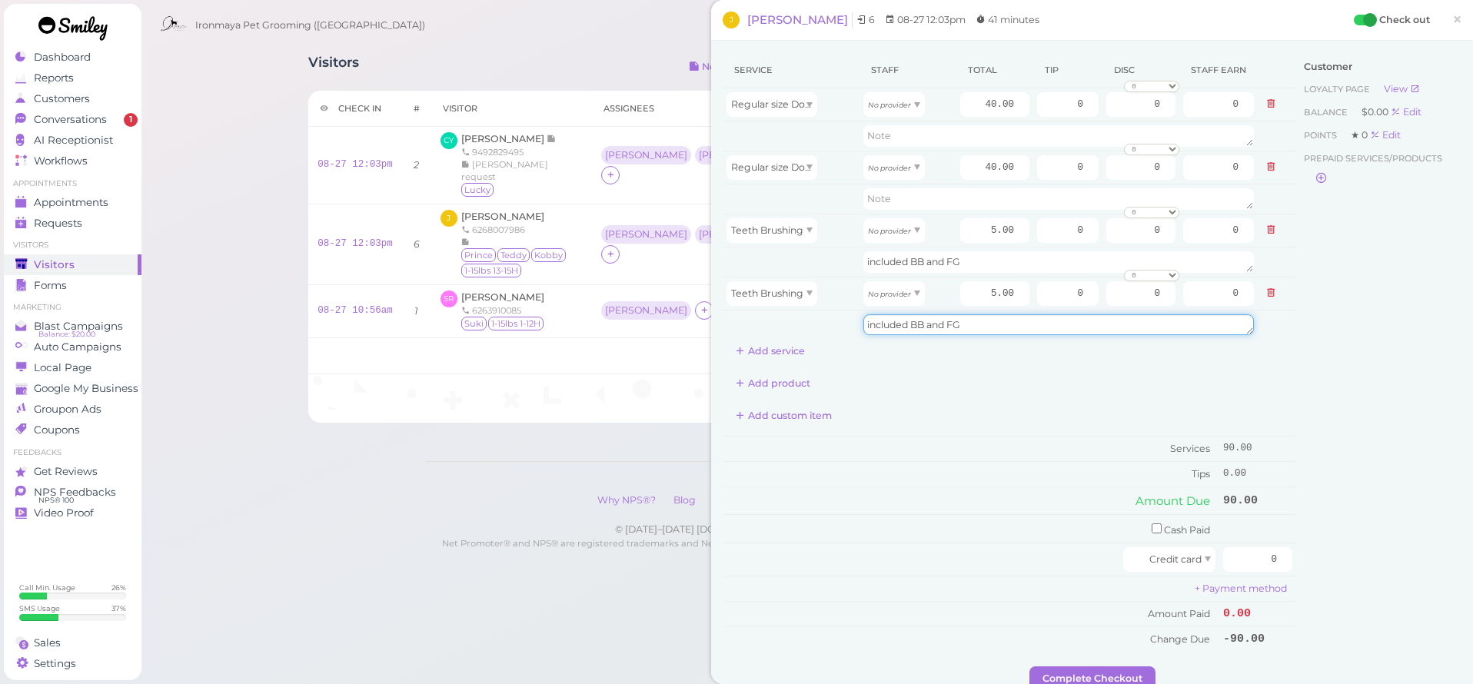
type textarea "included BB and FG"
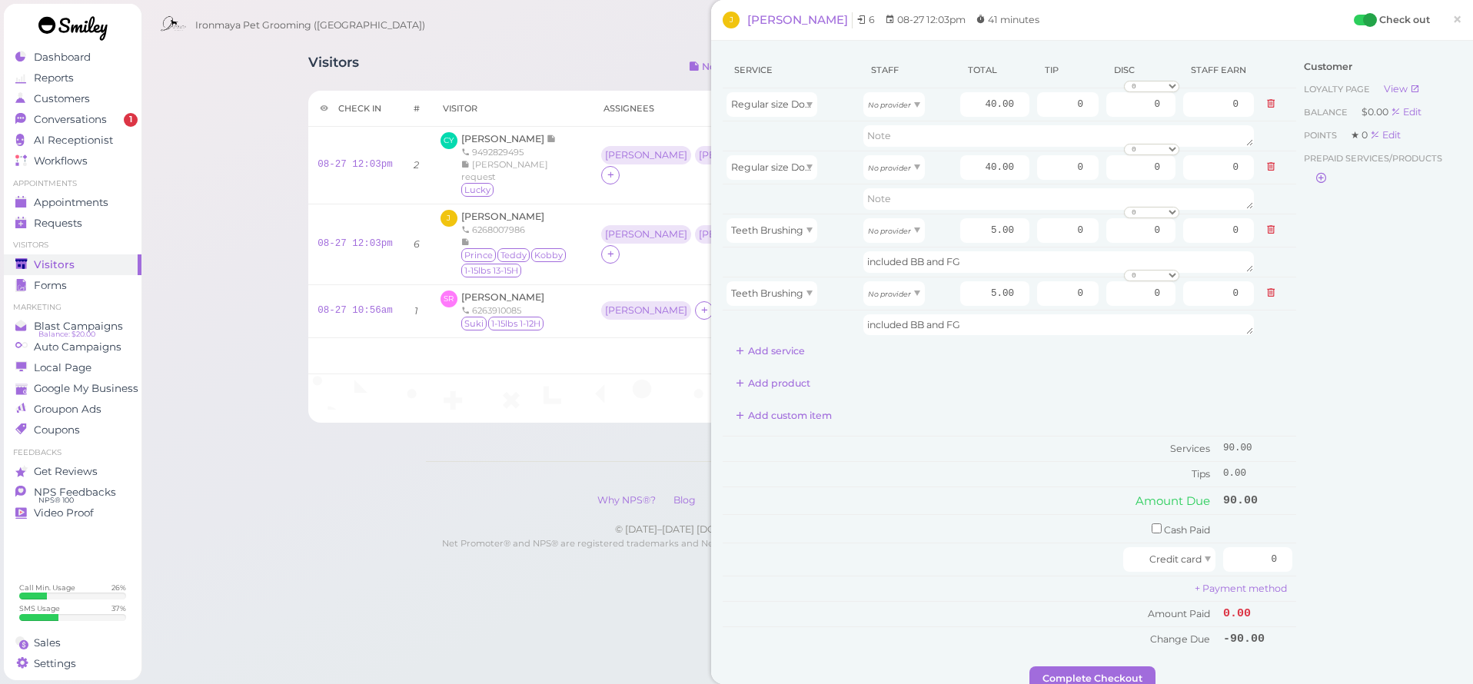
click at [934, 366] on div "Service Staff Total Tip Disc Staff earn Regular size Dog Bath and Brush (35 lbs…" at bounding box center [1010, 351] width 574 height 599
click at [895, 106] on icon "No provider" at bounding box center [889, 105] width 43 height 8
type input "17.20"
click at [888, 176] on div "No provider" at bounding box center [895, 167] width 62 height 25
type input "17.20"
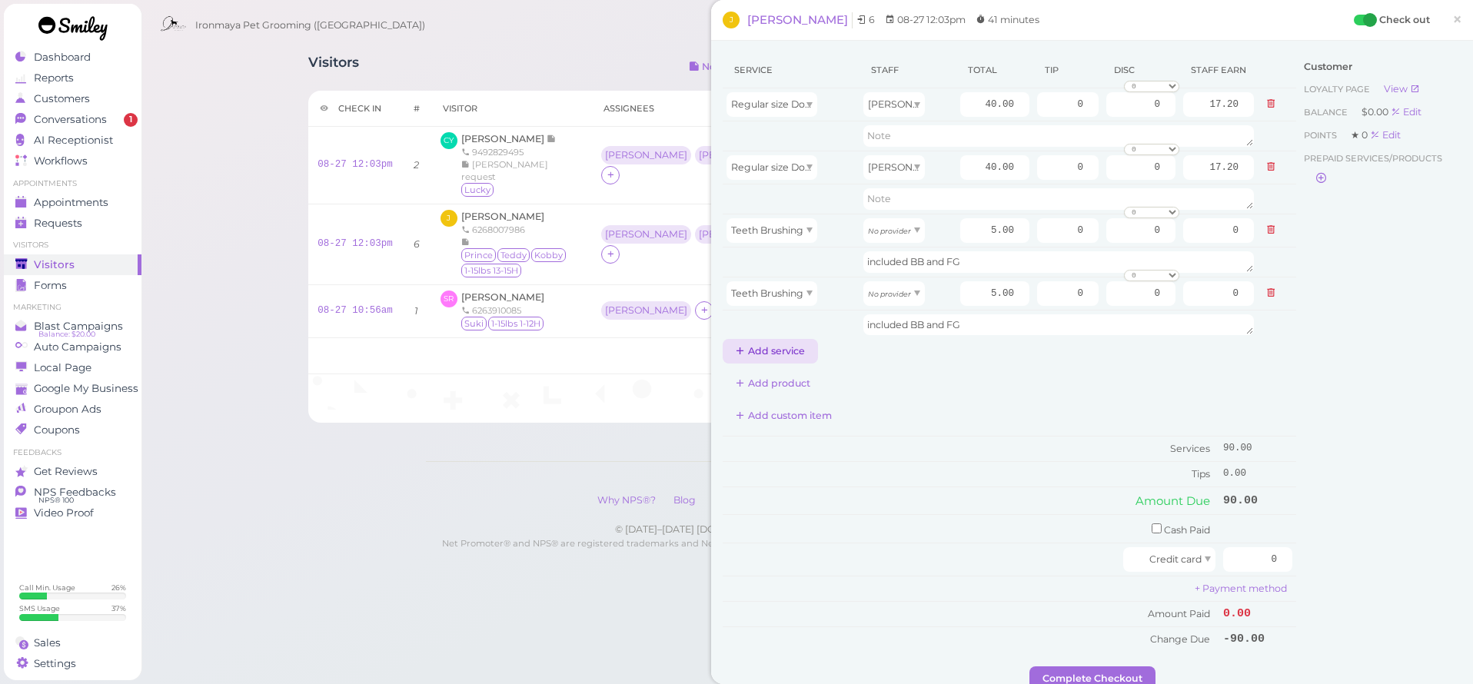
click at [757, 357] on button "Add service" at bounding box center [770, 351] width 95 height 25
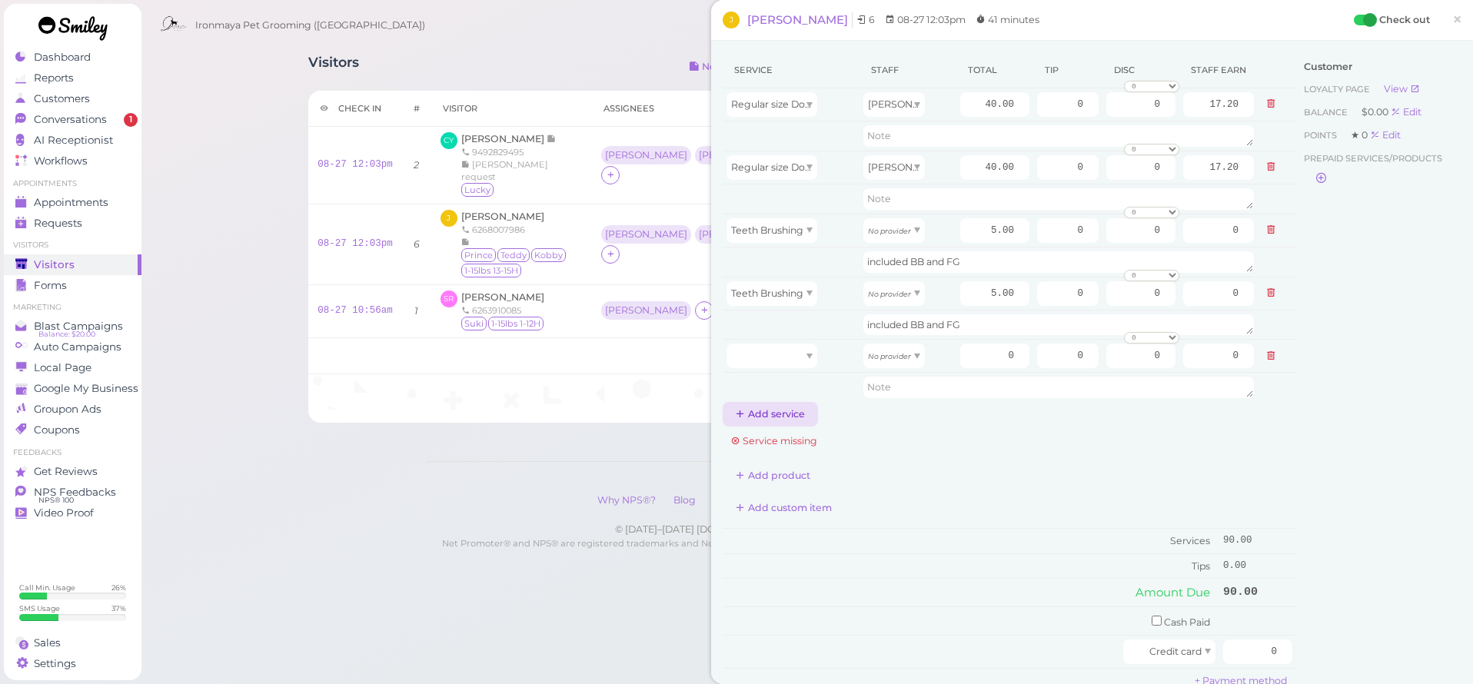
click at [764, 408] on button "Add service" at bounding box center [770, 414] width 95 height 25
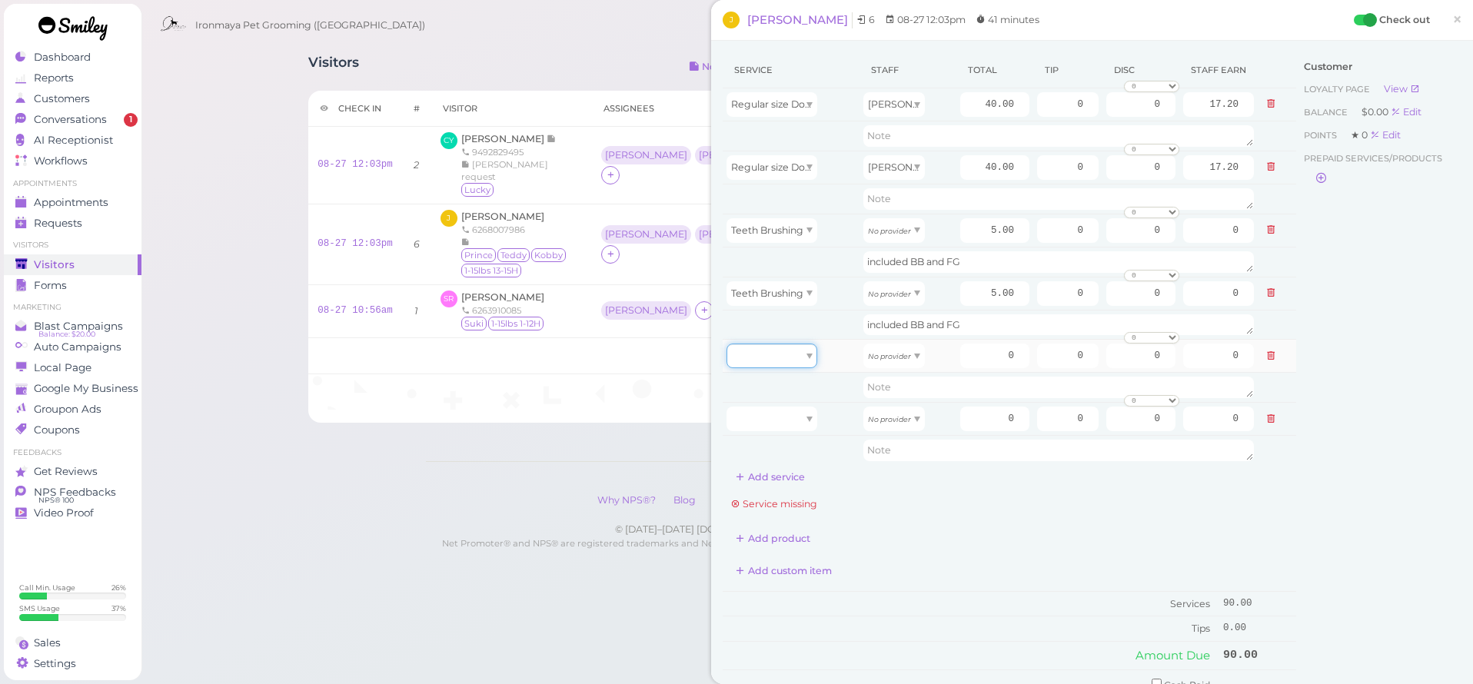
click at [784, 354] on div at bounding box center [772, 356] width 91 height 25
drag, startPoint x: 785, startPoint y: 378, endPoint x: 784, endPoint y: 403, distance: 25.4
type input "90.00"
click at [785, 427] on div at bounding box center [772, 419] width 91 height 25
type input "90.00"
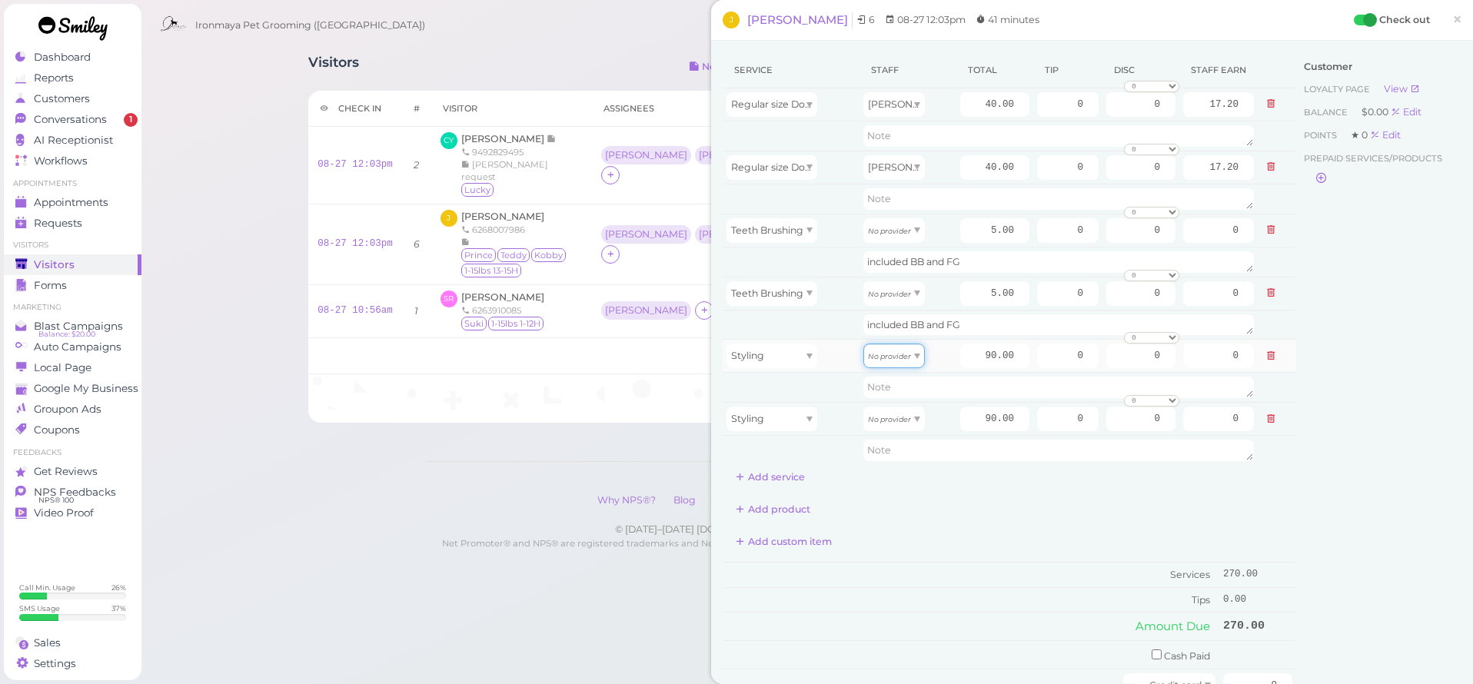
click at [882, 361] on icon "No provider" at bounding box center [889, 356] width 43 height 8
drag, startPoint x: 890, startPoint y: 395, endPoint x: 894, endPoint y: 404, distance: 9.7
type input "40.50"
click at [892, 422] on icon "No provider" at bounding box center [889, 419] width 43 height 8
type input "40.50"
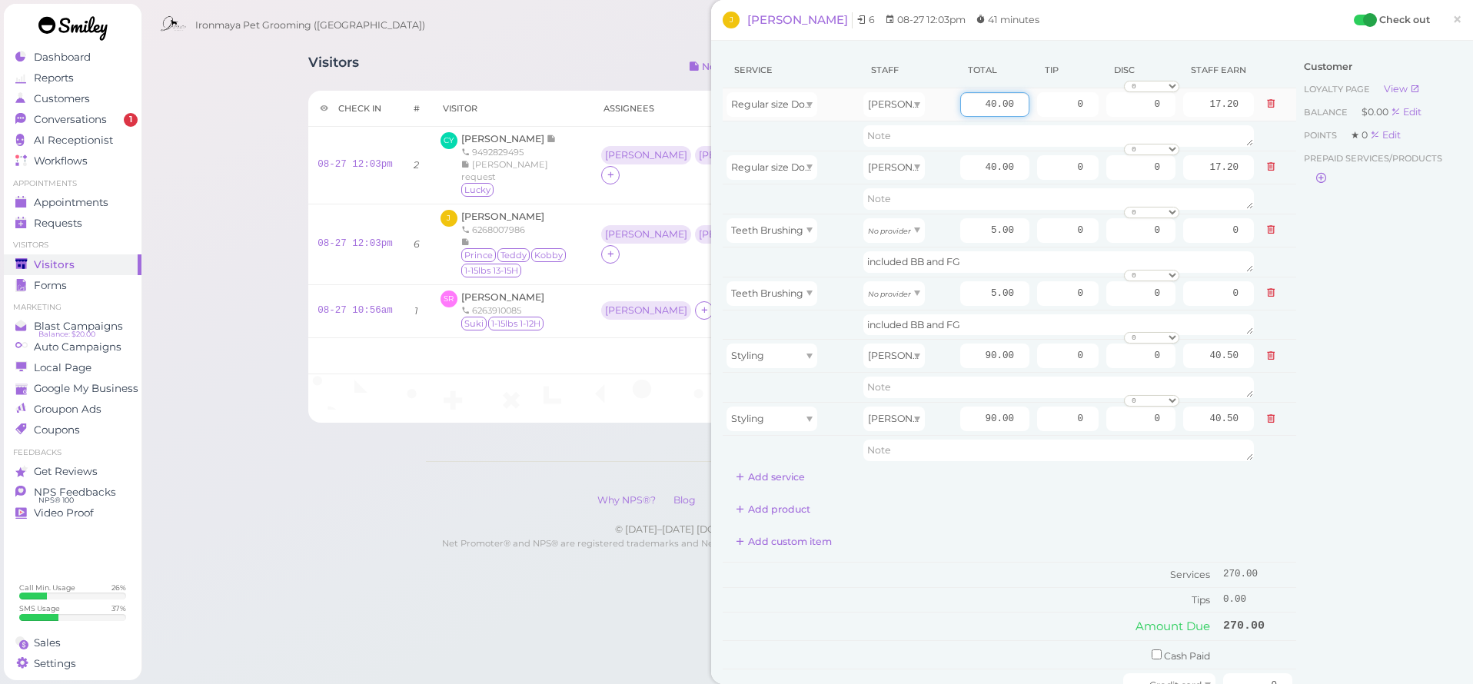
drag, startPoint x: 966, startPoint y: 106, endPoint x: 1125, endPoint y: 118, distance: 159.7
click at [1125, 118] on tr "Regular size Dog Bath and Brush (35 lbs or less) [PERSON_NAME] 40.00 0 0 0 10% …" at bounding box center [1010, 104] width 574 height 33
type input "47.5"
type input "20.43"
drag, startPoint x: 970, startPoint y: 162, endPoint x: 1014, endPoint y: 165, distance: 44.7
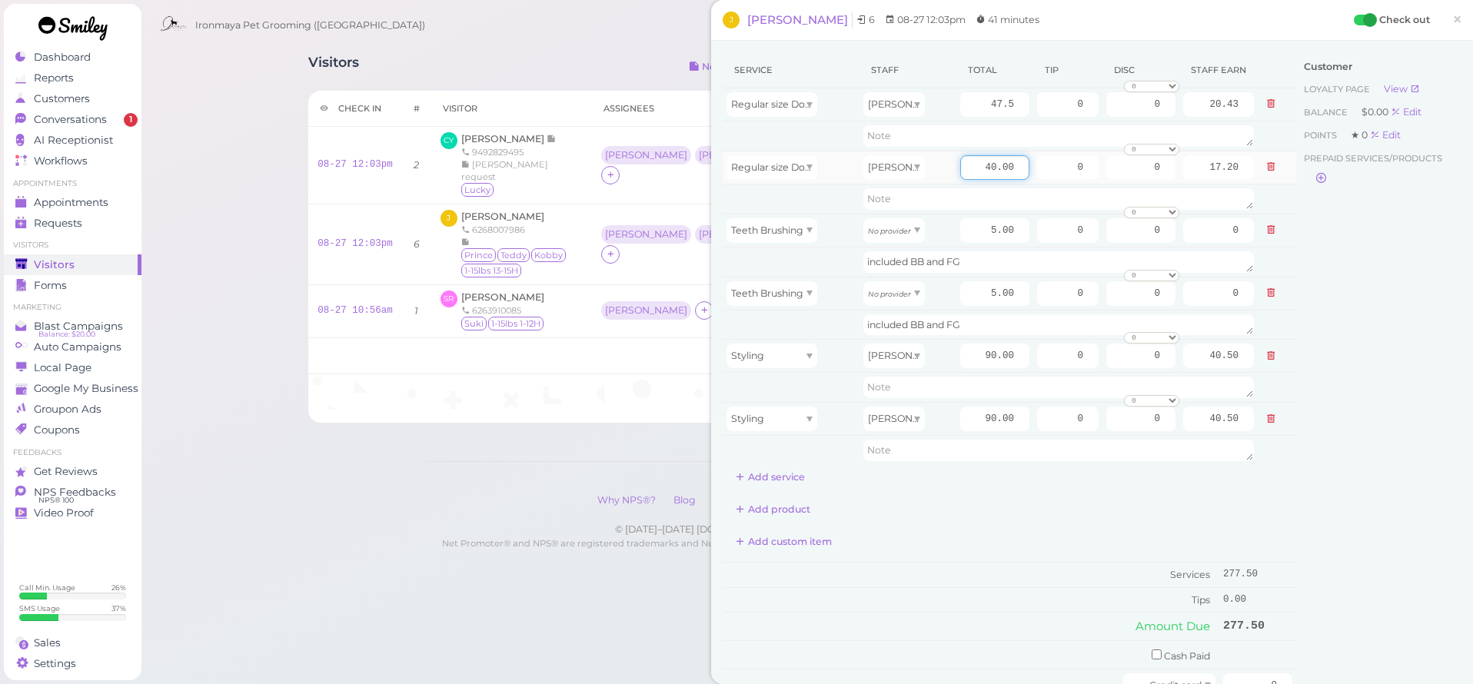
click at [1014, 165] on input "40.00" at bounding box center [994, 167] width 69 height 25
type input "47.5"
type input "20.43"
click at [1131, 552] on div "Add custom item" at bounding box center [1010, 542] width 574 height 25
drag, startPoint x: 1047, startPoint y: 103, endPoint x: 1076, endPoint y: 102, distance: 29.2
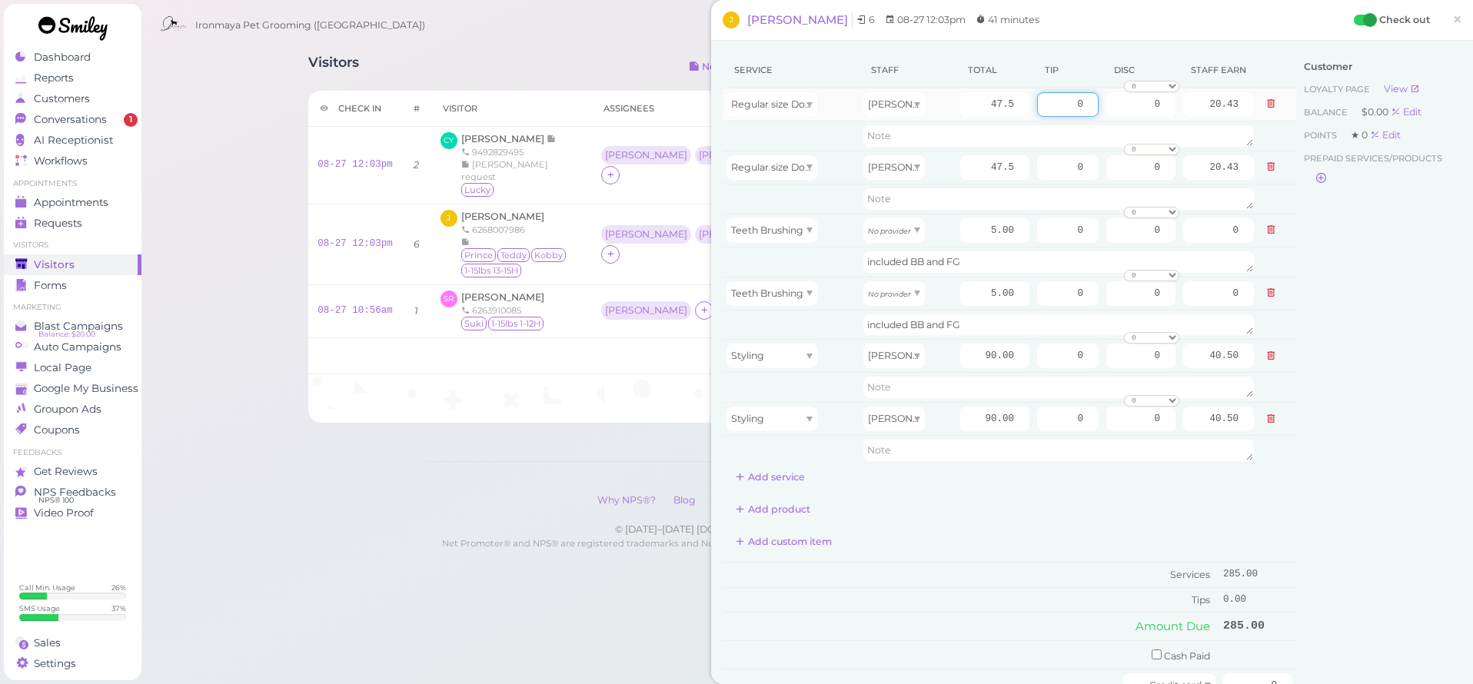
click at [1076, 102] on input "0" at bounding box center [1068, 104] width 62 height 25
type input "5"
drag, startPoint x: 1059, startPoint y: 171, endPoint x: 1080, endPoint y: 171, distance: 21.5
click at [1080, 171] on input "5" at bounding box center [1068, 167] width 62 height 25
type input "5"
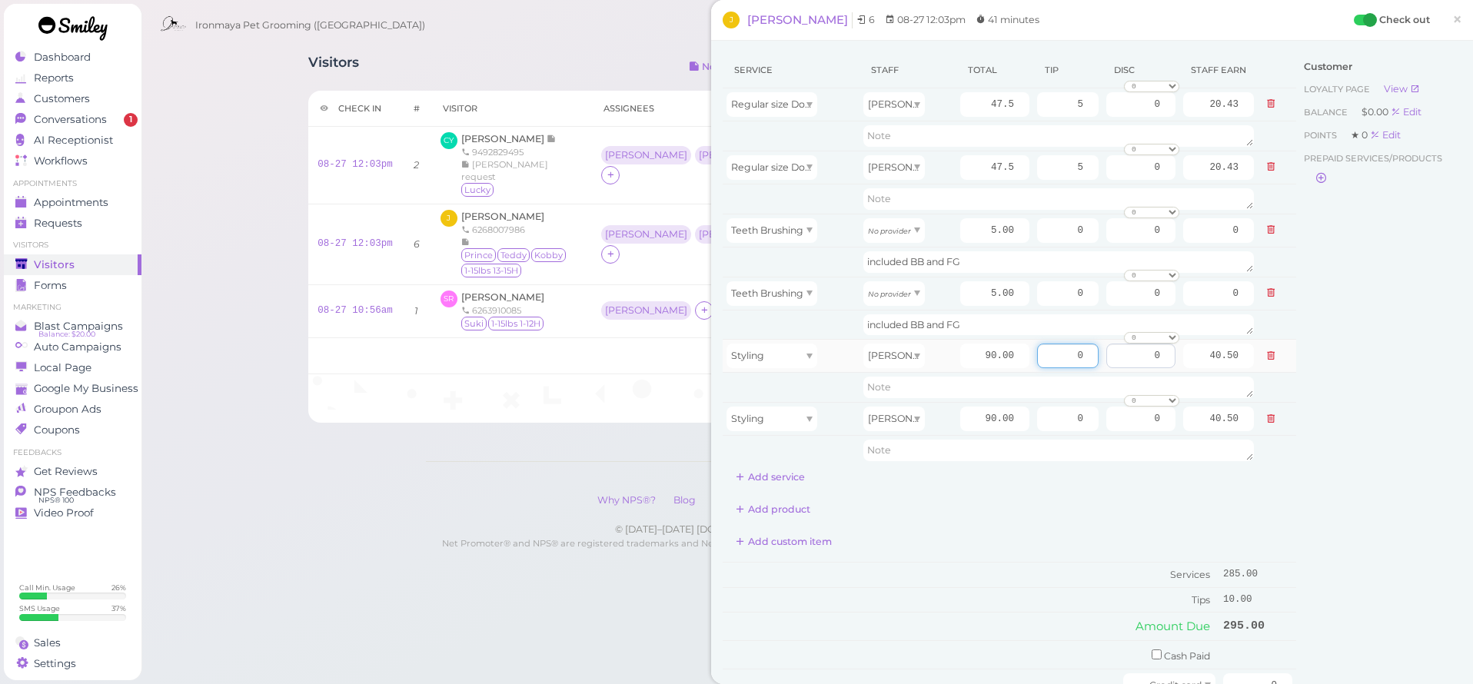
drag, startPoint x: 1057, startPoint y: 355, endPoint x: 1097, endPoint y: 355, distance: 40.0
click at [1097, 355] on tr "Styling [PERSON_NAME] 90.00 0 0 0 10% off 15% off 20% off 25% off 30% off 50% o…" at bounding box center [1010, 356] width 574 height 33
type input "5"
drag, startPoint x: 1065, startPoint y: 422, endPoint x: 1085, endPoint y: 421, distance: 20.1
click at [1085, 421] on input "0" at bounding box center [1068, 419] width 62 height 25
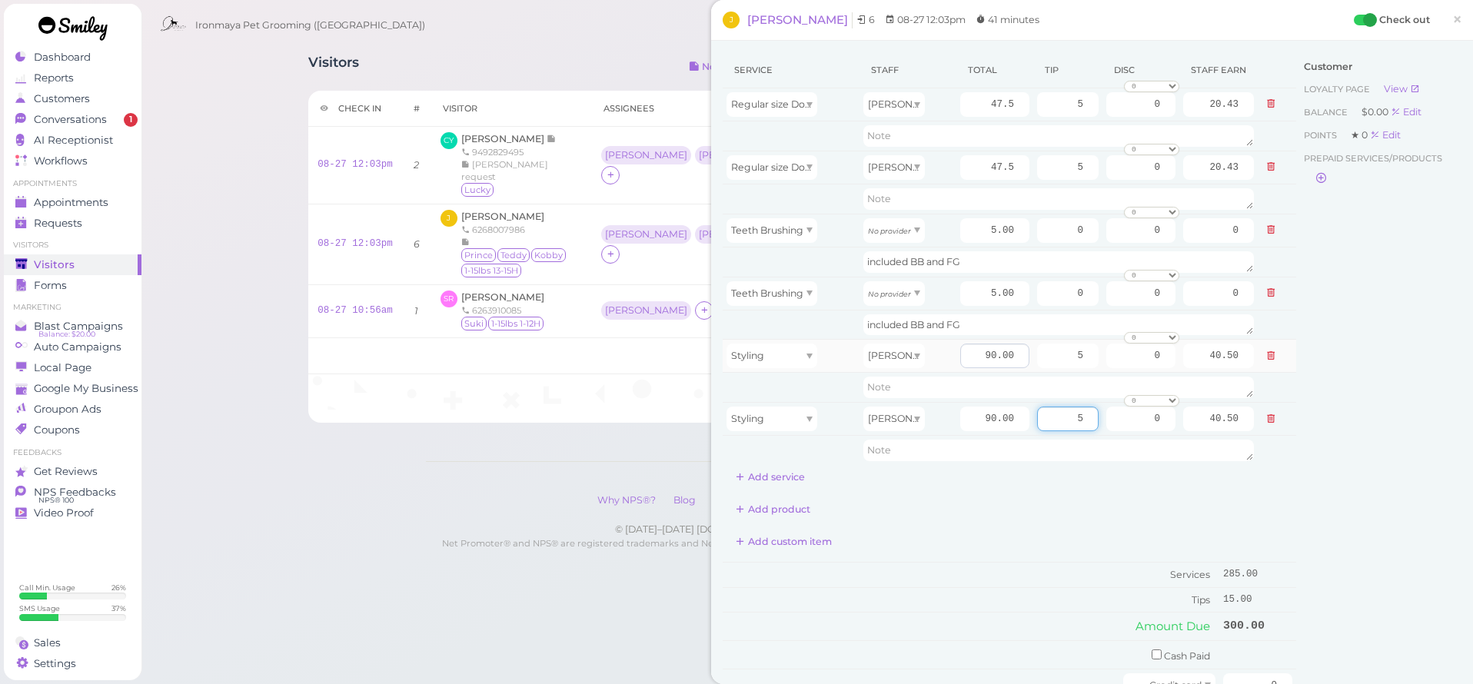
type input "5"
drag, startPoint x: 964, startPoint y: 351, endPoint x: 1035, endPoint y: 361, distance: 71.6
click at [1035, 361] on tr "Styling [PERSON_NAME] 90.00 5 0 0 10% off 15% off 20% off 25% off 30% off 50% o…" at bounding box center [1010, 356] width 574 height 33
type input "47.5"
type input "21.38"
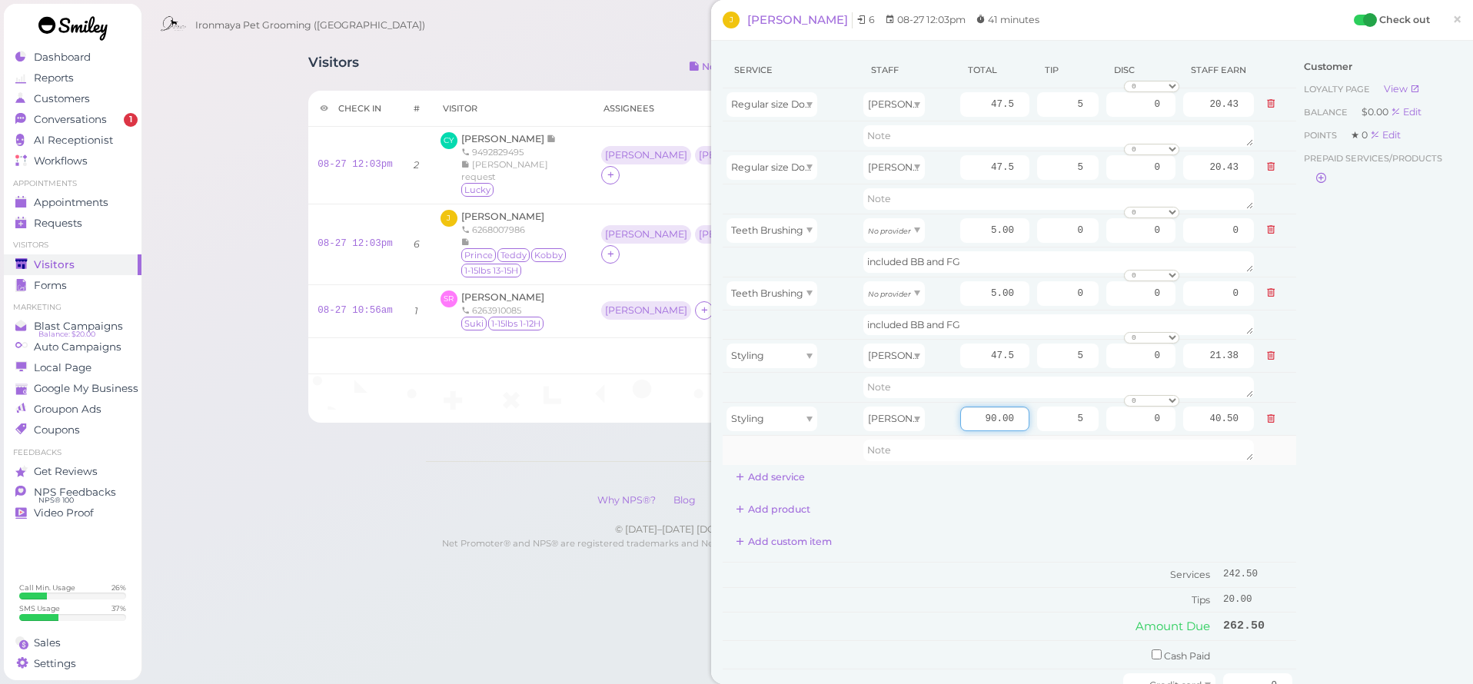
drag, startPoint x: 952, startPoint y: 420, endPoint x: 1067, endPoint y: 438, distance: 115.9
click at [1067, 438] on tbody "Regular size Dog Bath and Brush (35 lbs or less) [PERSON_NAME] 47.5 5 0 0 10% o…" at bounding box center [1010, 277] width 574 height 378
type input "47.5"
type input "21.38"
click at [1092, 474] on div "Service Staff Total Tip Disc Staff earn Regular size Dog Bath and Brush (35 lbs…" at bounding box center [1010, 271] width 574 height 438
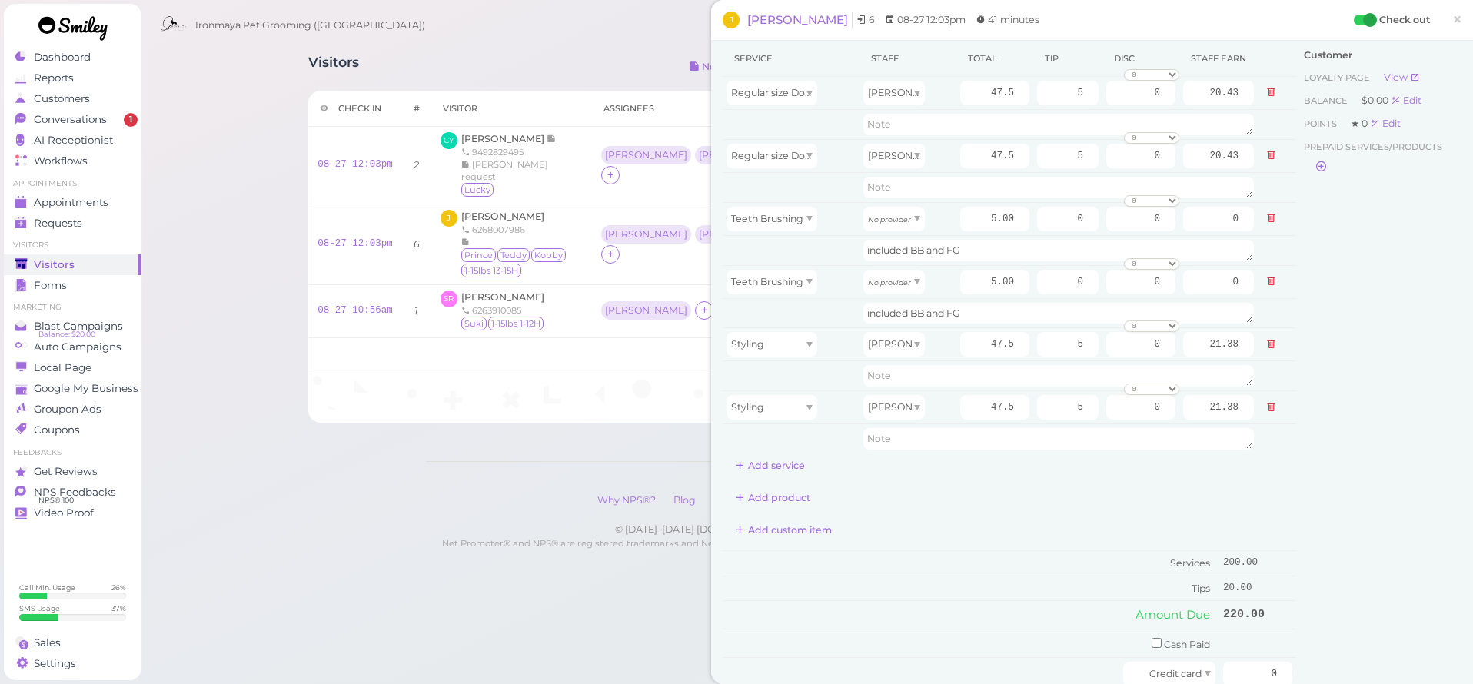
scroll to position [128, 0]
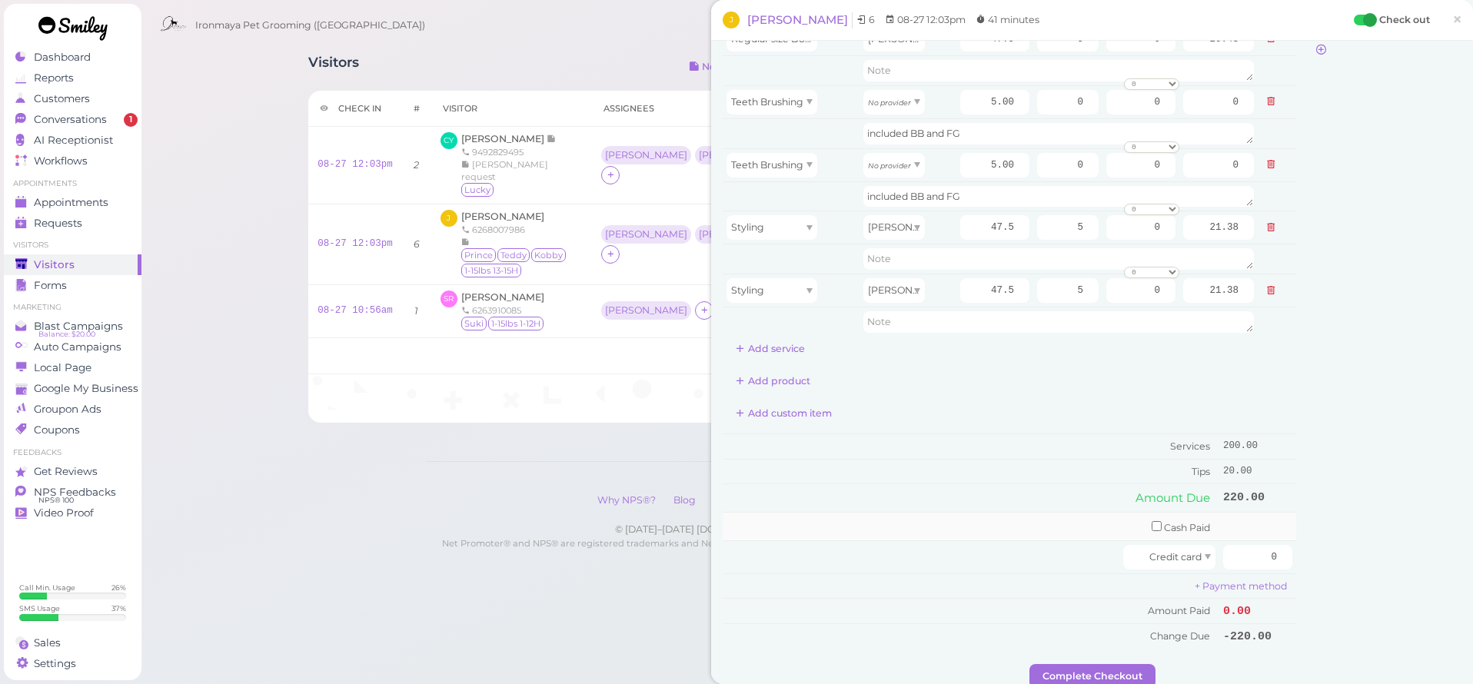
click at [1152, 521] on input "checkbox" at bounding box center [1157, 526] width 10 height 10
checkbox input "true"
click at [1235, 523] on input "0" at bounding box center [1257, 529] width 69 height 25
type input "220"
click at [1301, 478] on div "Customer Loyalty page View Balance $0.00 Edit Points ★ 0 Edit Prepaid services/…" at bounding box center [1379, 296] width 165 height 745
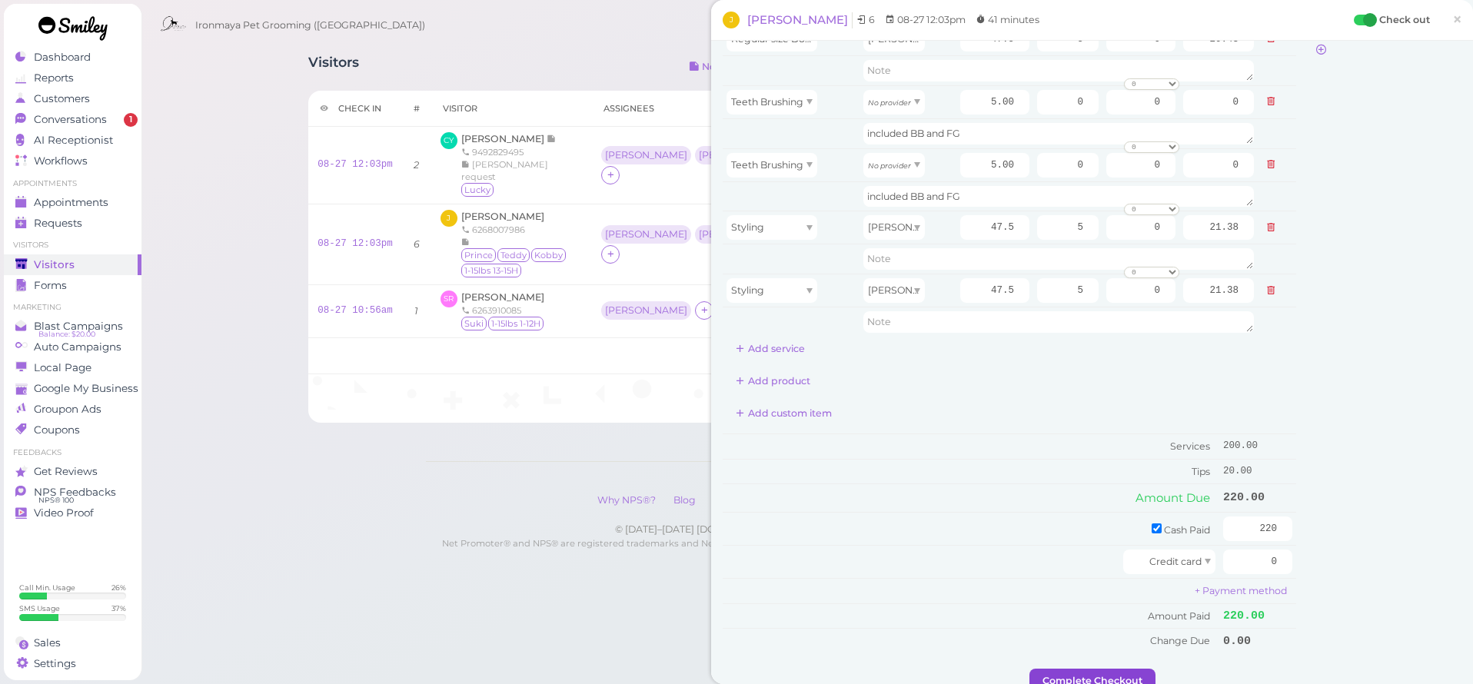
drag, startPoint x: 1083, startPoint y: 659, endPoint x: 1085, endPoint y: 670, distance: 11.0
click at [1085, 670] on div "Service Staff Total Tip Disc Staff earn Regular size Dog Bath and Brush (35 lbs…" at bounding box center [1092, 312] width 762 height 801
click at [1085, 670] on button "Complete Checkout" at bounding box center [1093, 681] width 126 height 25
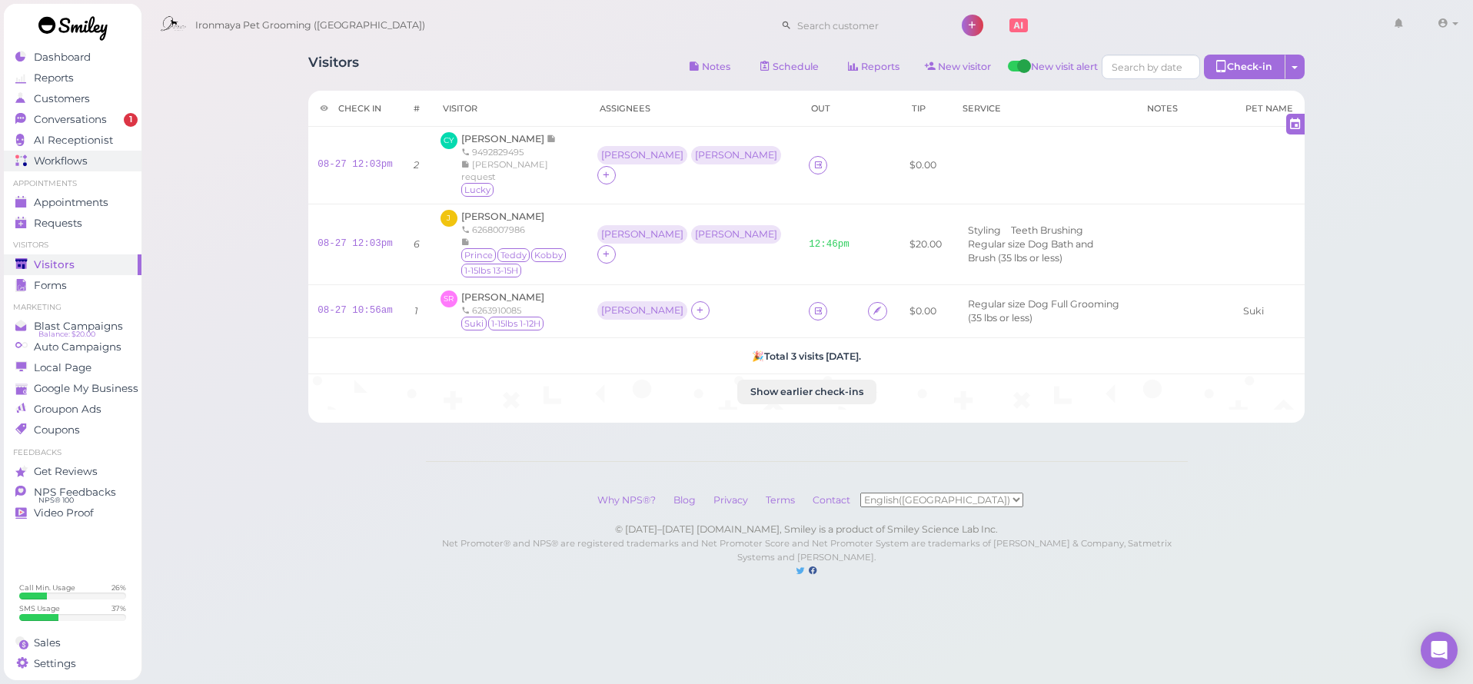
drag, startPoint x: 118, startPoint y: 145, endPoint x: 117, endPoint y: 165, distance: 20.1
click at [118, 145] on div "AI Receptionist" at bounding box center [70, 140] width 111 height 13
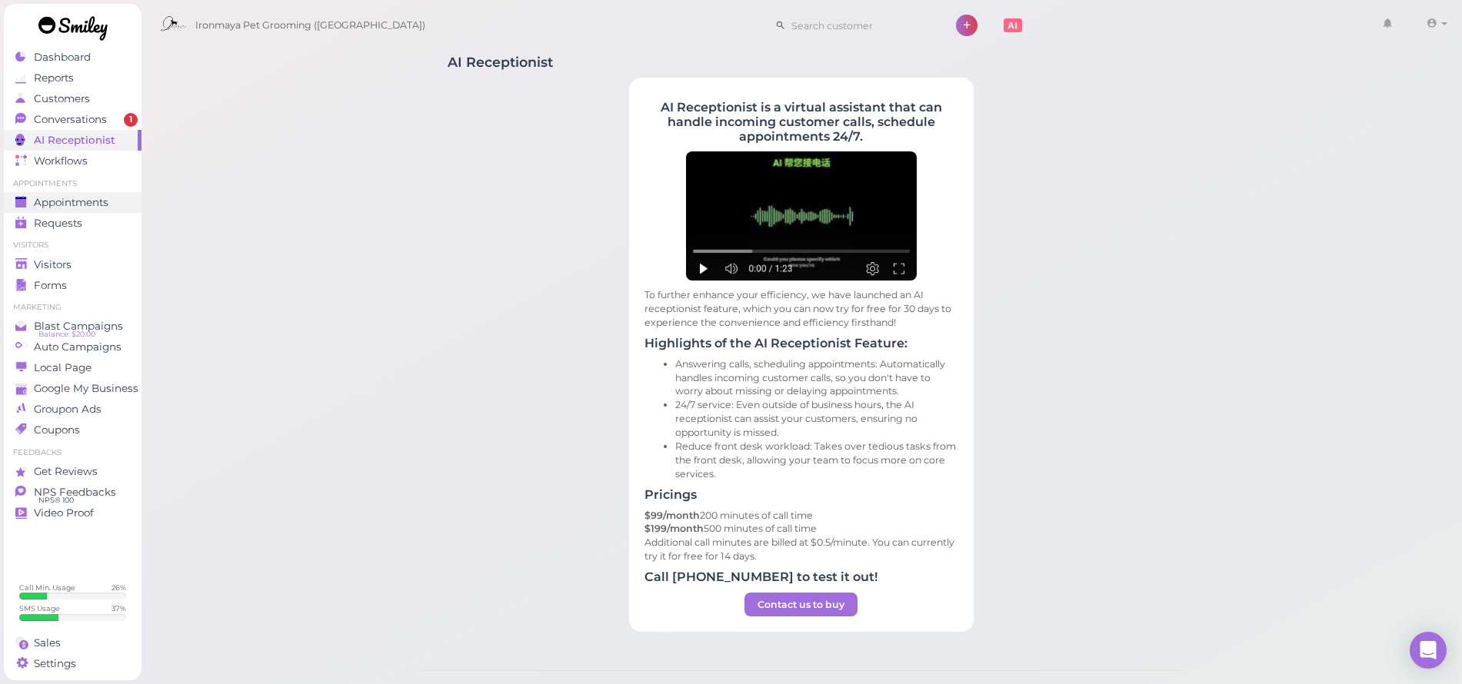
click at [115, 202] on div "Appointments" at bounding box center [70, 202] width 111 height 13
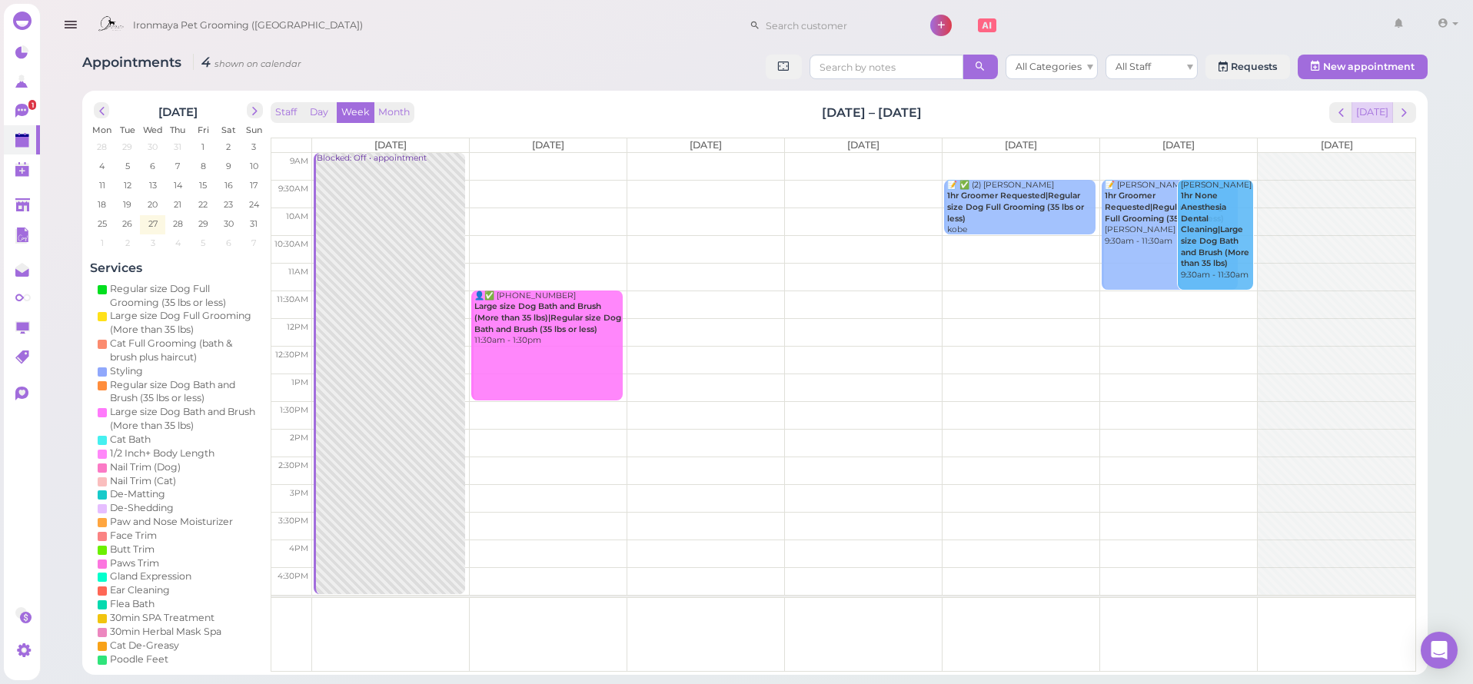
click at [1369, 120] on button "[DATE]" at bounding box center [1373, 112] width 42 height 21
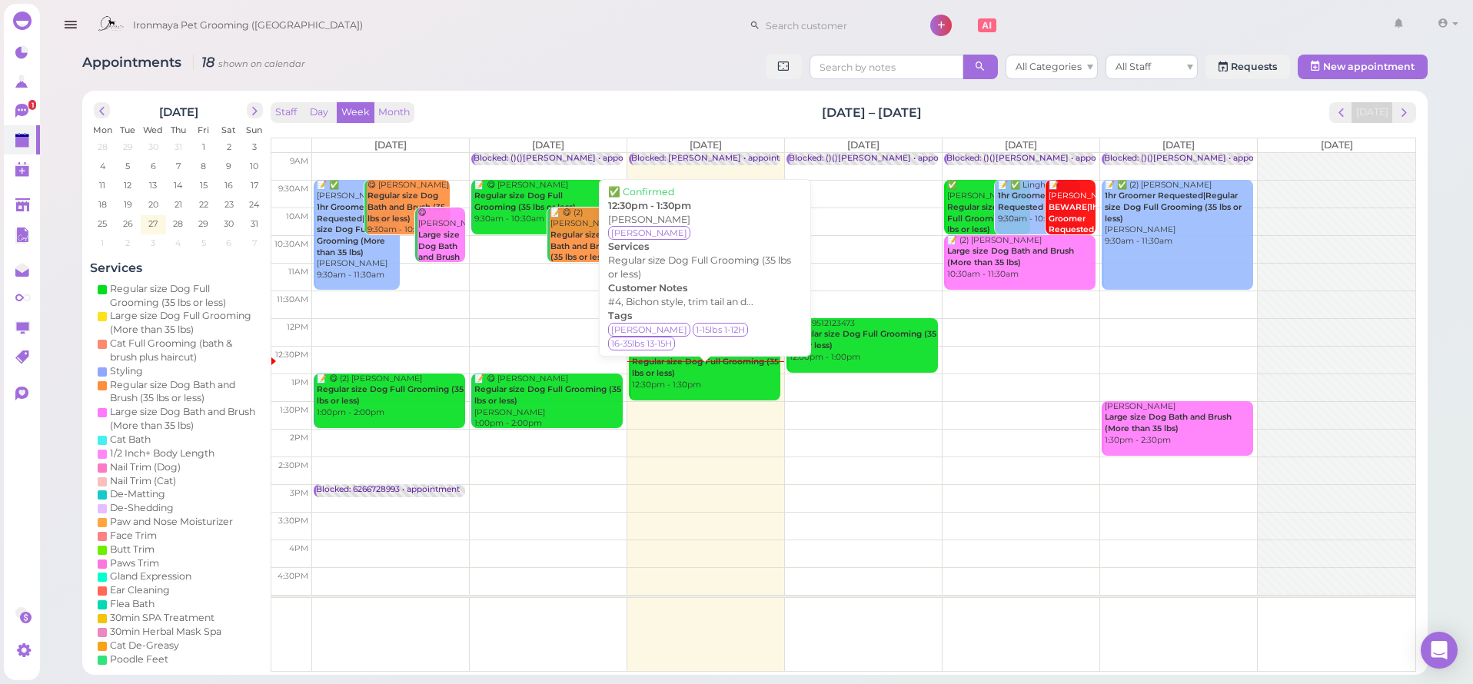
click at [708, 351] on div "📝 ✅ [PERSON_NAME] Regular size Dog Full Grooming (35 lbs or less) 12:30pm - 1:3…" at bounding box center [705, 368] width 149 height 45
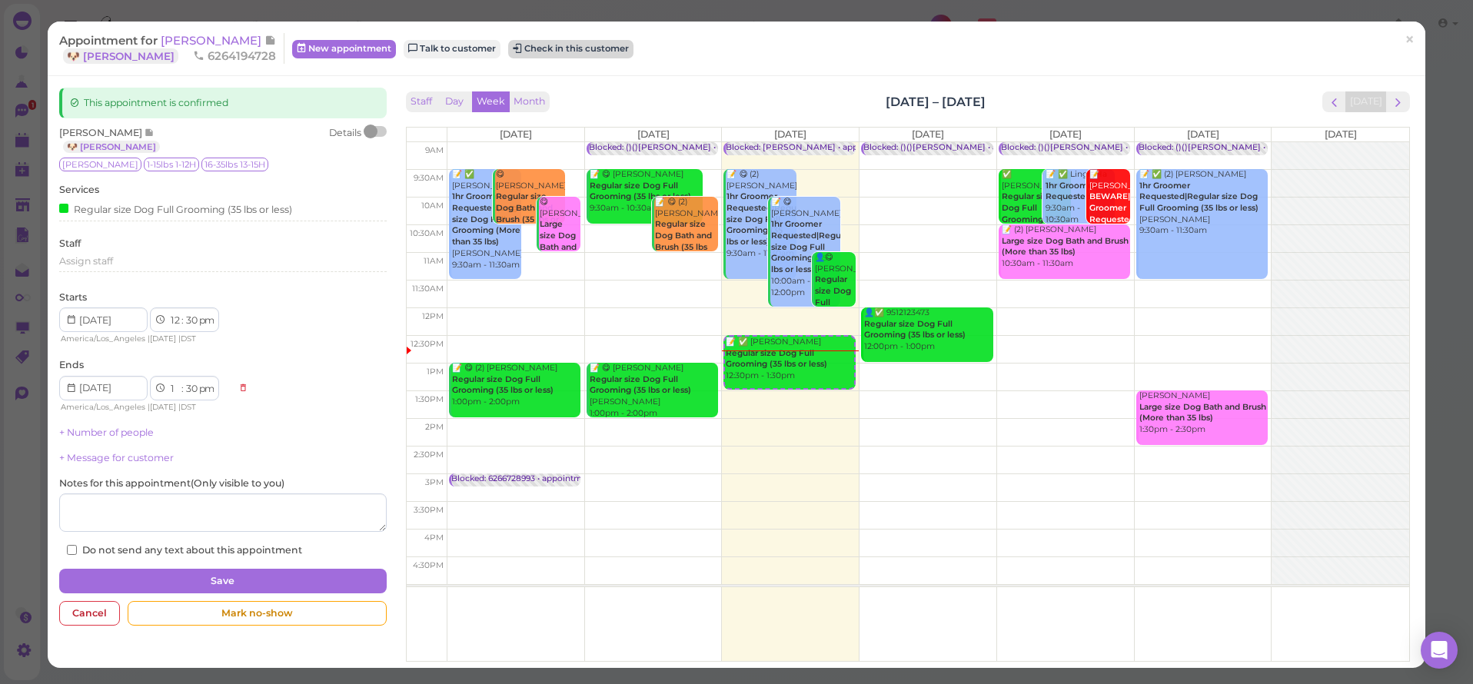
click at [556, 52] on button "Check in this customer" at bounding box center [570, 49] width 125 height 18
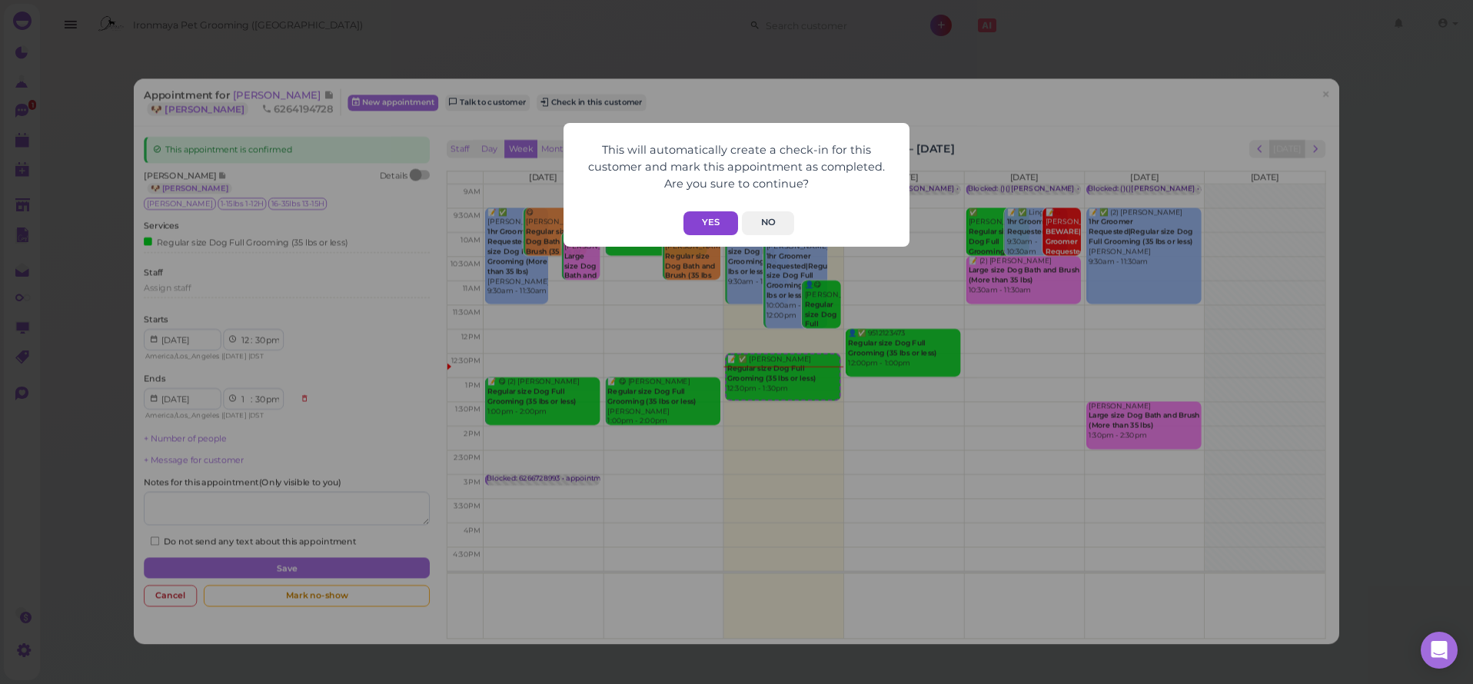
click at [734, 225] on button "Yes" at bounding box center [711, 223] width 55 height 24
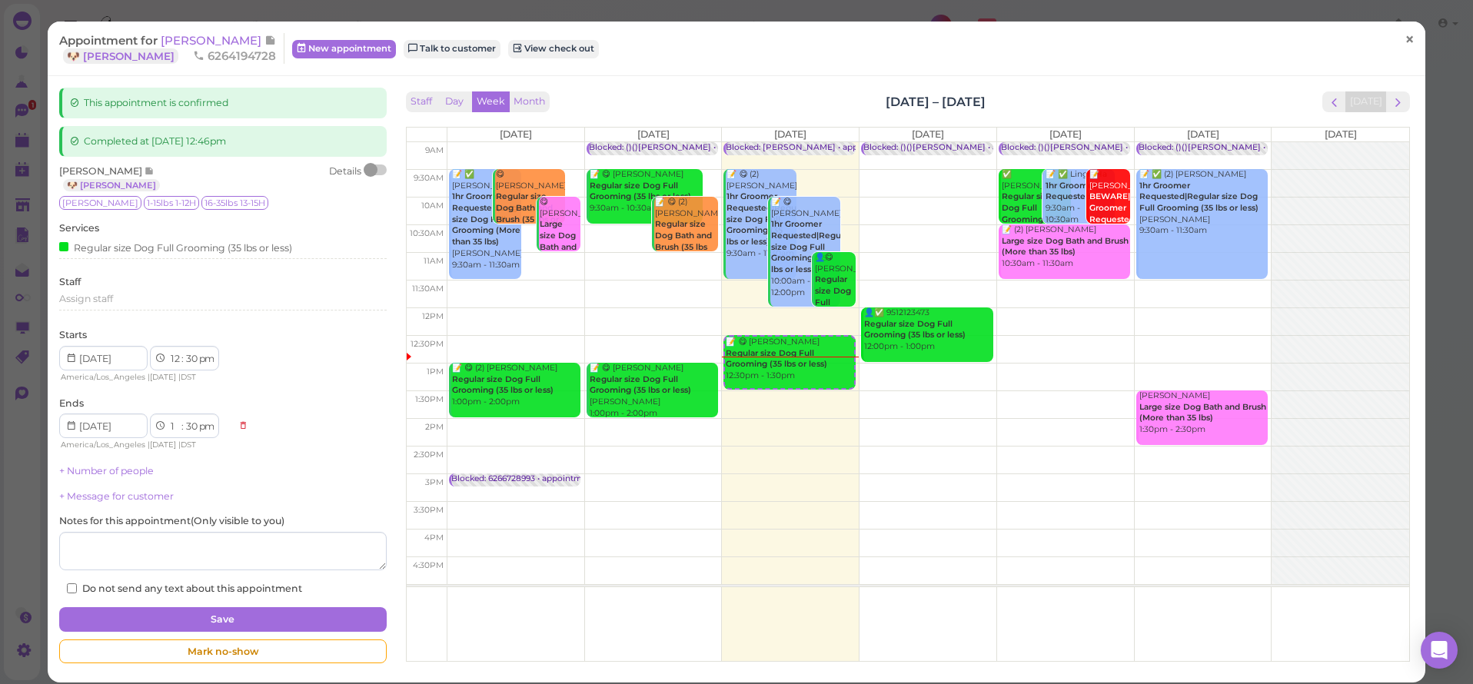
click at [1396, 42] on link "×" at bounding box center [1410, 40] width 28 height 36
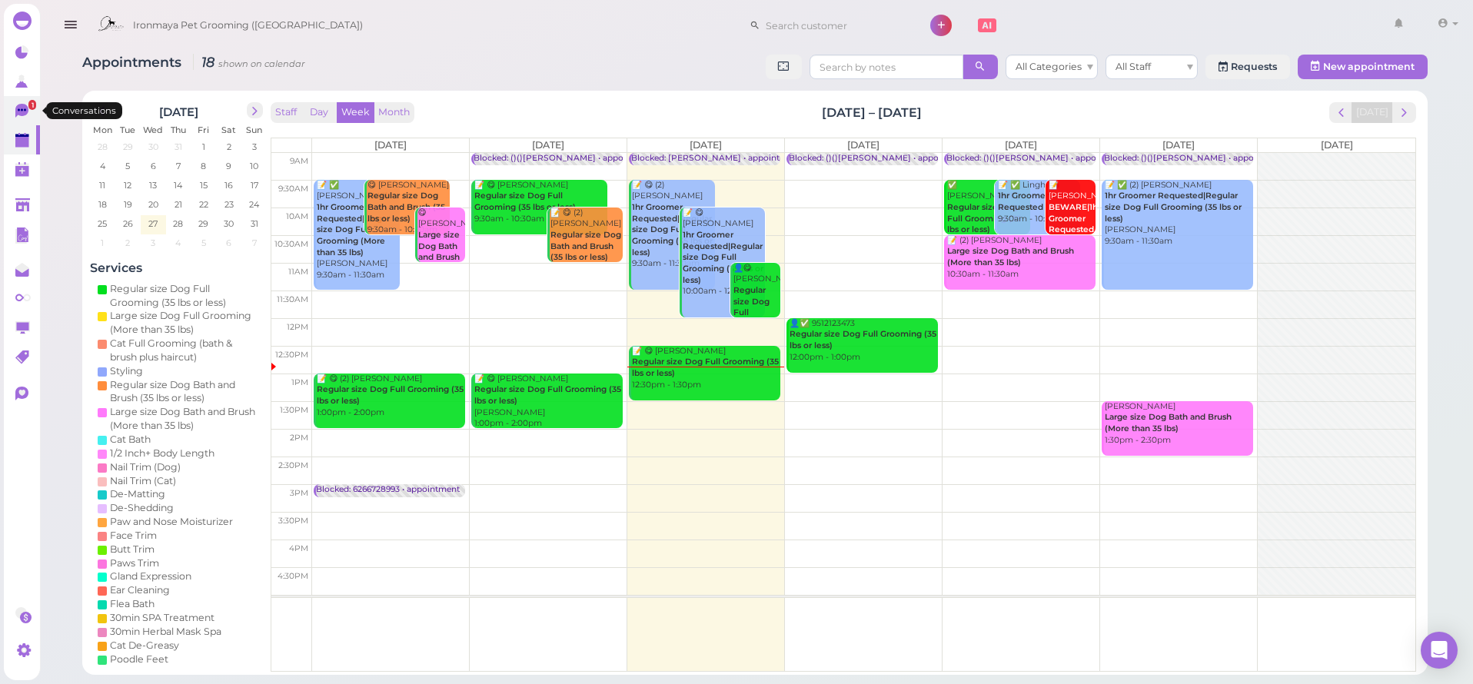
click at [25, 123] on link "1" at bounding box center [22, 110] width 36 height 29
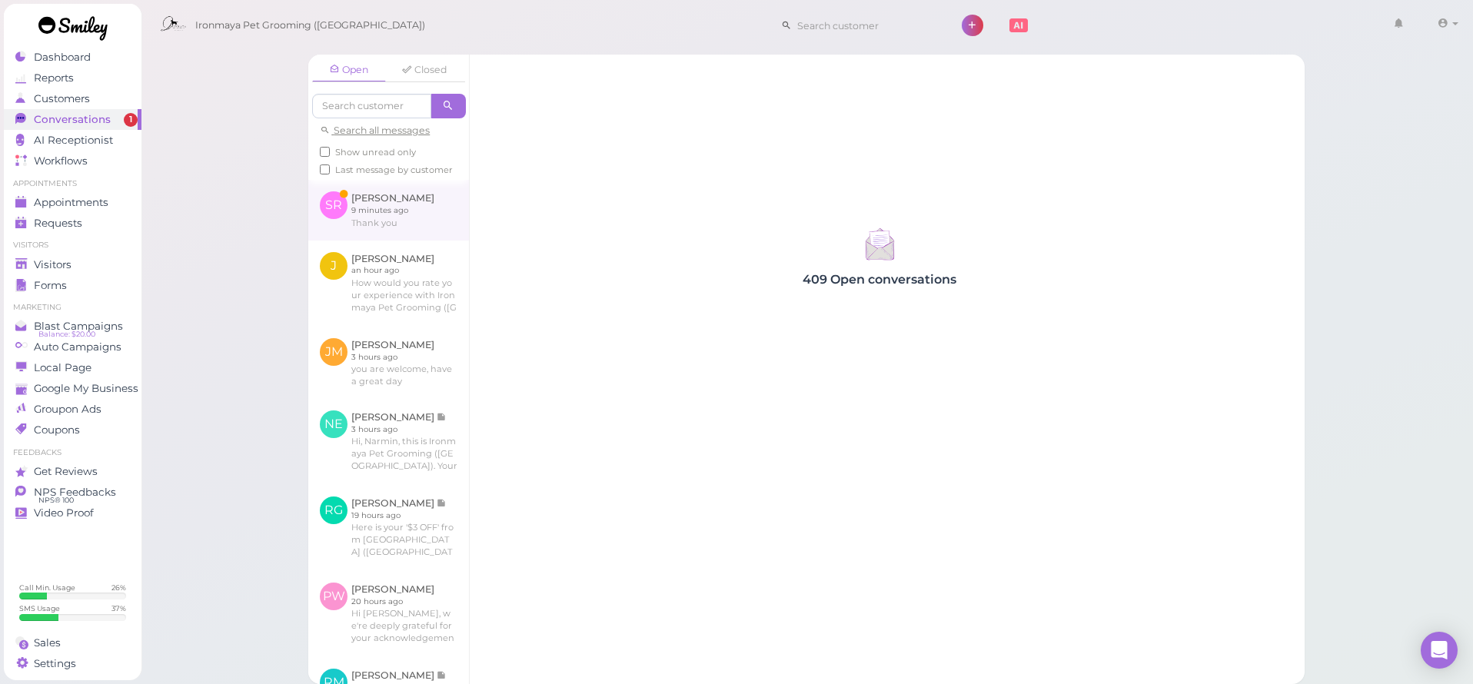
click at [359, 227] on link at bounding box center [388, 210] width 161 height 60
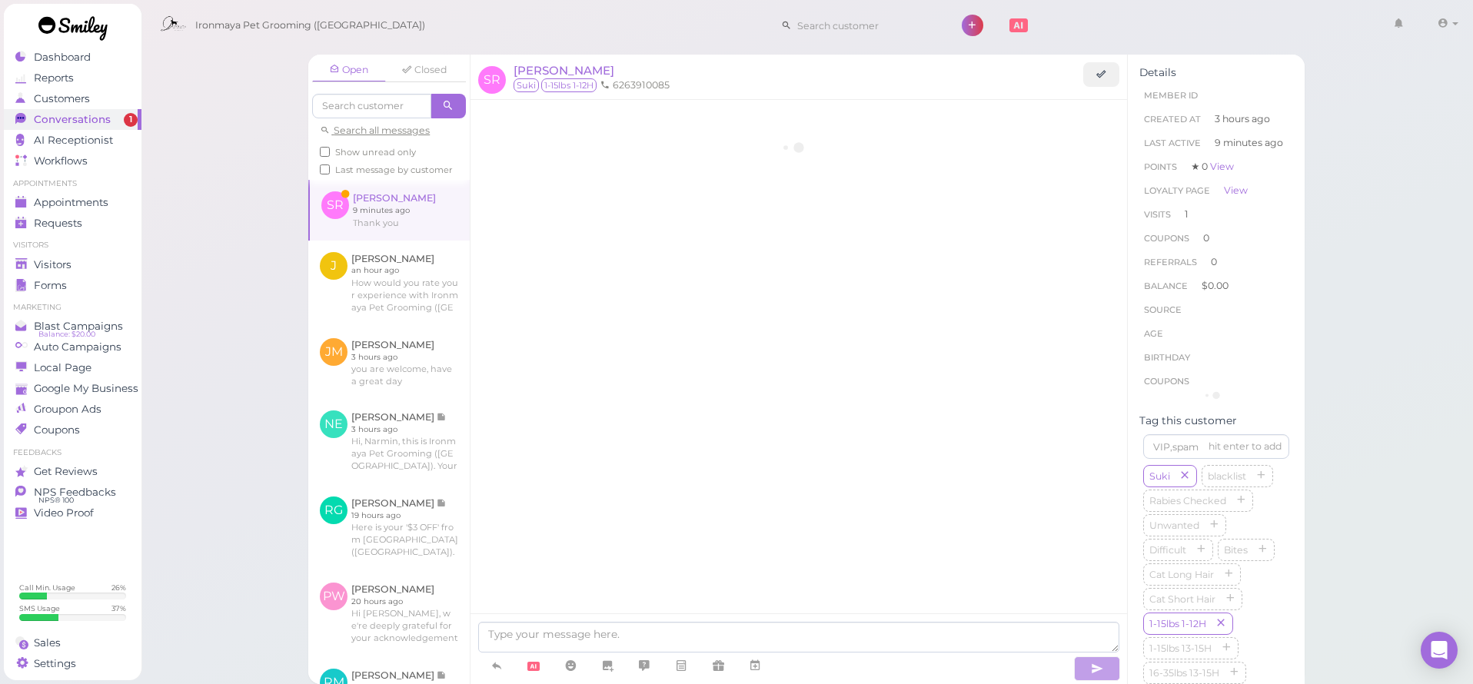
scroll to position [346, 0]
